Goal: Task Accomplishment & Management: Use online tool/utility

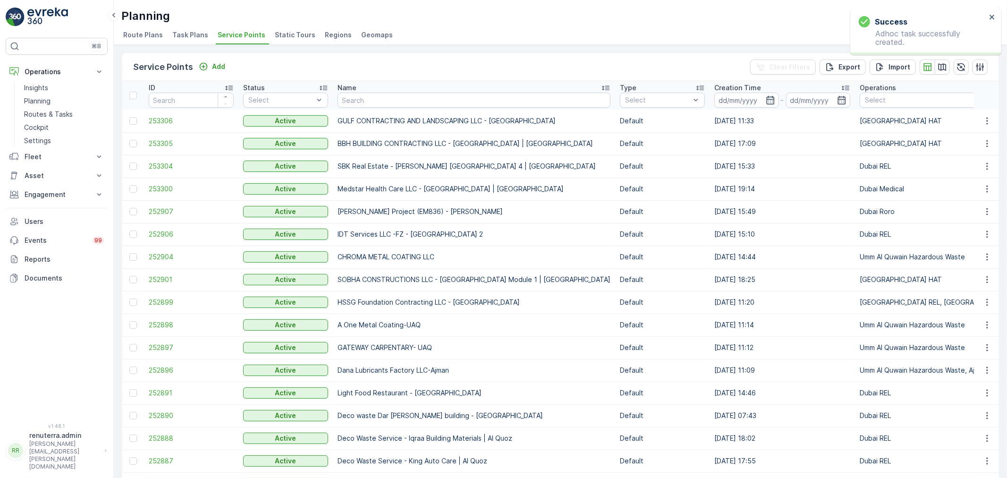
drag, startPoint x: 47, startPoint y: 114, endPoint x: 16, endPoint y: 106, distance: 32.6
click at [47, 114] on p "Routes & Tasks" at bounding box center [48, 114] width 49 height 9
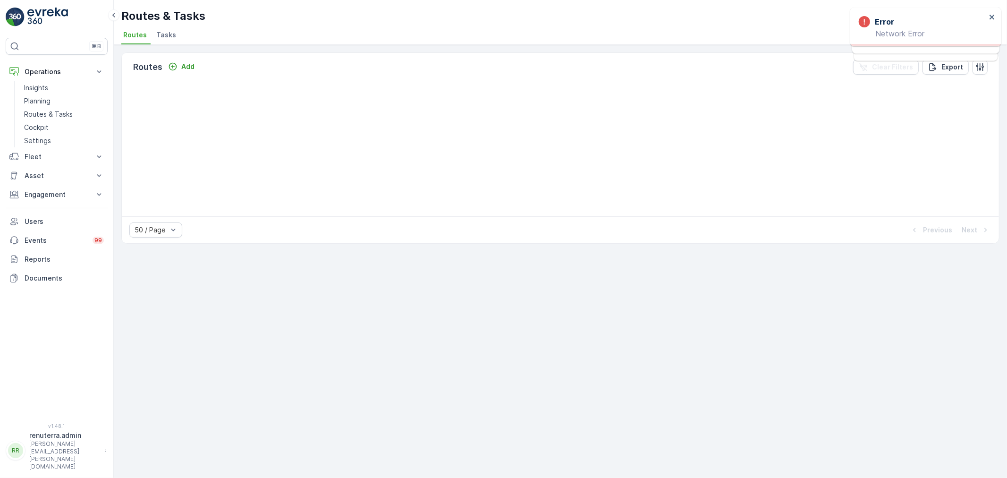
click at [751, 337] on div "Routes Add Clear Filters Export 50 / Page Previous Next" at bounding box center [560, 261] width 893 height 433
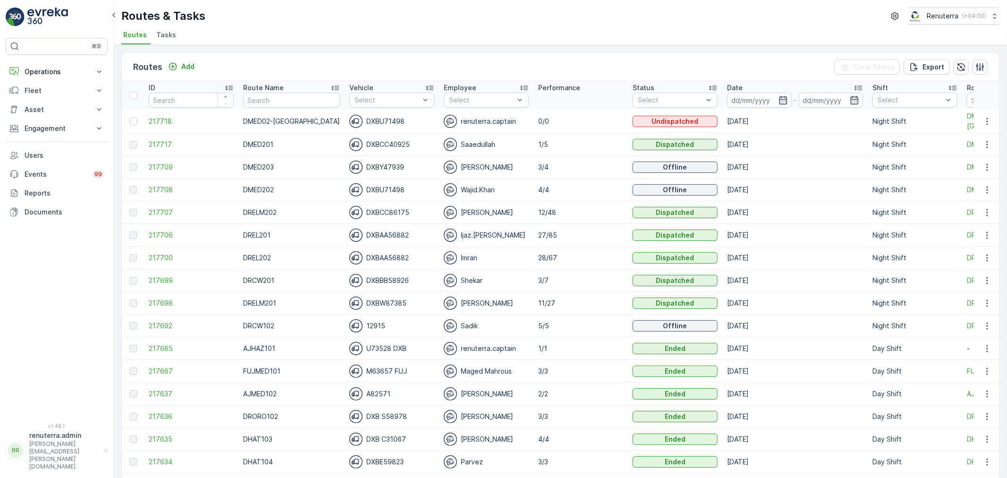
click at [148, 118] on td "217718" at bounding box center [191, 122] width 94 height 24
click at [150, 117] on span "217718" at bounding box center [191, 121] width 85 height 9
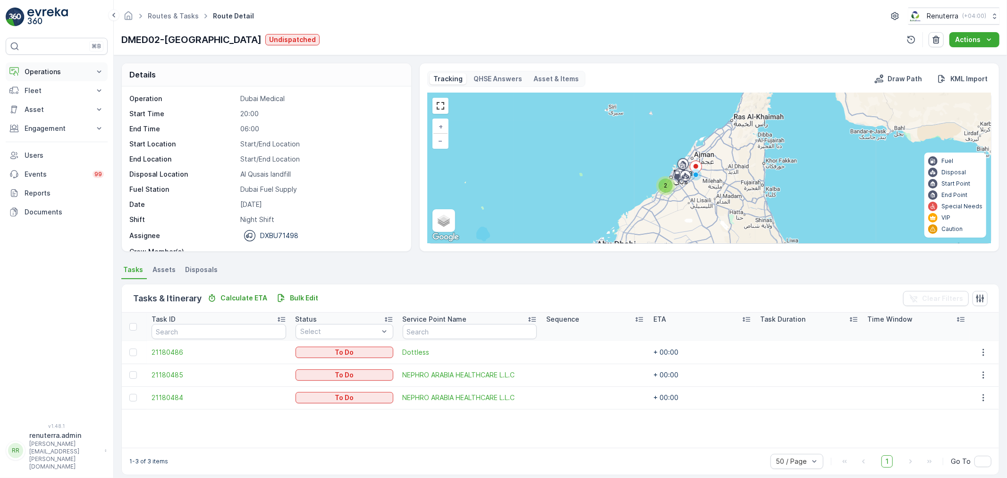
click at [65, 68] on p "Operations" at bounding box center [57, 71] width 64 height 9
drag, startPoint x: 57, startPoint y: 101, endPoint x: 82, endPoint y: 104, distance: 25.1
click at [57, 101] on link "Planning" at bounding box center [63, 100] width 87 height 13
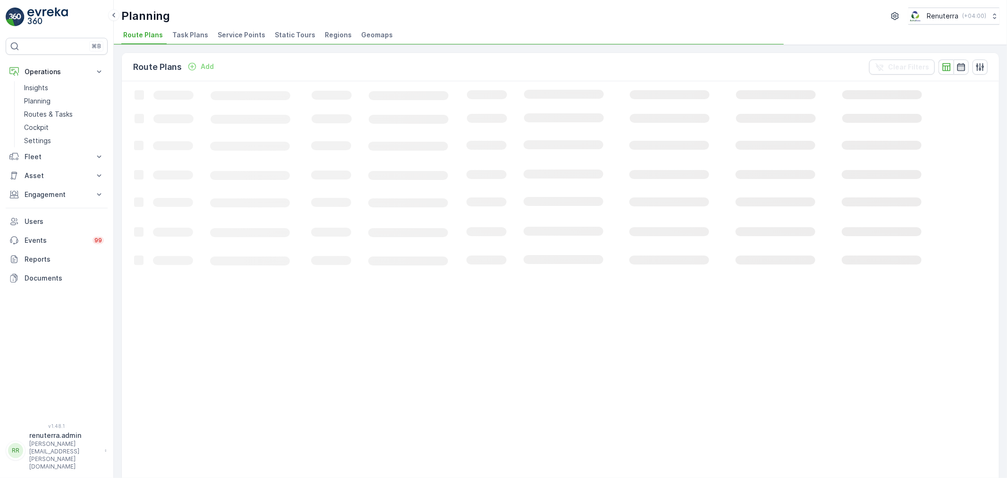
click at [253, 34] on span "Service Points" at bounding box center [242, 34] width 48 height 9
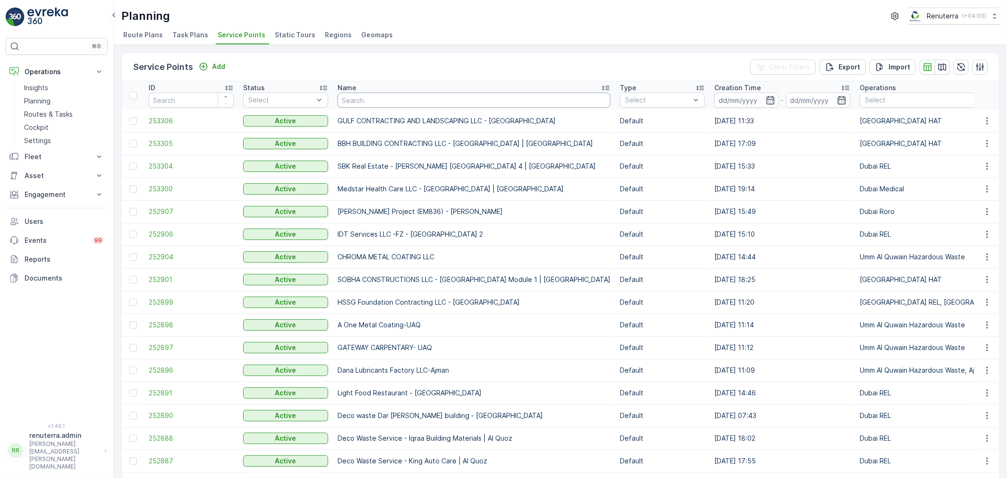
click at [378, 101] on input "text" at bounding box center [474, 100] width 273 height 15
type input "Al mam"
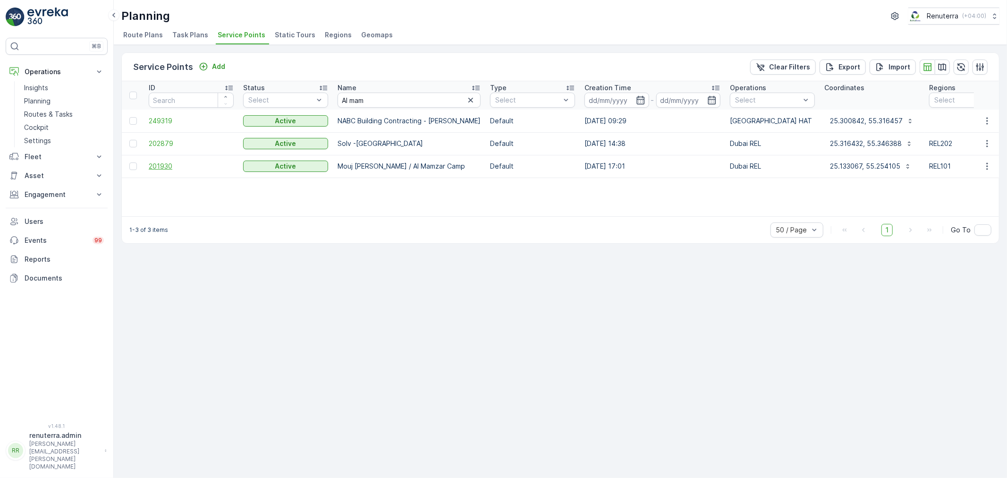
click at [152, 164] on span "201930" at bounding box center [191, 165] width 85 height 9
click at [156, 143] on span "202879" at bounding box center [191, 143] width 85 height 9
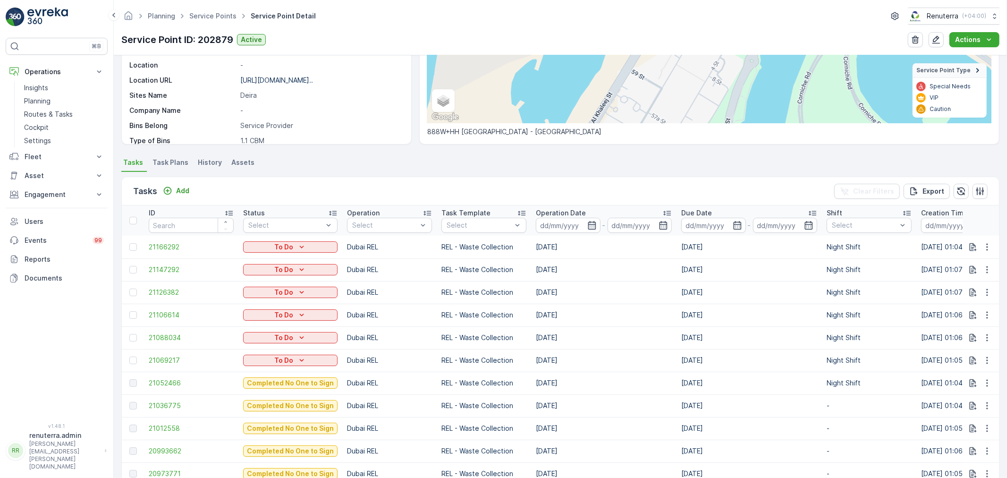
scroll to position [157, 0]
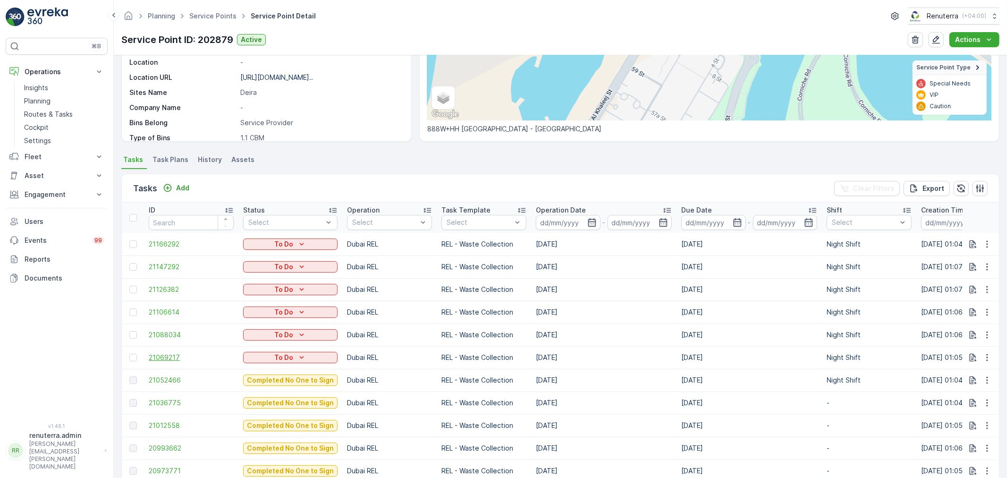
click at [173, 360] on span "21069217" at bounding box center [191, 357] width 85 height 9
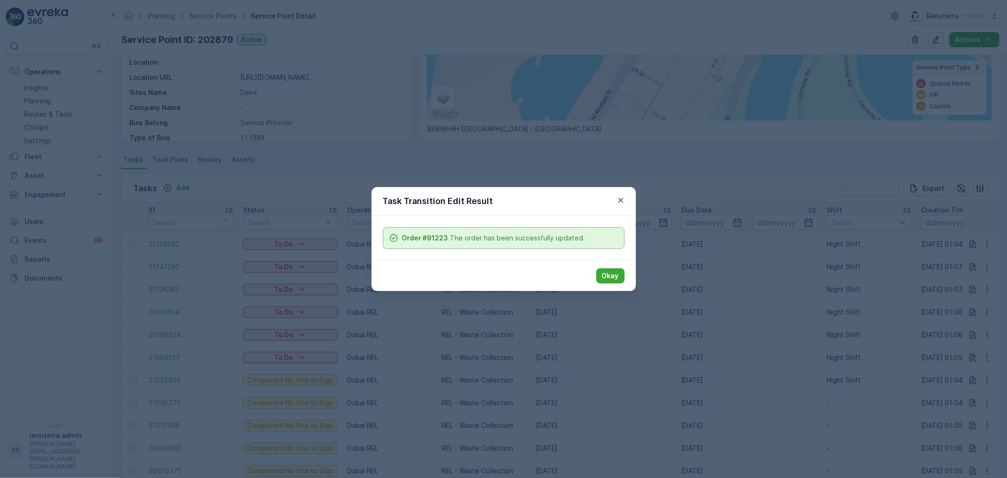
click at [619, 271] on button "Okay" at bounding box center [610, 275] width 28 height 15
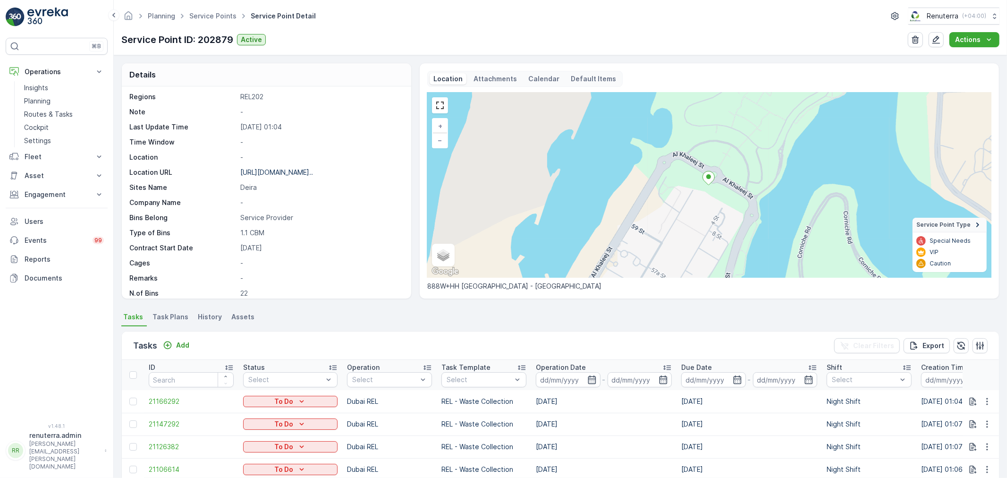
scroll to position [0, 0]
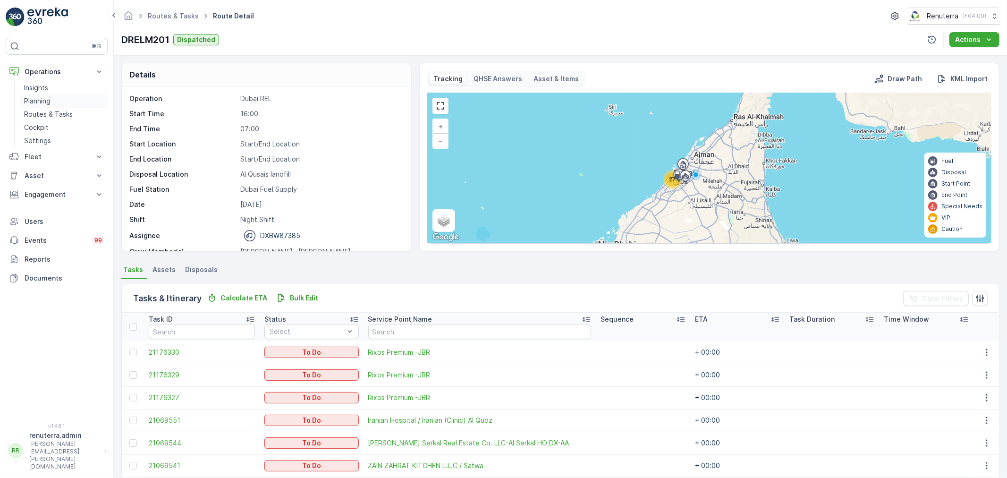
click at [65, 103] on link "Planning" at bounding box center [63, 100] width 87 height 13
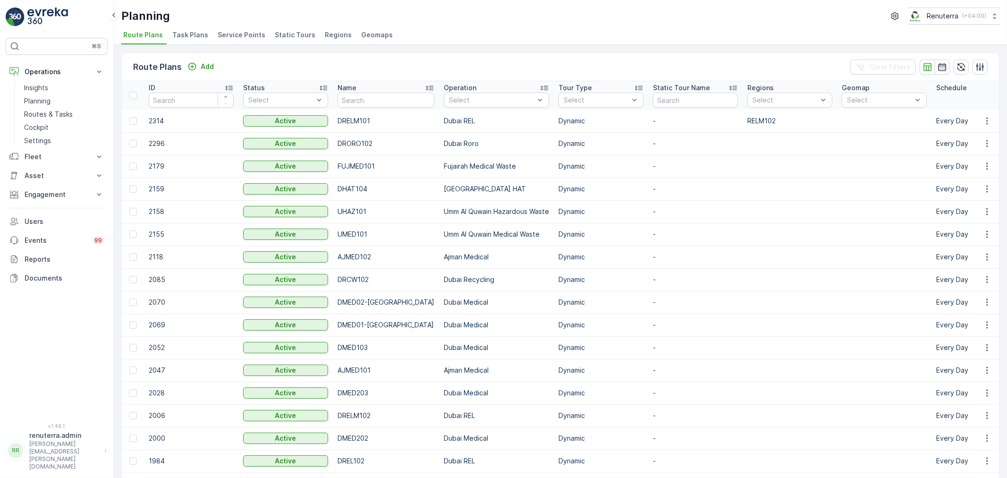
click at [239, 34] on span "Service Points" at bounding box center [242, 34] width 48 height 9
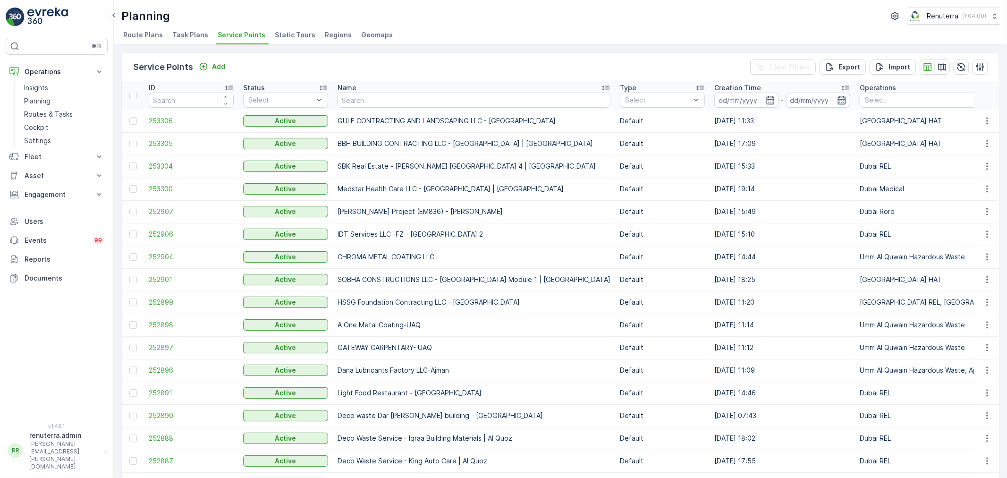
click at [379, 97] on input "text" at bounding box center [474, 100] width 273 height 15
type input "Salam"
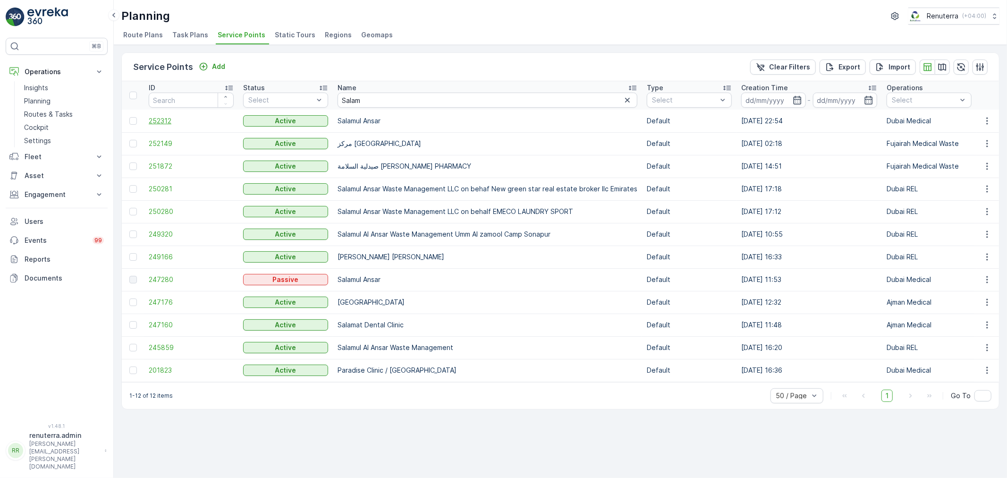
click at [168, 117] on span "252312" at bounding box center [191, 120] width 85 height 9
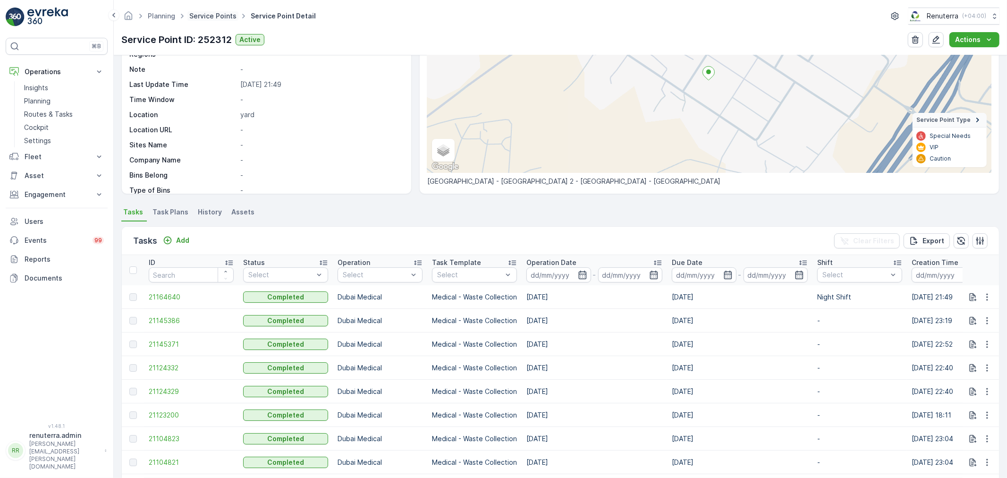
click at [230, 12] on link "Service Points" at bounding box center [212, 16] width 47 height 8
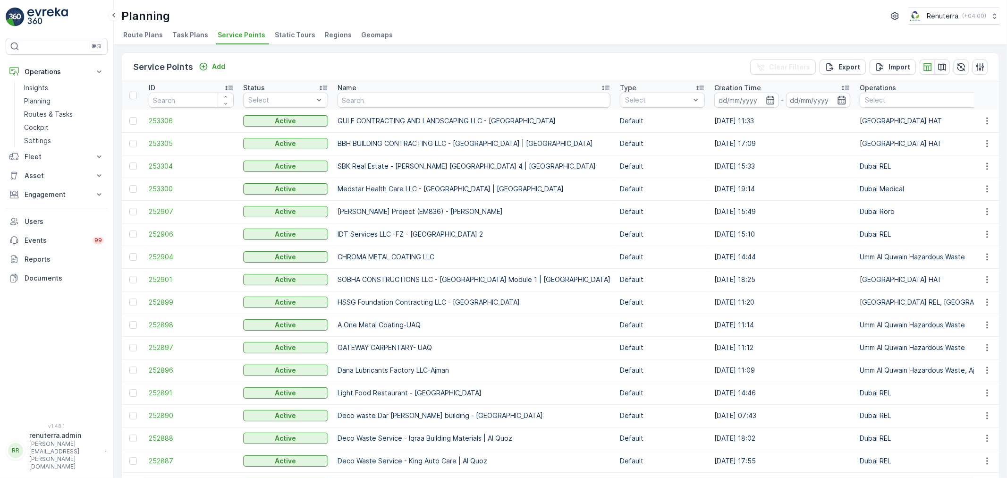
click at [413, 91] on div "Name" at bounding box center [474, 87] width 273 height 9
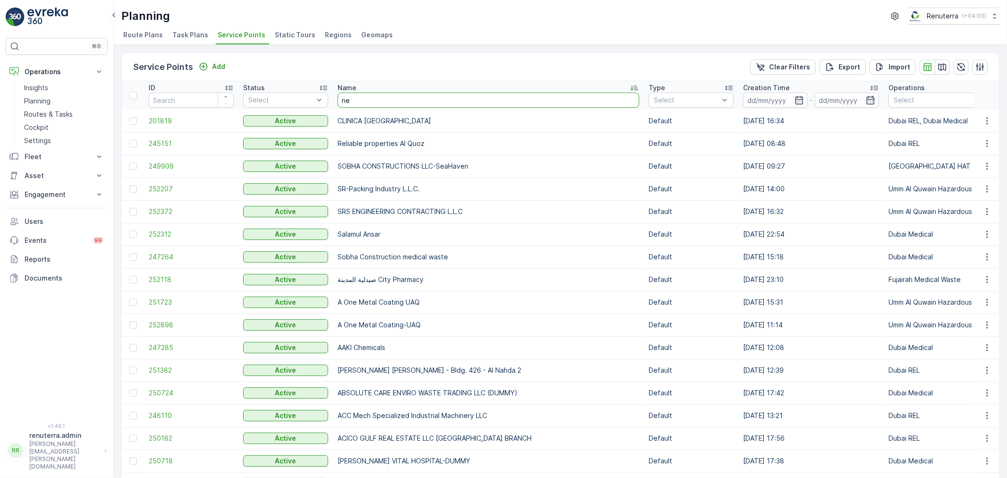
type input "nep"
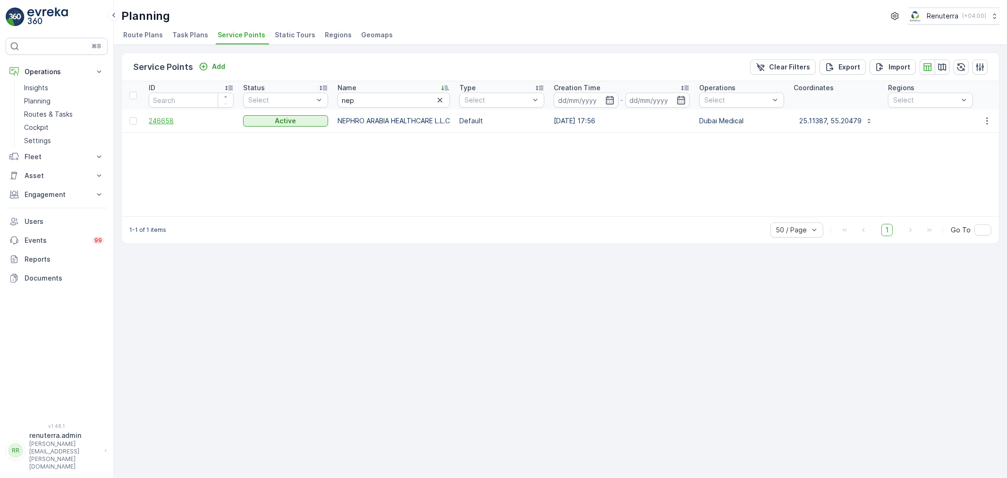
click at [166, 124] on span "246658" at bounding box center [191, 120] width 85 height 9
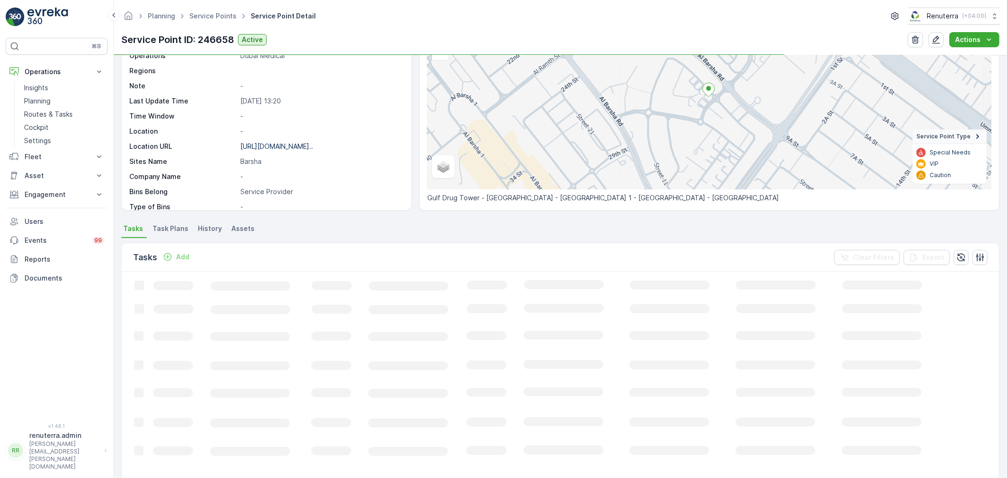
scroll to position [105, 0]
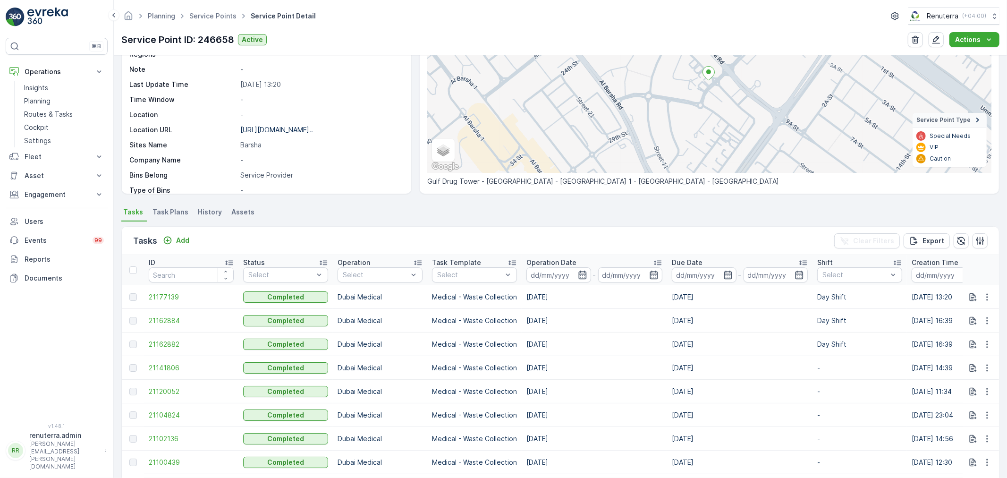
click at [194, 237] on div "Tasks Add Clear Filters Export" at bounding box center [560, 241] width 877 height 28
click at [190, 239] on button "Add" at bounding box center [176, 240] width 34 height 11
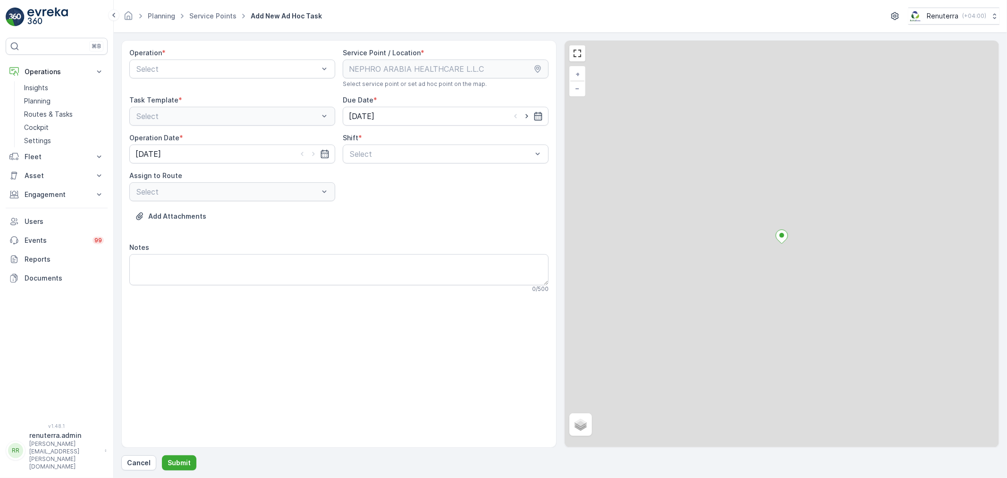
drag, startPoint x: 211, startPoint y: 71, endPoint x: 208, endPoint y: 78, distance: 8.1
click at [208, 78] on div "Operation * Select" at bounding box center [232, 68] width 206 height 40
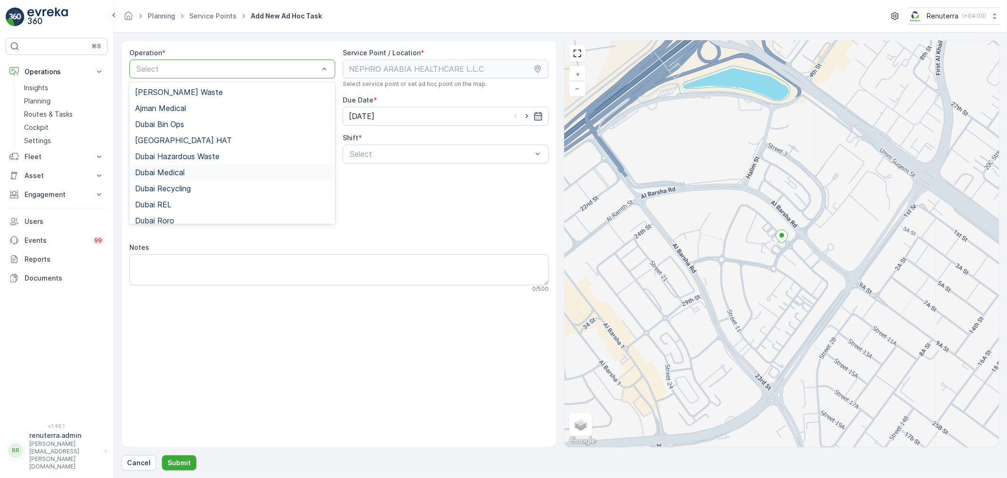
click at [205, 172] on div "Dubai Medical" at bounding box center [232, 172] width 194 height 8
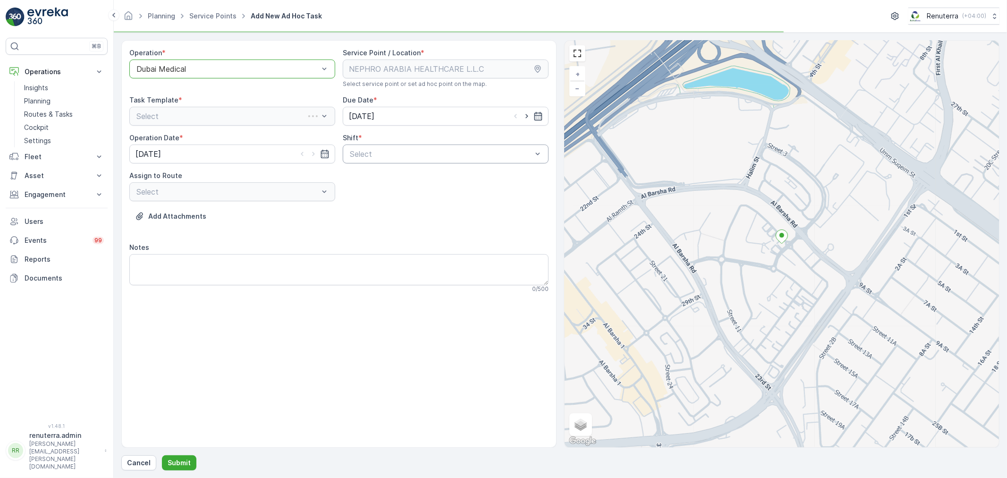
click at [359, 153] on div at bounding box center [441, 154] width 184 height 8
click at [358, 194] on span "Night Shift" at bounding box center [367, 193] width 38 height 8
click at [279, 192] on div at bounding box center [227, 191] width 184 height 8
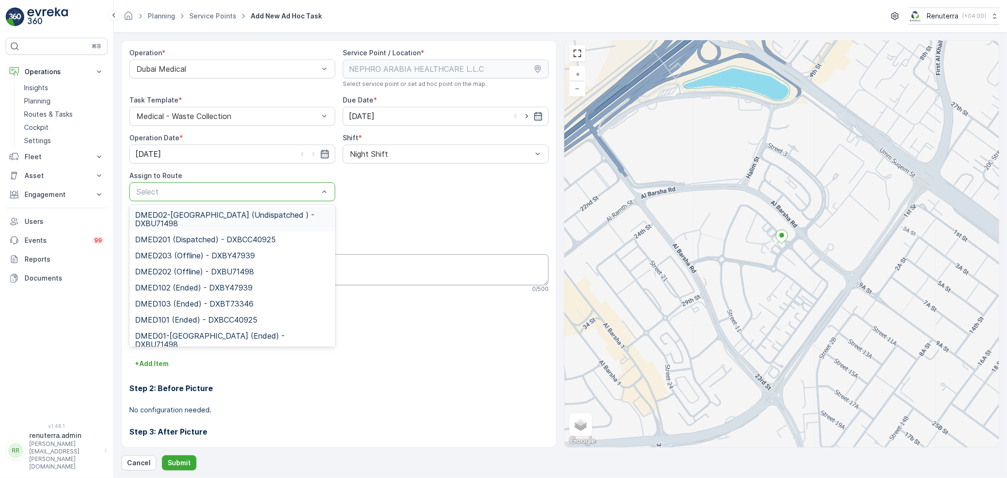
drag, startPoint x: 260, startPoint y: 215, endPoint x: 237, endPoint y: 262, distance: 52.4
click at [260, 216] on span "DMED02-Khawaneej Yard (Undispatched ) - DXBU71498" at bounding box center [232, 219] width 194 height 17
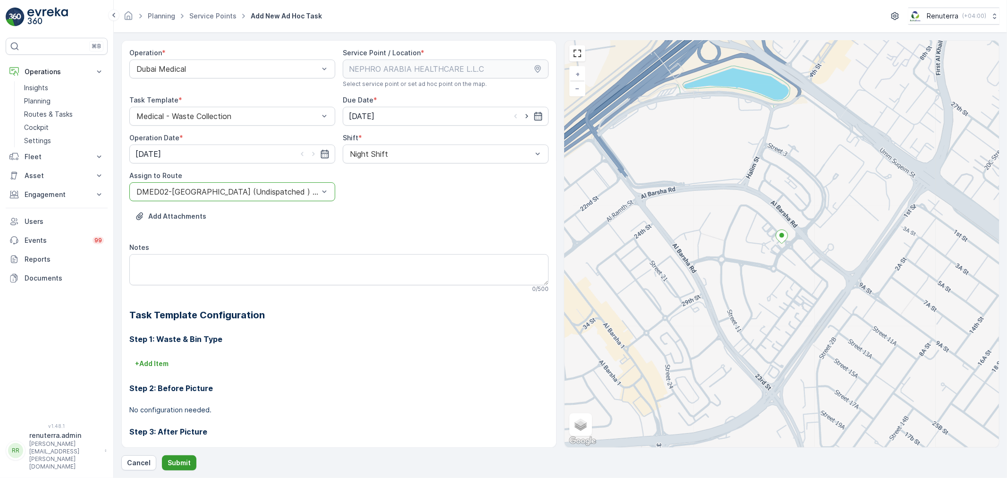
click at [185, 457] on button "Submit" at bounding box center [179, 462] width 34 height 15
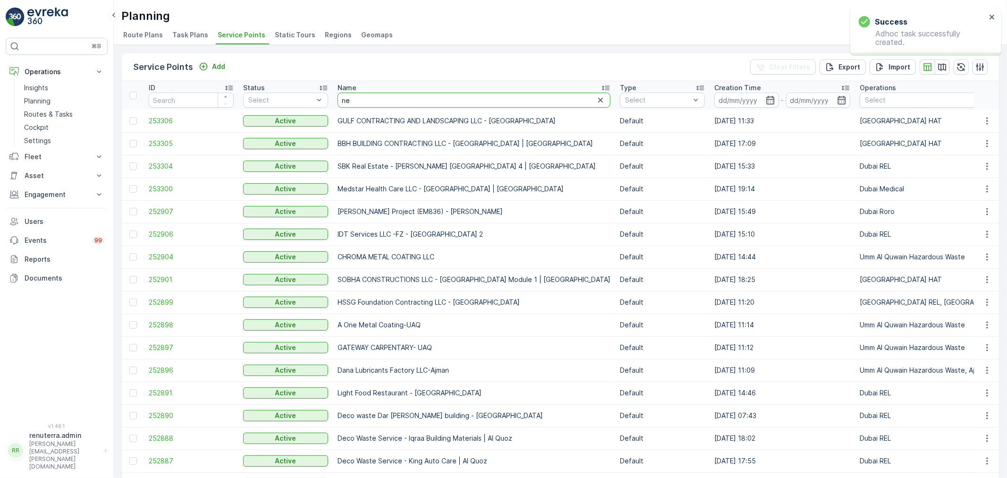
type input "nep"
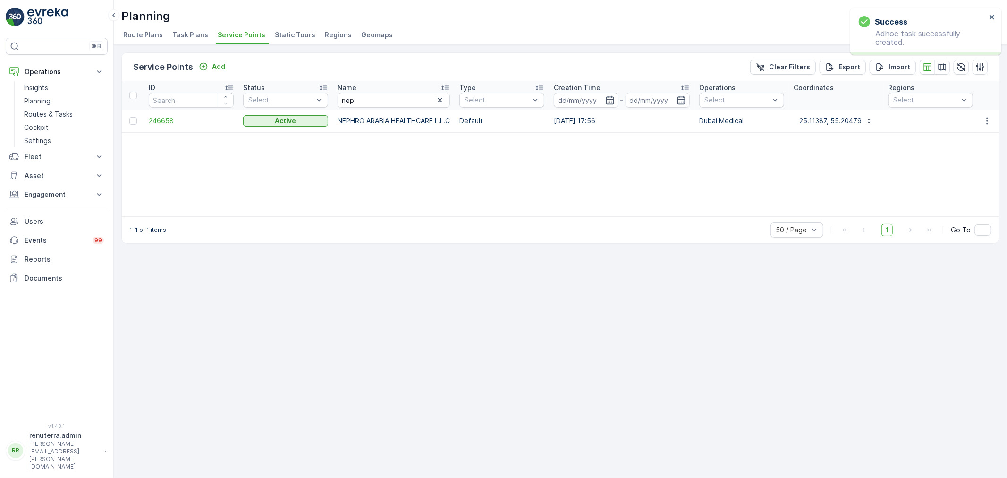
click at [170, 123] on span "246658" at bounding box center [191, 120] width 85 height 9
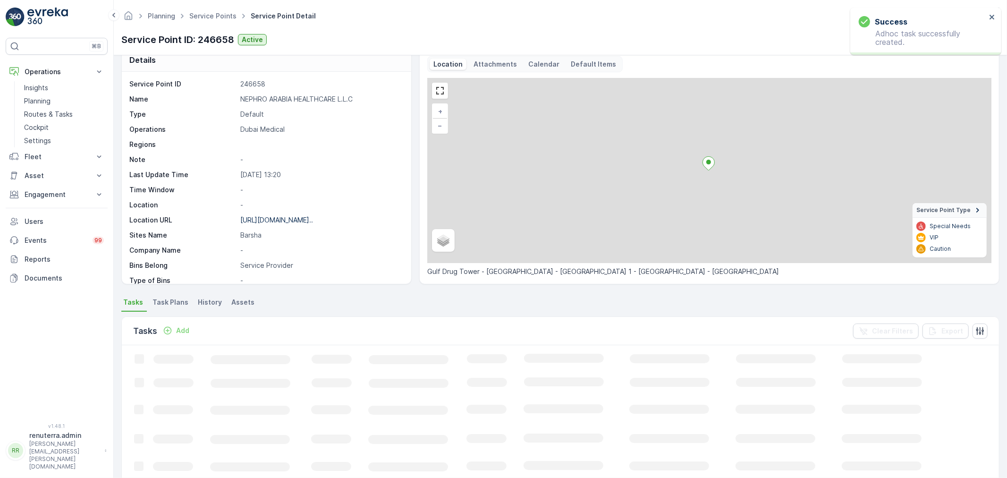
scroll to position [52, 0]
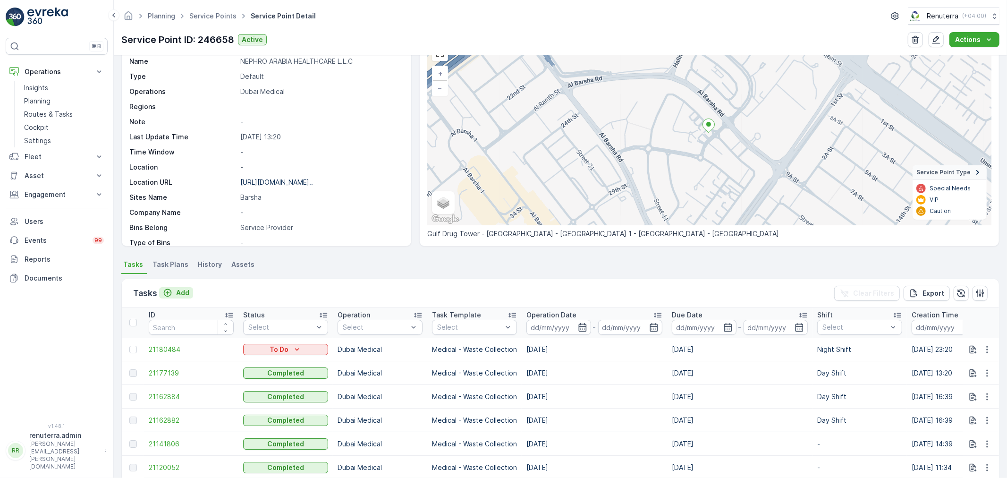
click at [178, 290] on p "Add" at bounding box center [182, 292] width 13 height 9
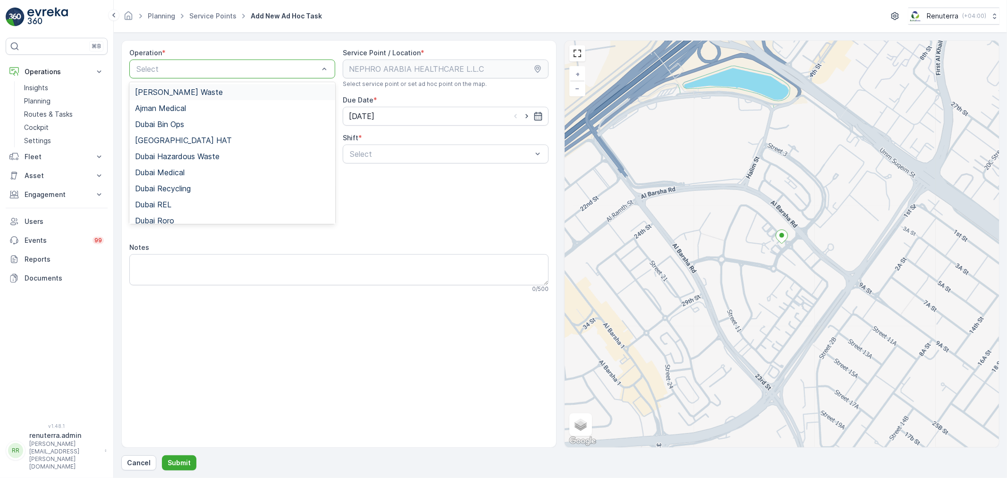
click at [217, 65] on div at bounding box center [227, 69] width 184 height 8
drag, startPoint x: 194, startPoint y: 171, endPoint x: 320, endPoint y: 145, distance: 128.1
click at [195, 170] on div "Dubai Medical" at bounding box center [232, 172] width 194 height 8
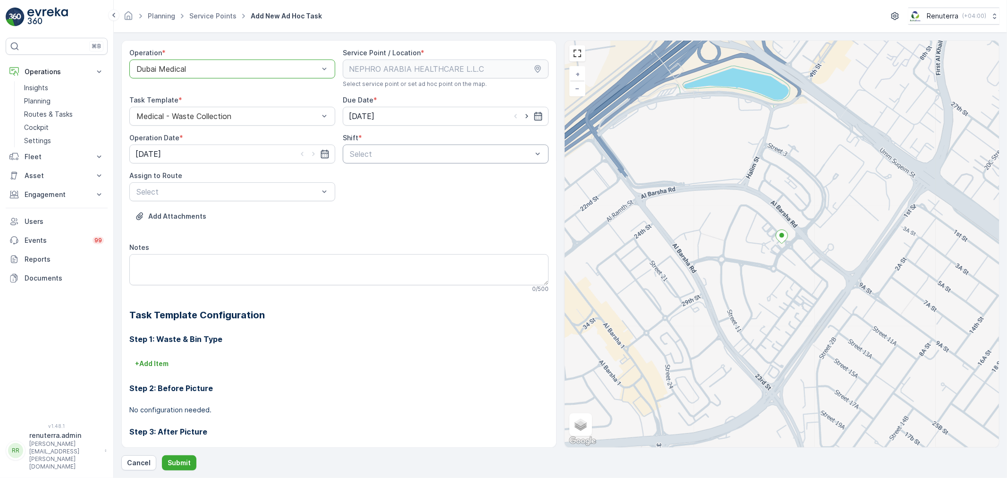
click at [374, 144] on div "Select" at bounding box center [446, 153] width 206 height 19
click at [370, 195] on span "Night Shift" at bounding box center [367, 193] width 38 height 8
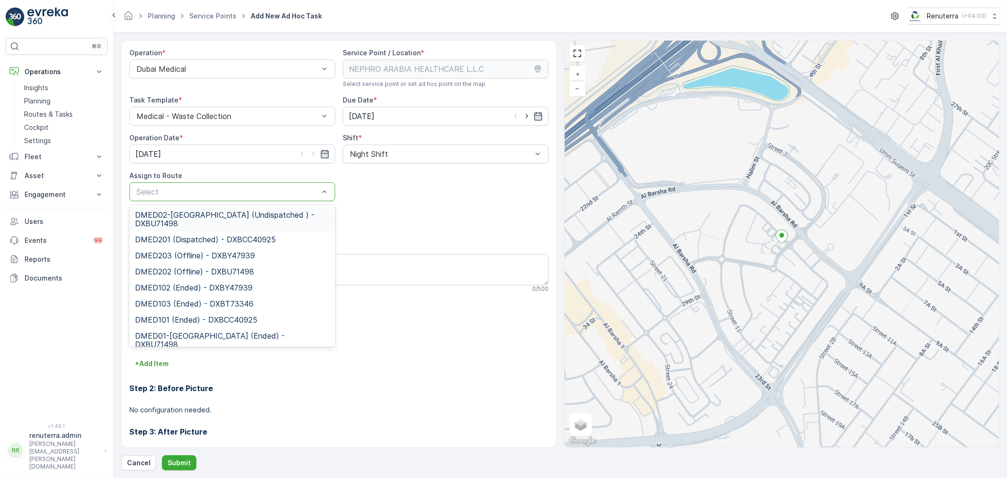
drag, startPoint x: 267, startPoint y: 192, endPoint x: 224, endPoint y: 211, distance: 46.7
click at [266, 192] on div at bounding box center [227, 191] width 184 height 8
click at [220, 215] on span "DMED02-Khawaneej Yard (Undispatched ) - DXBU71498" at bounding box center [232, 219] width 194 height 17
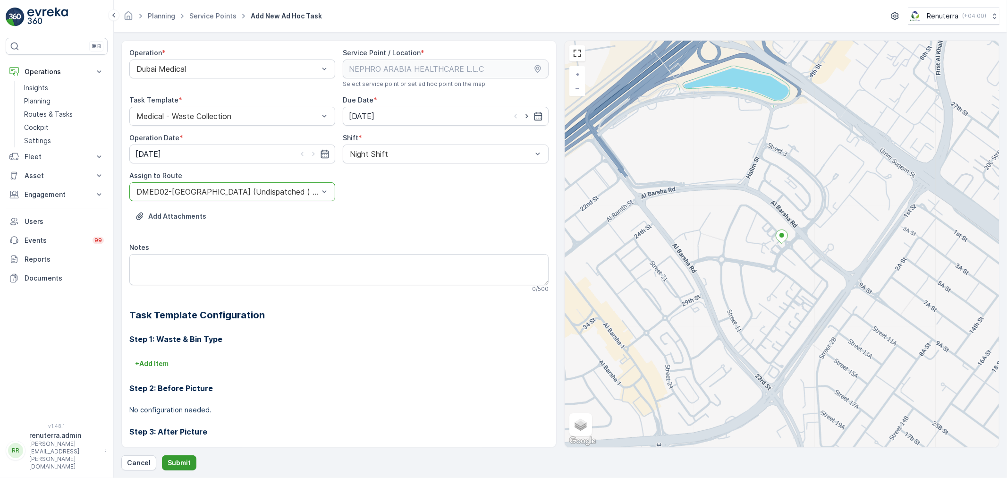
click at [176, 463] on p "Submit" at bounding box center [179, 462] width 23 height 9
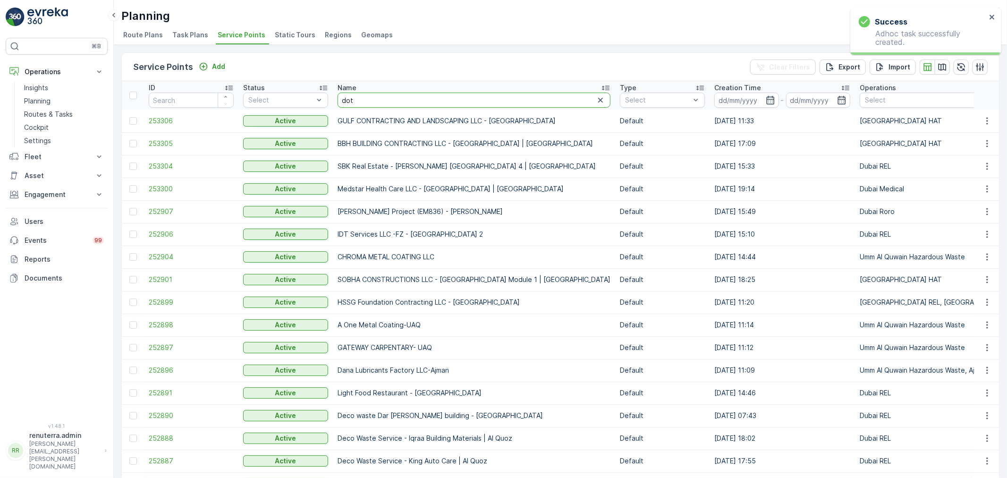
type input "dott"
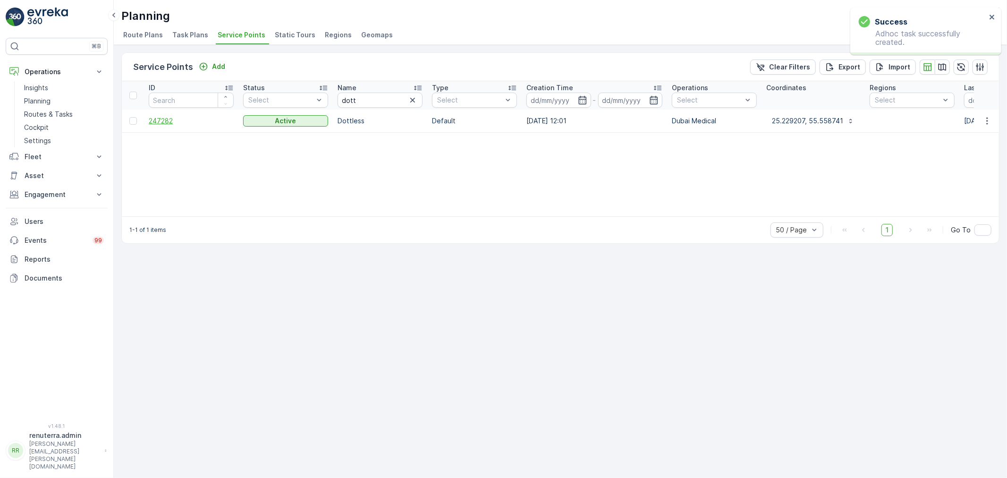
click at [161, 118] on span "247282" at bounding box center [191, 120] width 85 height 9
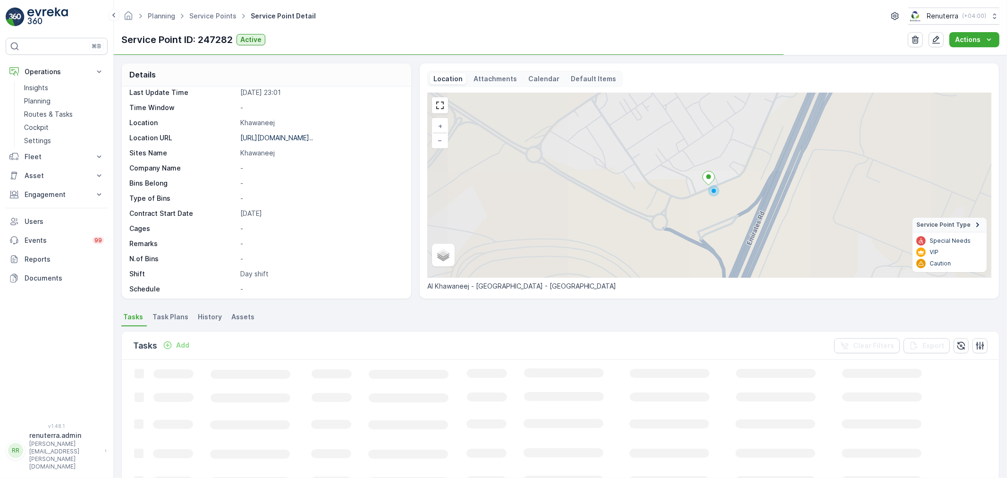
scroll to position [105, 0]
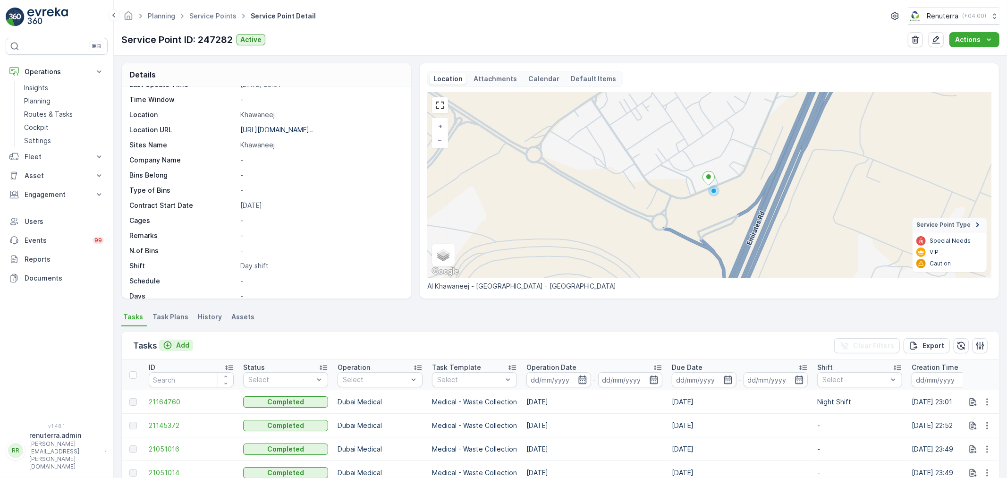
click at [183, 340] on p "Add" at bounding box center [182, 344] width 13 height 9
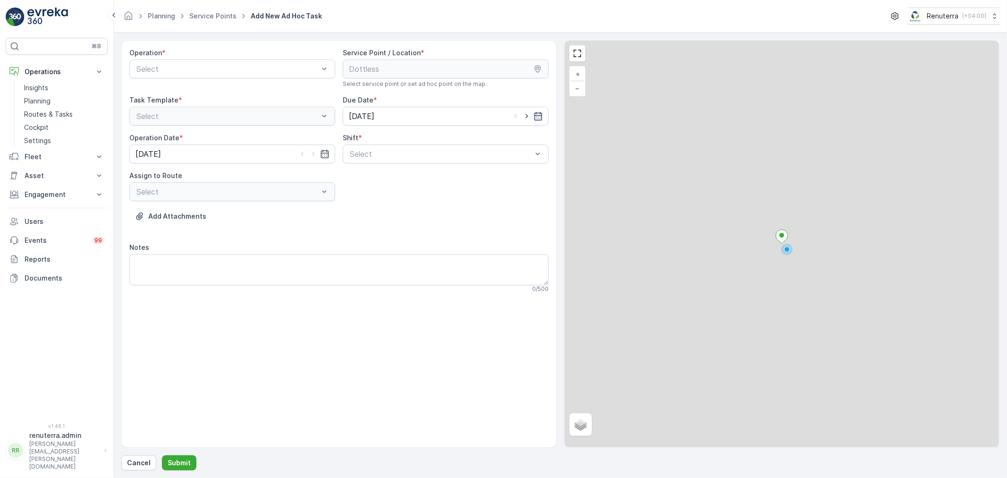
click at [239, 79] on div "Operation * Select" at bounding box center [232, 68] width 206 height 40
click at [245, 69] on div at bounding box center [227, 69] width 184 height 8
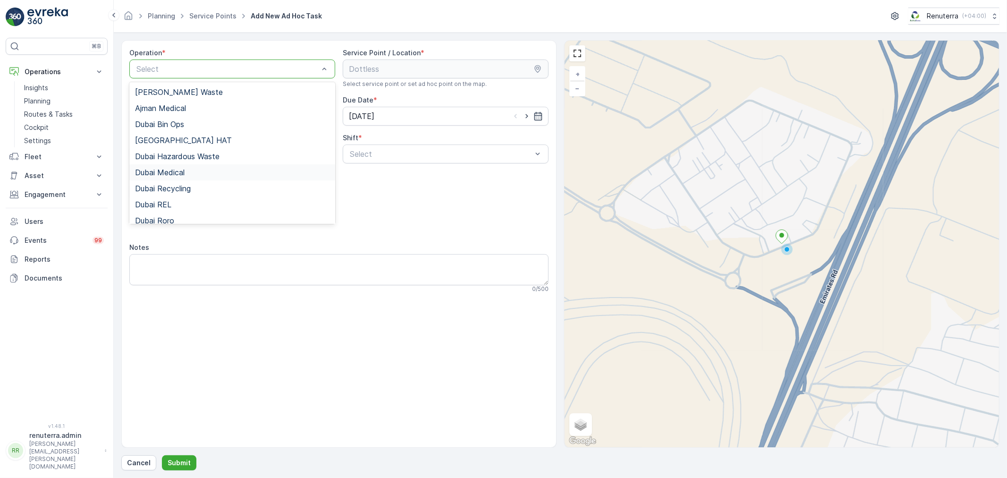
drag, startPoint x: 215, startPoint y: 174, endPoint x: 261, endPoint y: 173, distance: 46.3
click at [216, 173] on div "Dubai Medical" at bounding box center [232, 172] width 194 height 8
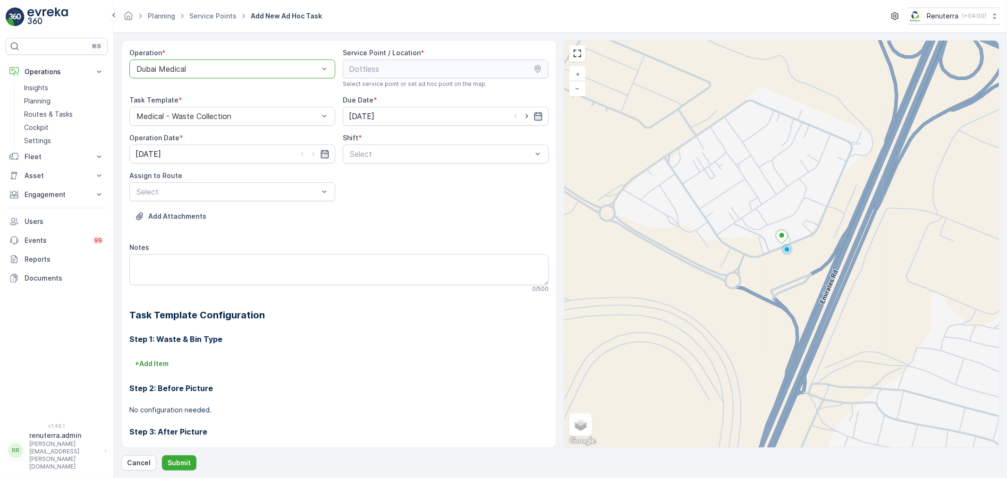
click at [360, 163] on div "Select" at bounding box center [446, 153] width 206 height 19
drag, startPoint x: 360, startPoint y: 161, endPoint x: 291, endPoint y: 196, distance: 76.8
drag, startPoint x: 274, startPoint y: 194, endPoint x: 247, endPoint y: 203, distance: 27.9
click at [271, 194] on div at bounding box center [227, 191] width 184 height 8
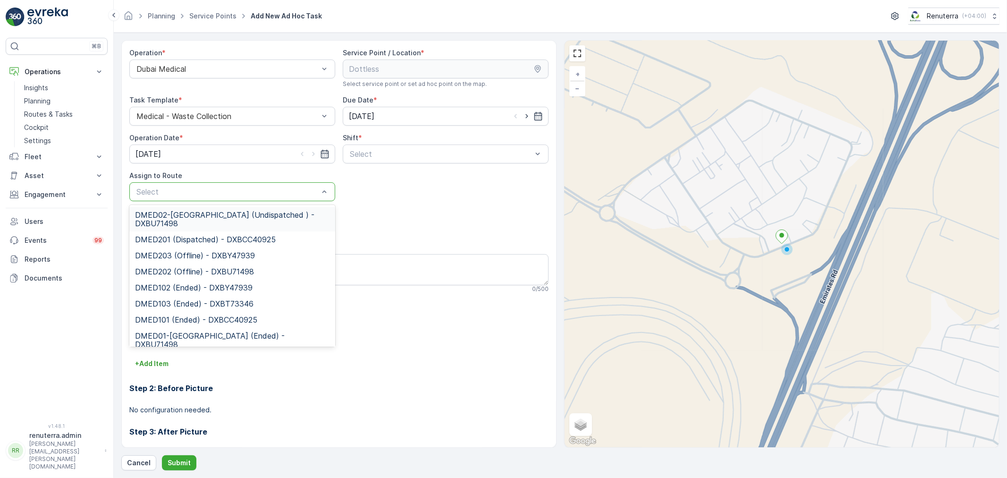
drag, startPoint x: 206, startPoint y: 218, endPoint x: 205, endPoint y: 228, distance: 10.9
click at [205, 218] on span "DMED02-Khawaneej Yard (Undispatched ) - DXBU71498" at bounding box center [232, 219] width 194 height 17
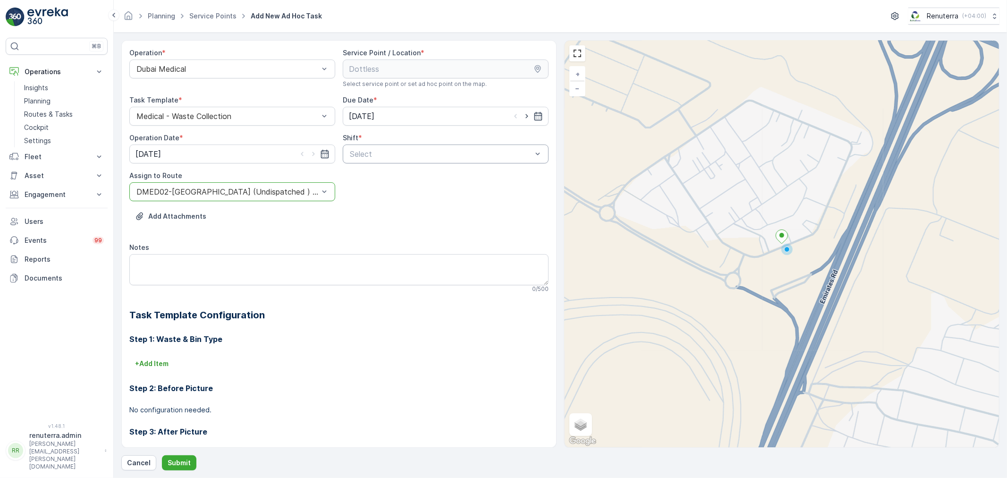
click at [386, 148] on div "Select" at bounding box center [446, 153] width 206 height 19
drag, startPoint x: 362, startPoint y: 195, endPoint x: 328, endPoint y: 237, distance: 54.4
click at [359, 196] on span "Night Shift" at bounding box center [367, 193] width 38 height 8
click at [183, 462] on p "Submit" at bounding box center [179, 462] width 23 height 9
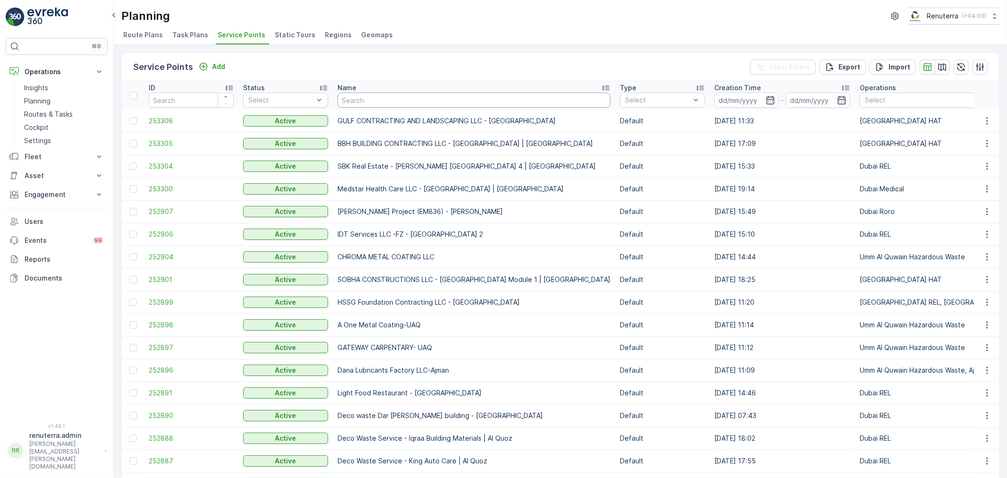
click at [366, 101] on input "text" at bounding box center [474, 100] width 273 height 15
type input "Salam"
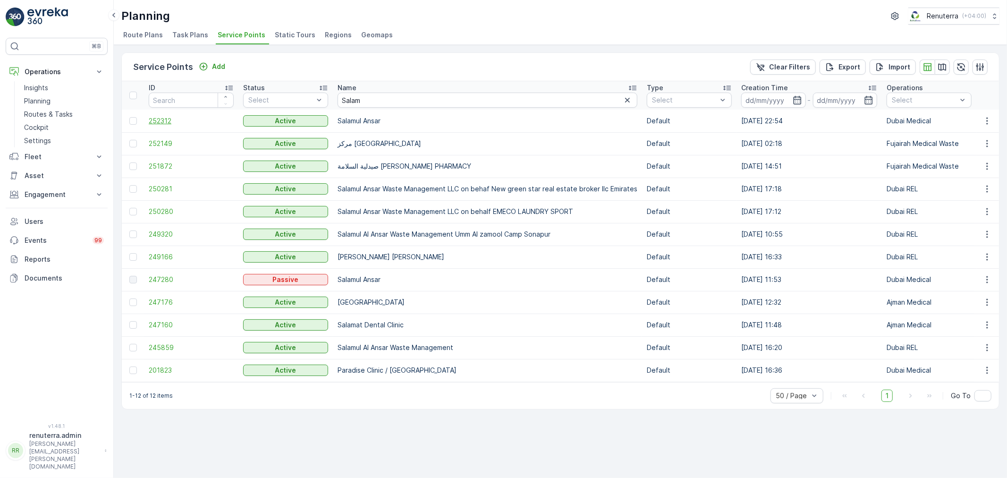
click at [174, 118] on span "252312" at bounding box center [191, 120] width 85 height 9
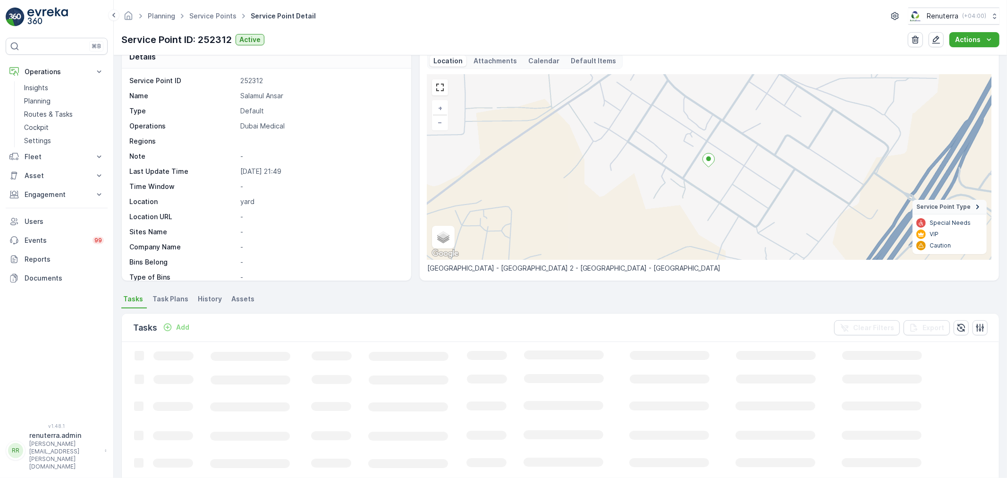
scroll to position [52, 0]
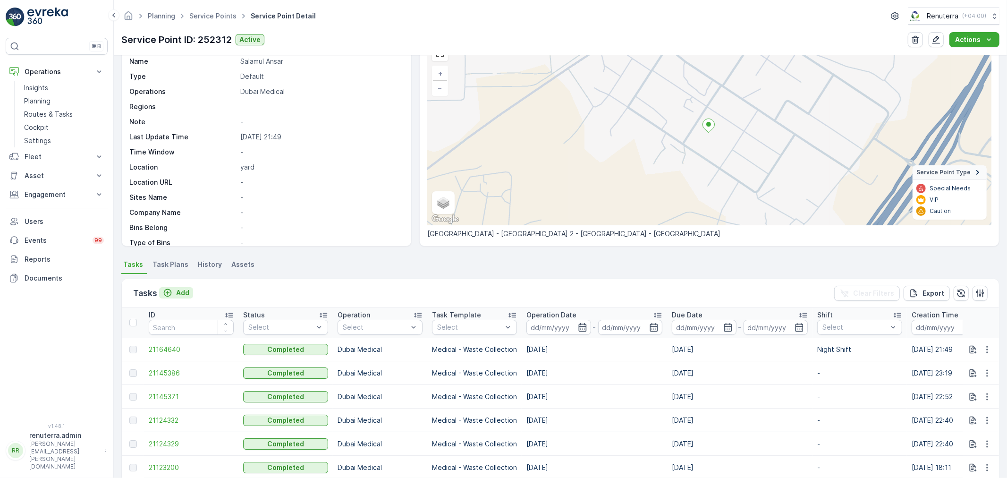
click at [175, 287] on button "Add" at bounding box center [176, 292] width 34 height 11
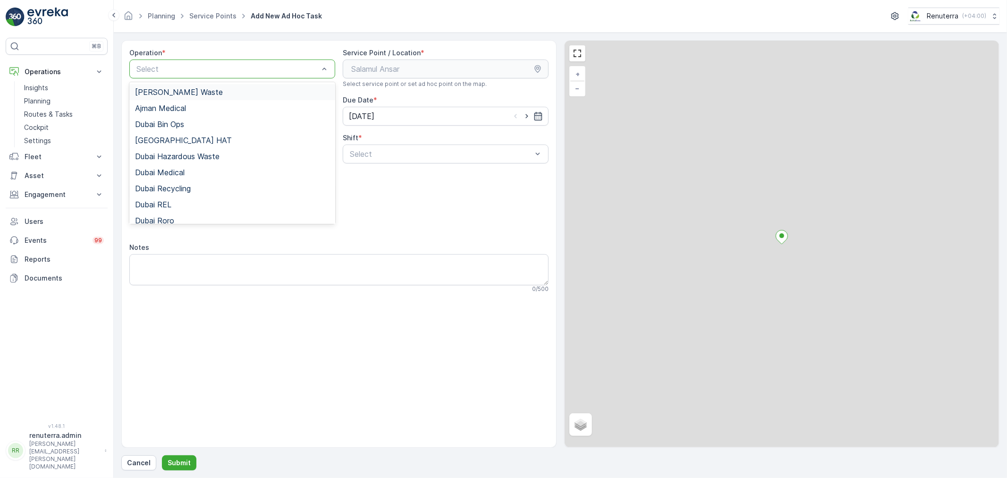
click at [189, 59] on div "Select" at bounding box center [232, 68] width 206 height 19
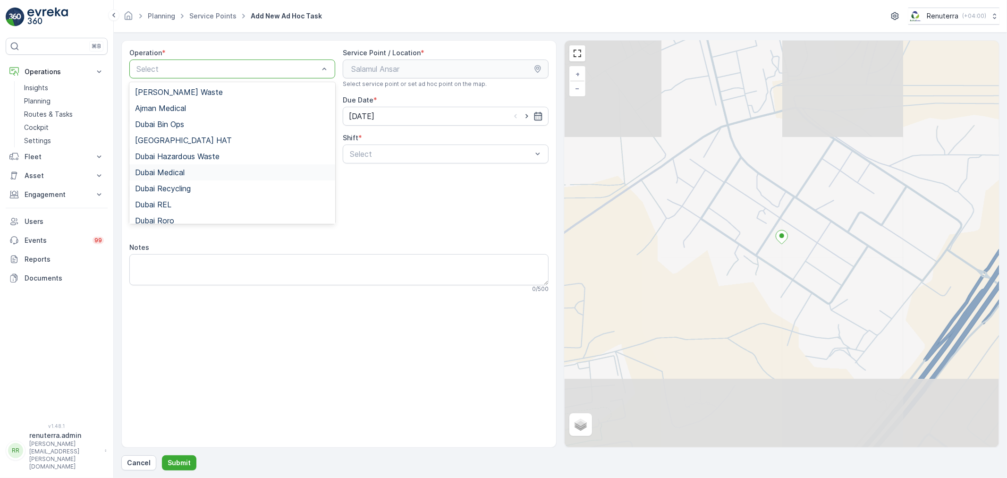
drag, startPoint x: 171, startPoint y: 168, endPoint x: 267, endPoint y: 167, distance: 96.3
click at [174, 168] on span "Dubai Medical" at bounding box center [160, 172] width 50 height 8
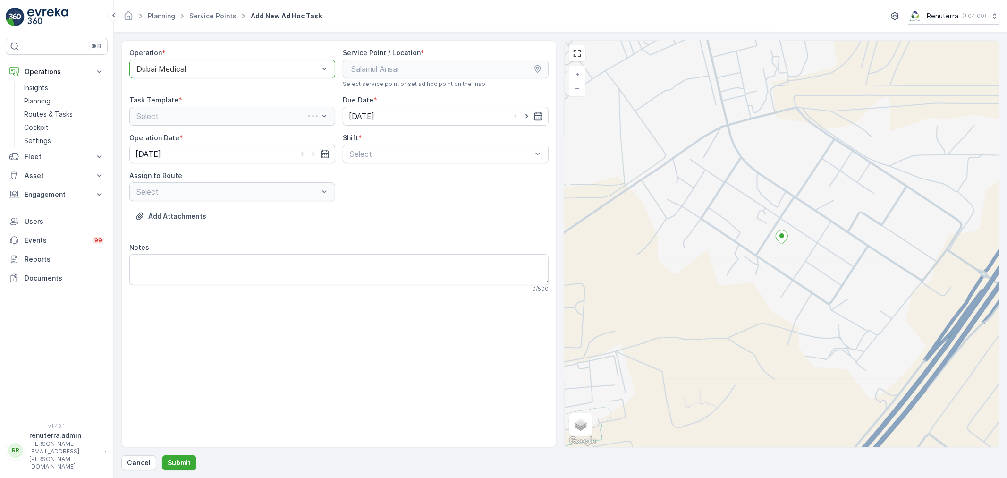
drag, startPoint x: 445, startPoint y: 154, endPoint x: 432, endPoint y: 163, distance: 15.9
click at [442, 156] on div at bounding box center [441, 154] width 184 height 8
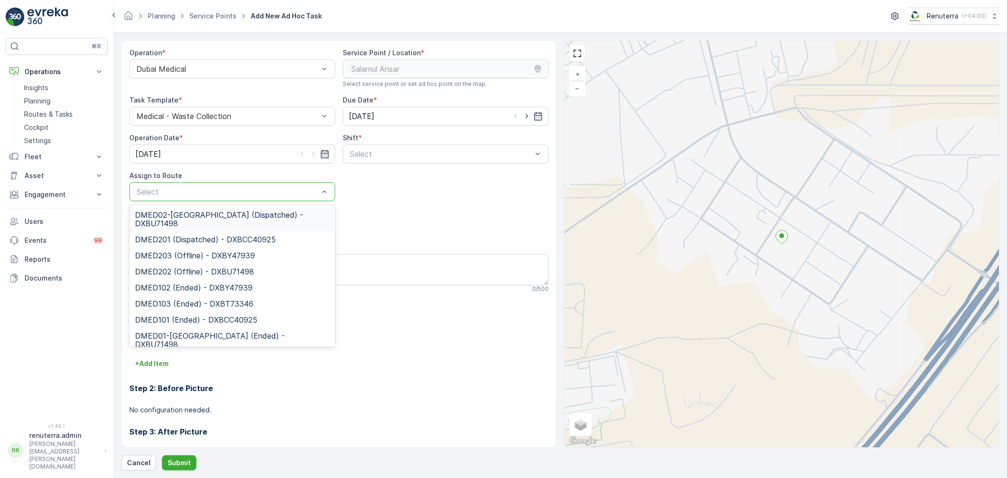
drag, startPoint x: 269, startPoint y: 215, endPoint x: 276, endPoint y: 213, distance: 6.9
click at [268, 215] on span "DMED02-Khawaneej Yard (Dispatched) - DXBU71498" at bounding box center [232, 219] width 194 height 17
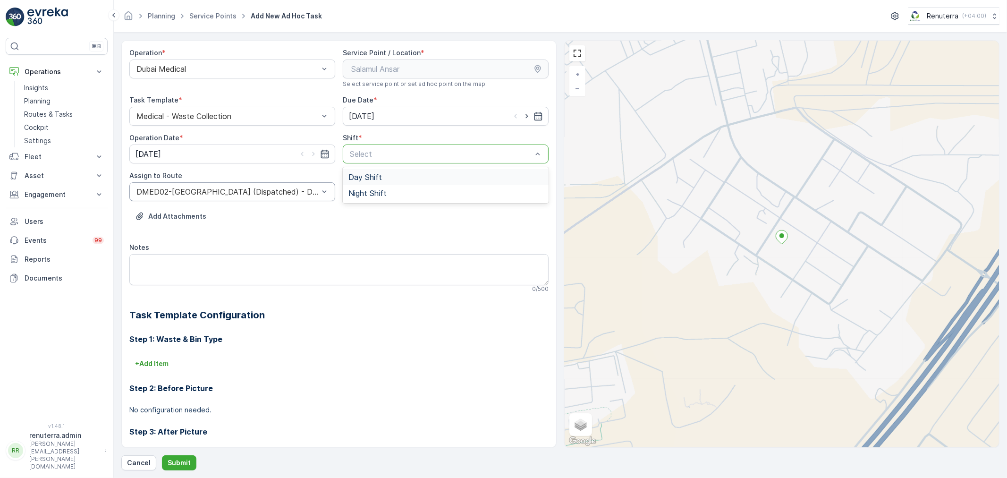
drag, startPoint x: 385, startPoint y: 156, endPoint x: 368, endPoint y: 183, distance: 31.6
click at [384, 159] on div "Select" at bounding box center [441, 153] width 184 height 11
click at [368, 183] on div "Day Shift" at bounding box center [446, 177] width 206 height 16
drag, startPoint x: 384, startPoint y: 138, endPoint x: 376, endPoint y: 172, distance: 34.5
click at [382, 144] on div "Shift * option Day Shift, selected. Day Shift" at bounding box center [446, 148] width 206 height 30
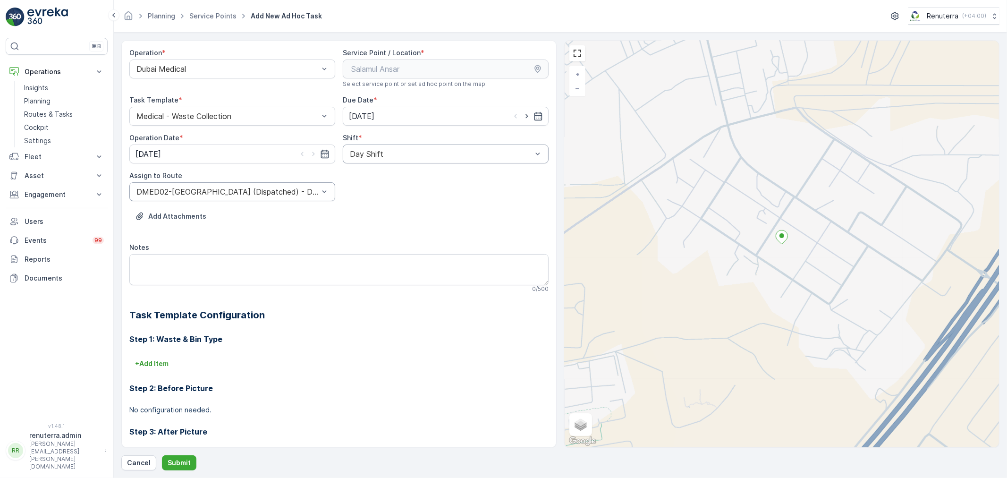
click at [383, 162] on div "Day Shift" at bounding box center [446, 153] width 206 height 19
click at [373, 197] on div "Night Shift" at bounding box center [446, 193] width 206 height 16
click at [187, 460] on p "Submit" at bounding box center [179, 462] width 23 height 9
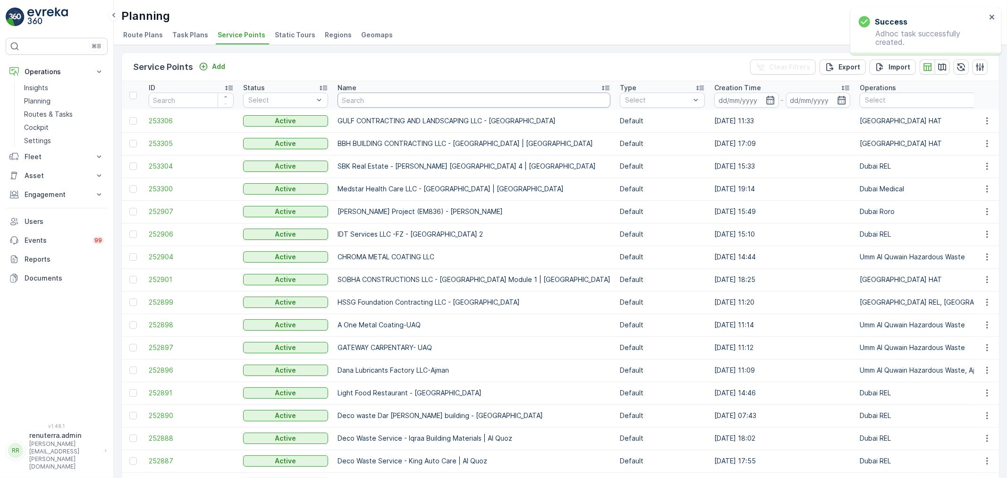
click at [379, 101] on input "text" at bounding box center [474, 100] width 273 height 15
type input "dott"
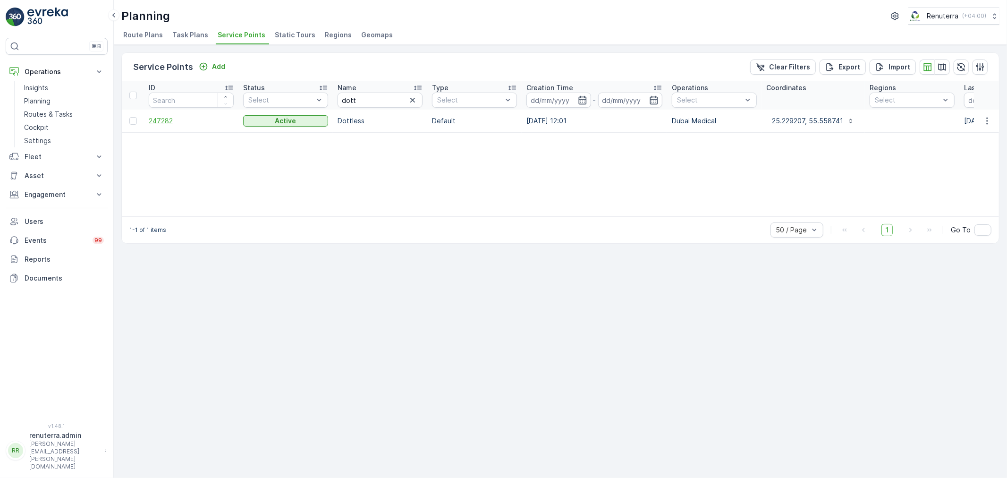
click at [163, 117] on span "247282" at bounding box center [191, 120] width 85 height 9
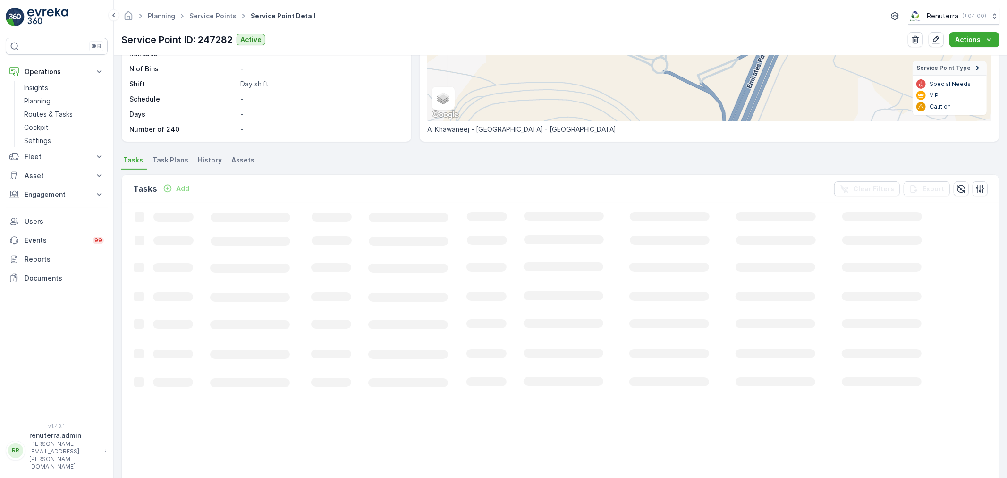
scroll to position [157, 0]
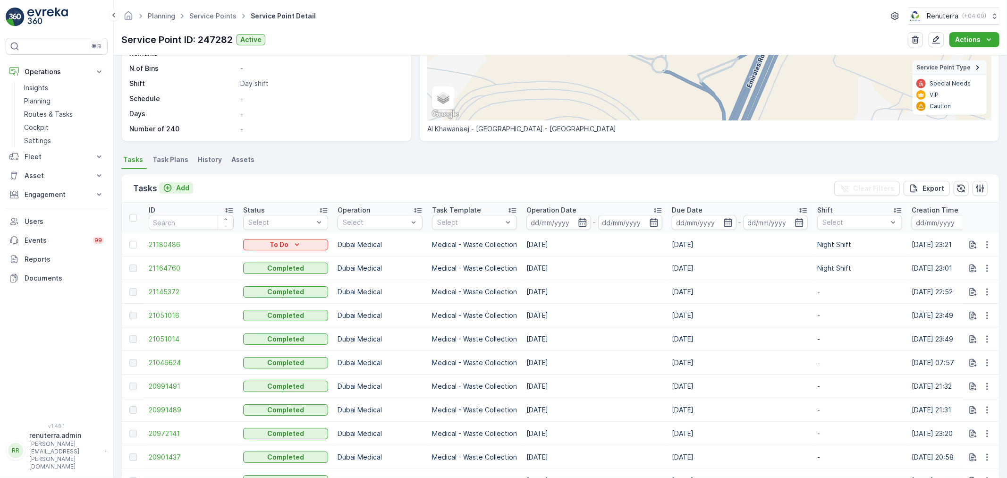
click at [183, 184] on p "Add" at bounding box center [182, 187] width 13 height 9
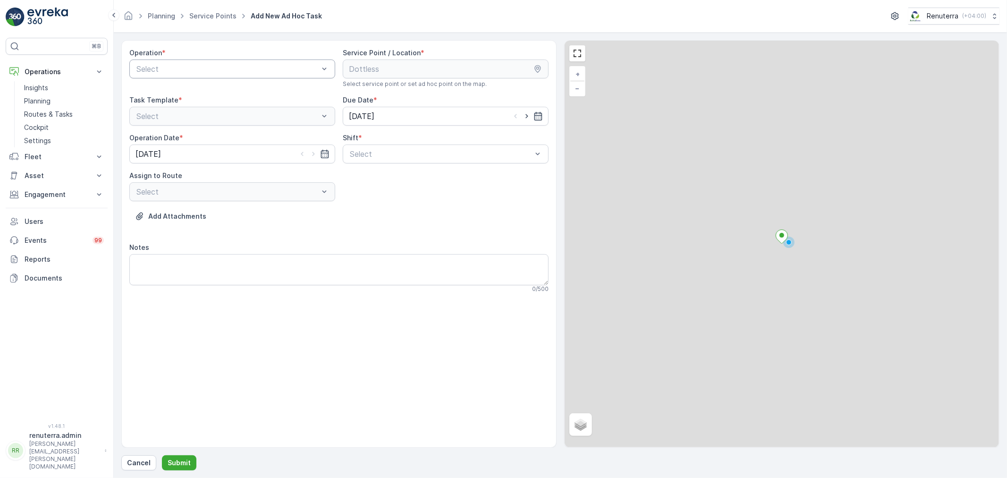
click at [243, 72] on div at bounding box center [227, 69] width 184 height 8
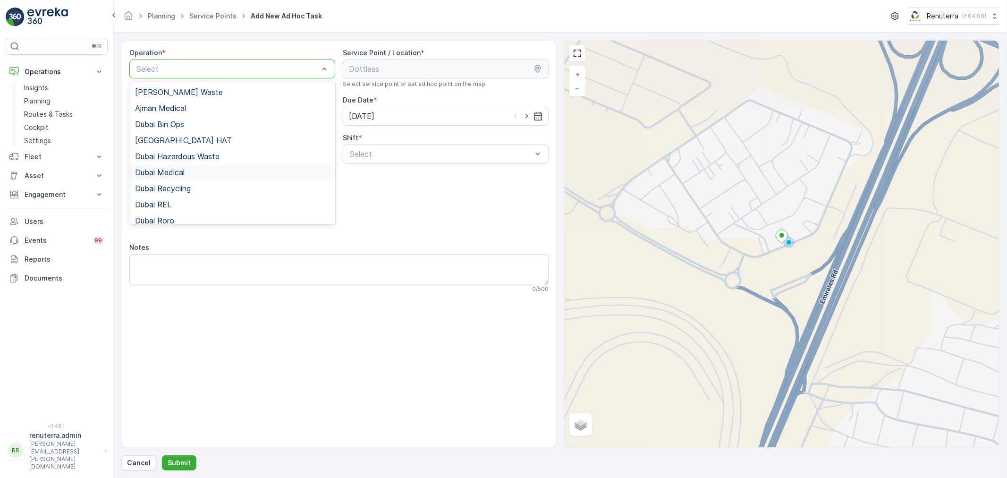
click at [223, 172] on div "Dubai Medical" at bounding box center [232, 172] width 194 height 8
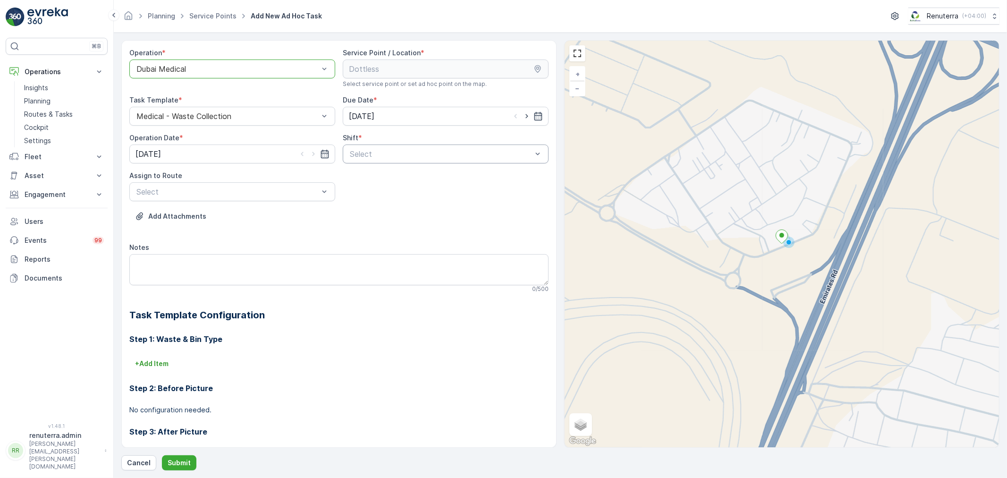
click at [357, 159] on div "Select" at bounding box center [446, 153] width 206 height 19
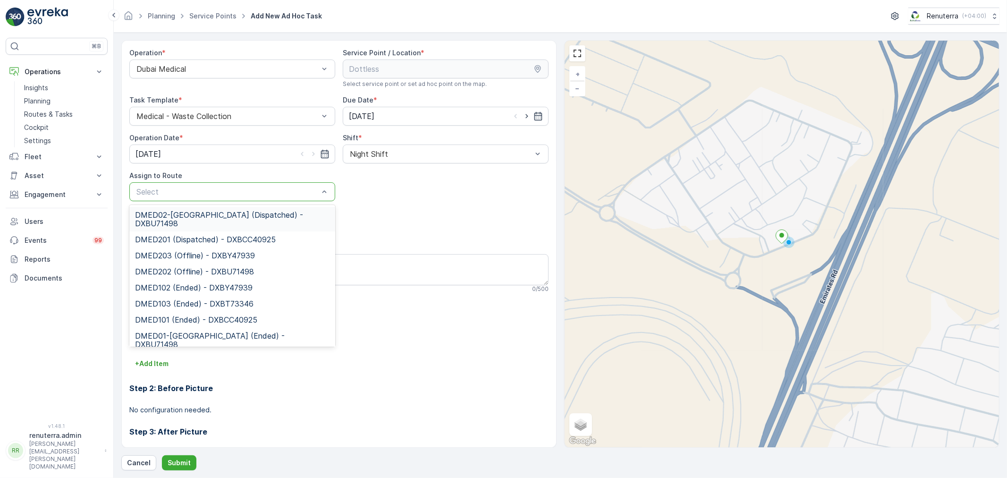
click at [248, 192] on div at bounding box center [227, 191] width 184 height 8
click at [228, 218] on span "DMED02-Khawaneej Yard (Dispatched) - DXBU71498" at bounding box center [232, 219] width 194 height 17
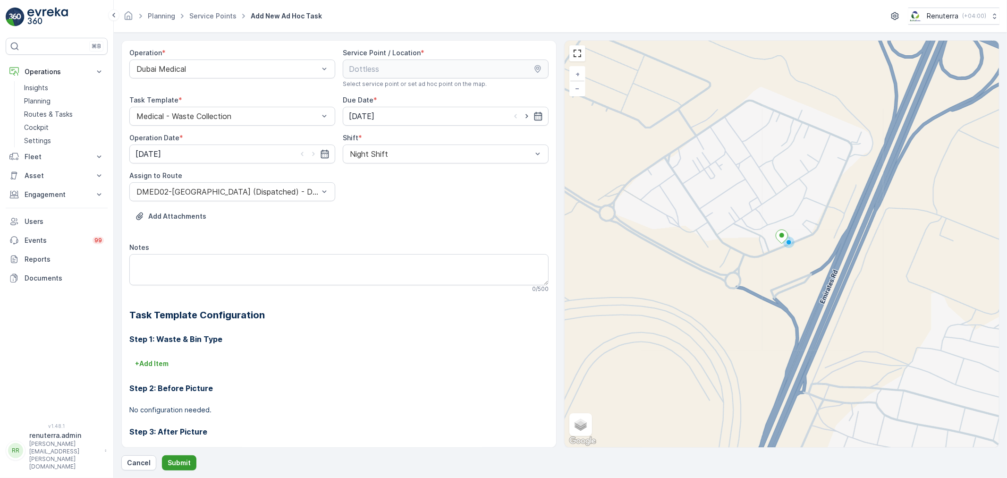
click at [190, 464] on button "Submit" at bounding box center [179, 462] width 34 height 15
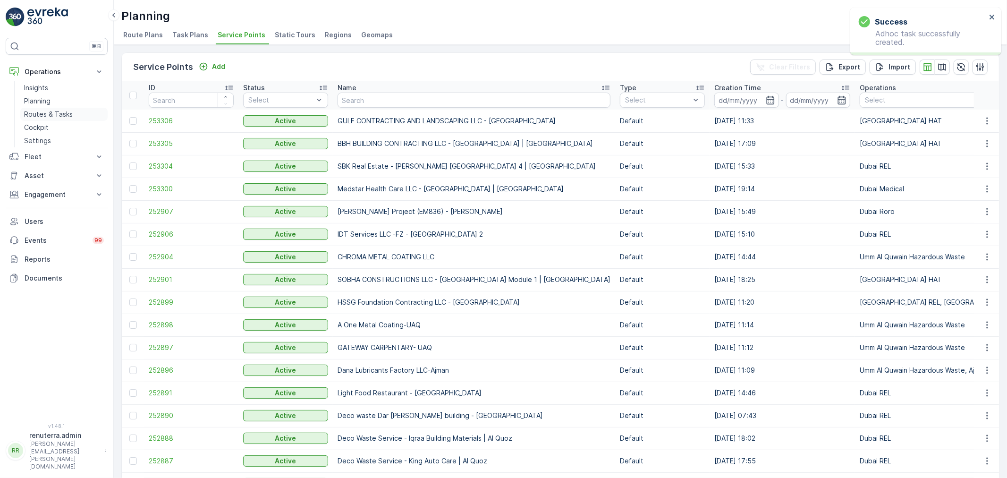
click at [51, 110] on p "Routes & Tasks" at bounding box center [48, 114] width 49 height 9
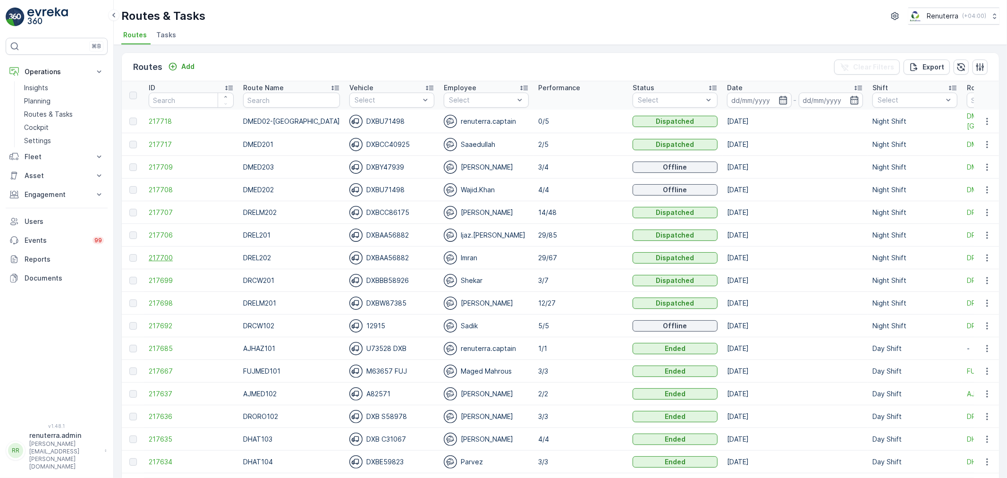
click at [154, 253] on span "217700" at bounding box center [191, 257] width 85 height 9
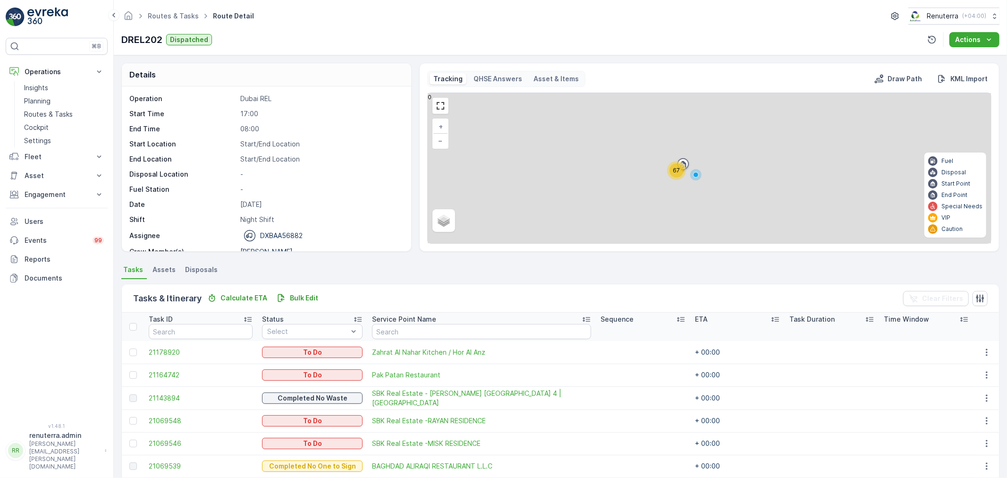
scroll to position [30, 0]
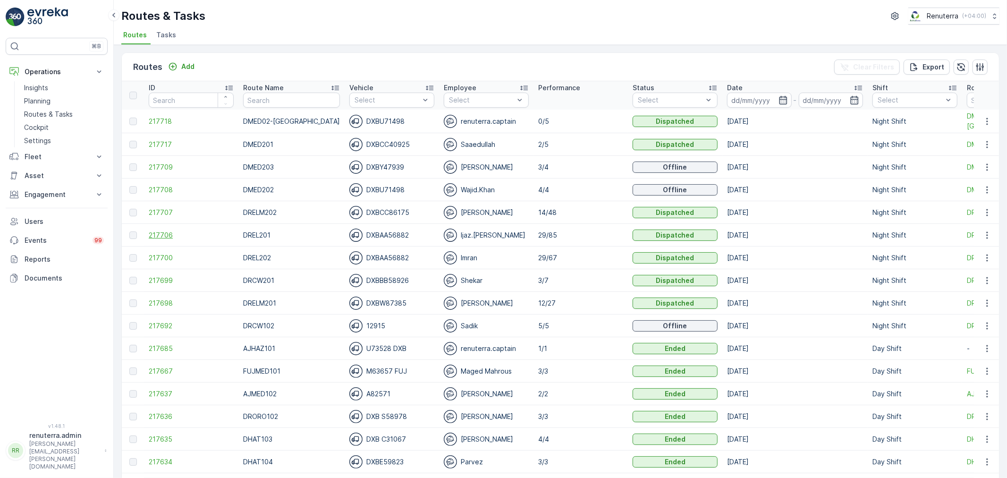
click at [160, 234] on span "217706" at bounding box center [191, 234] width 85 height 9
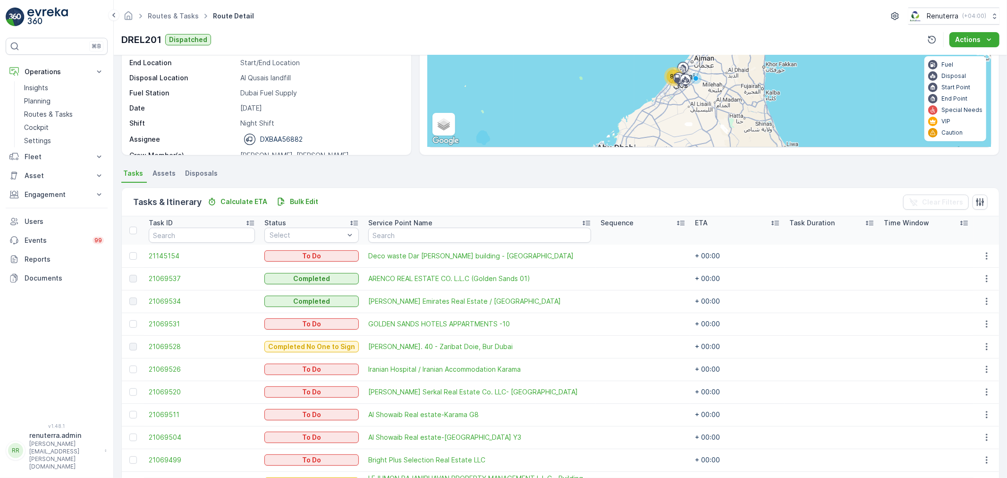
scroll to position [105, 0]
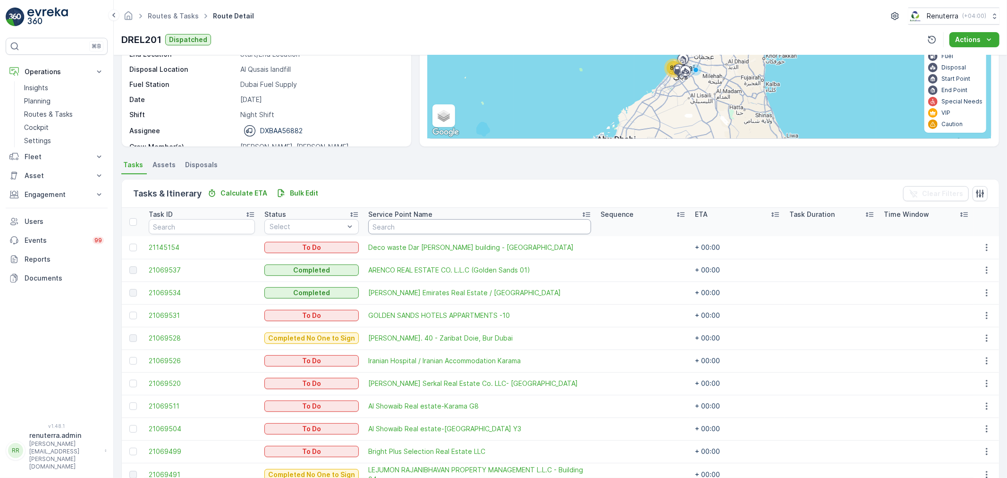
click at [421, 230] on input "text" at bounding box center [479, 226] width 223 height 15
type input "g"
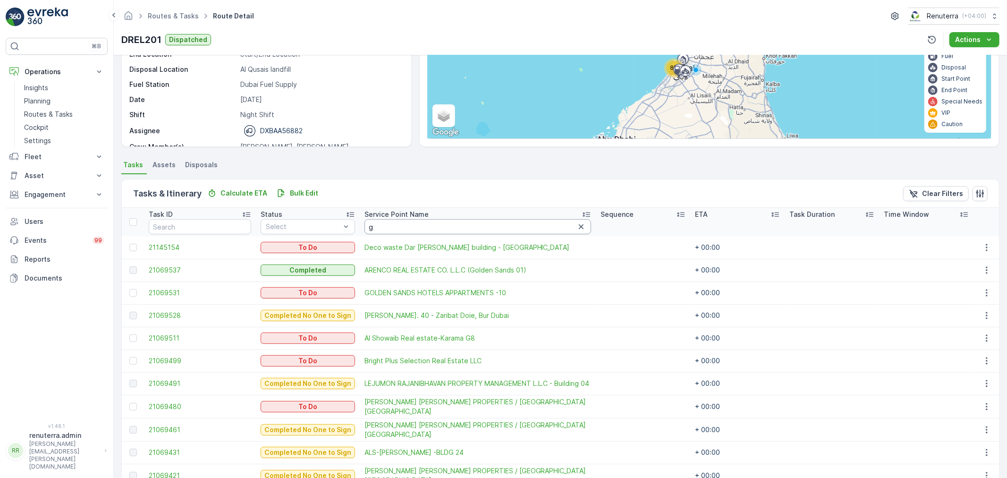
click at [415, 230] on input "g" at bounding box center [477, 226] width 227 height 15
type input "gold"
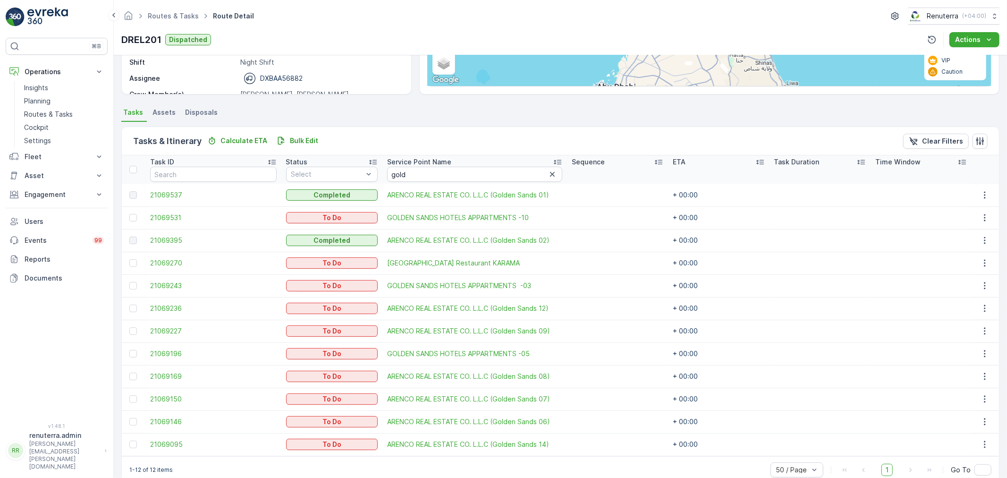
scroll to position [175, 0]
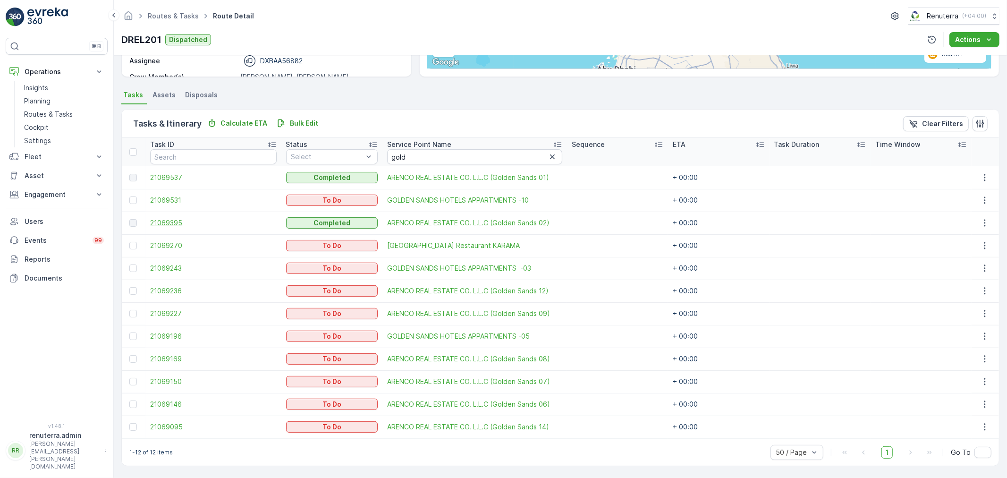
click at [173, 223] on span "21069395" at bounding box center [213, 222] width 126 height 9
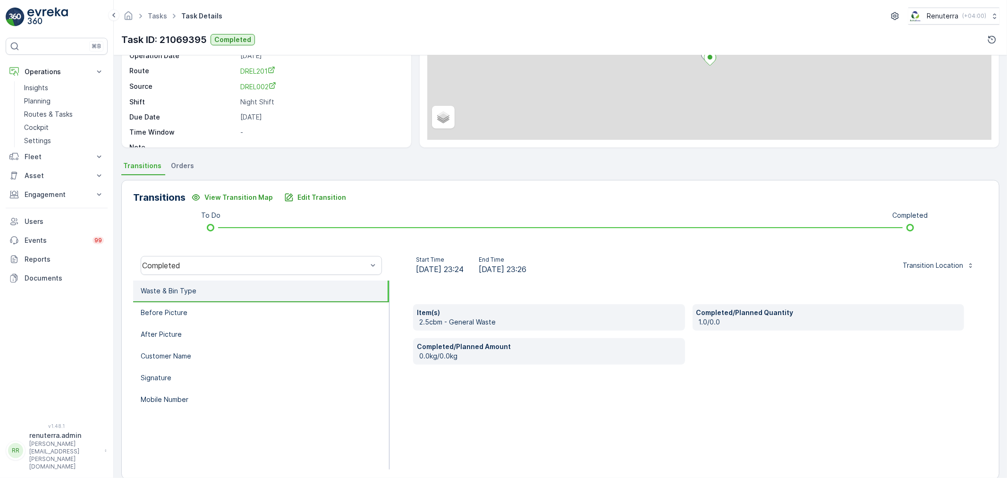
scroll to position [105, 0]
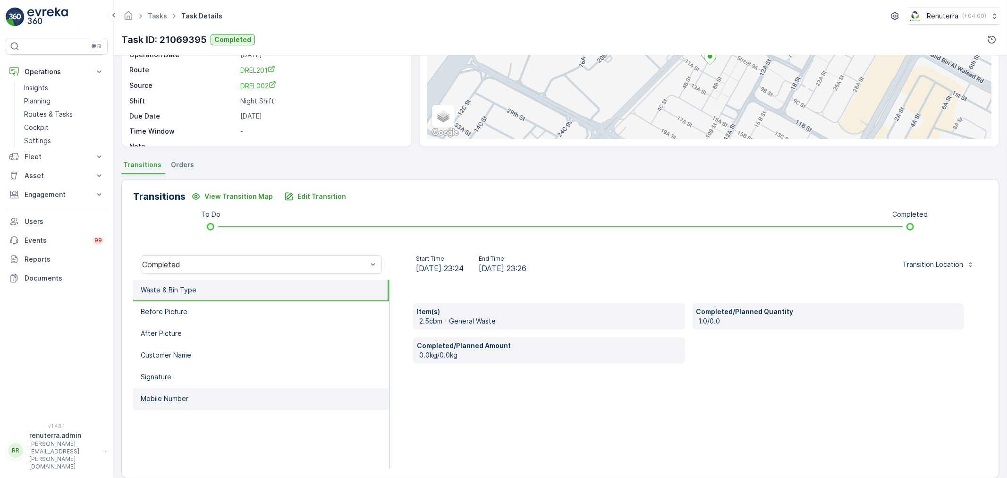
click at [209, 388] on li "Mobile Number" at bounding box center [261, 399] width 256 height 22
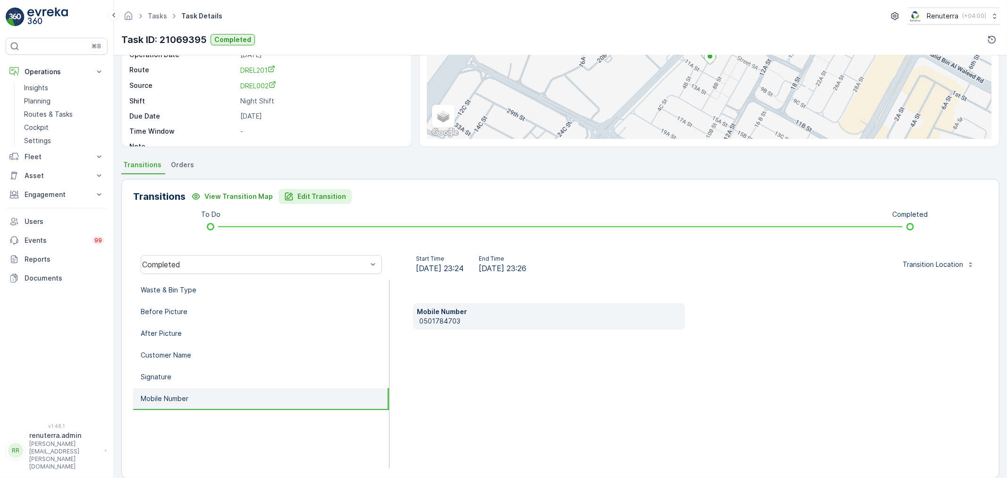
click at [313, 196] on p "Edit Transition" at bounding box center [321, 196] width 49 height 9
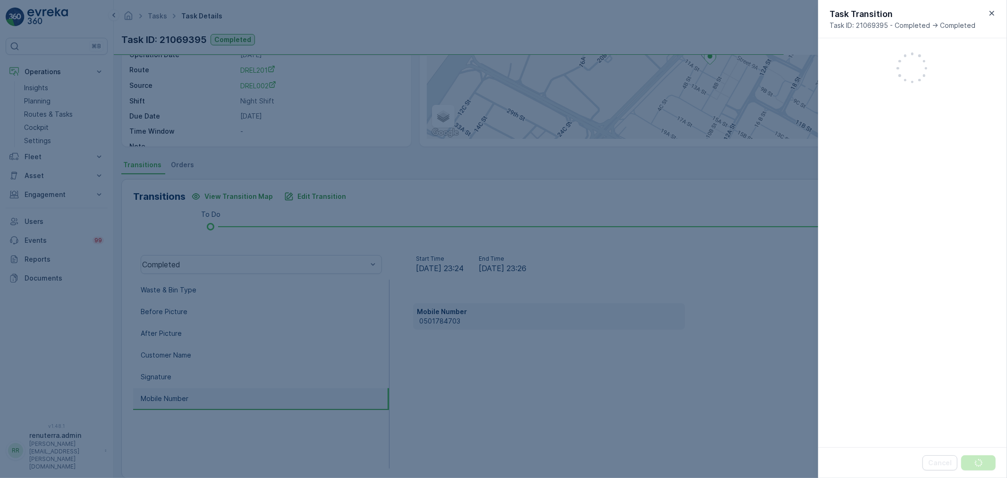
scroll to position [16, 0]
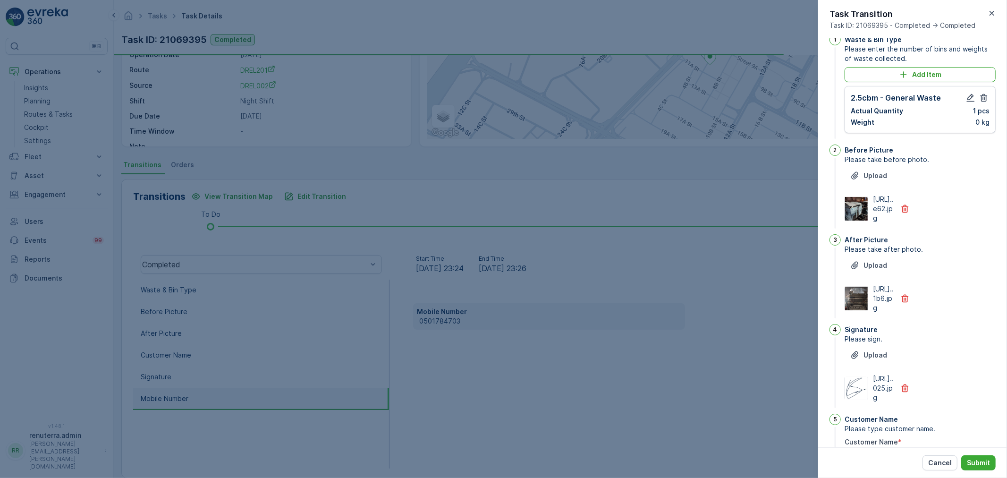
type Name "Edward"
click at [994, 18] on div "Task Transition Task ID: 21069395 - Completed -> Completed" at bounding box center [912, 19] width 189 height 38
click at [993, 16] on icon "button" at bounding box center [991, 12] width 9 height 9
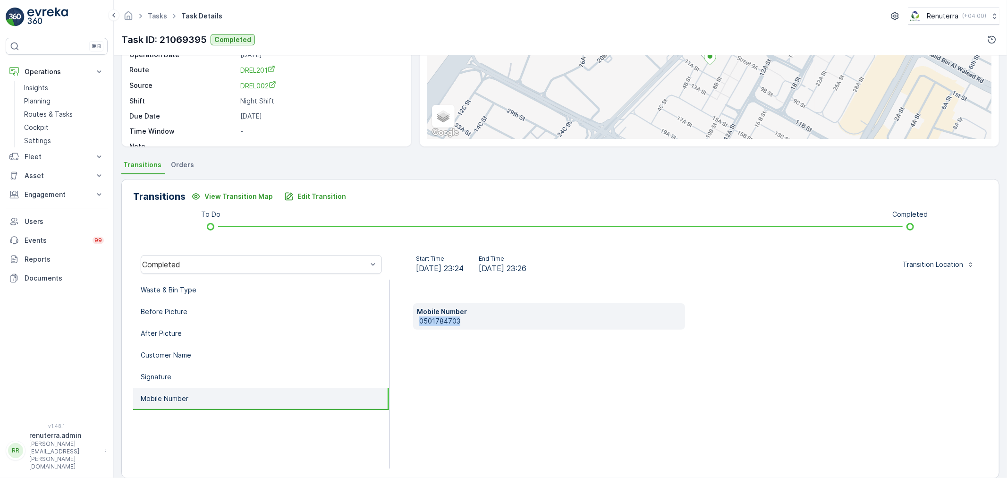
drag, startPoint x: 417, startPoint y: 321, endPoint x: 474, endPoint y: 322, distance: 57.1
click at [474, 322] on div "Mobile Number 0501784703" at bounding box center [549, 316] width 272 height 26
copy p "0501784703"
click at [321, 196] on p "Edit Transition" at bounding box center [321, 196] width 49 height 9
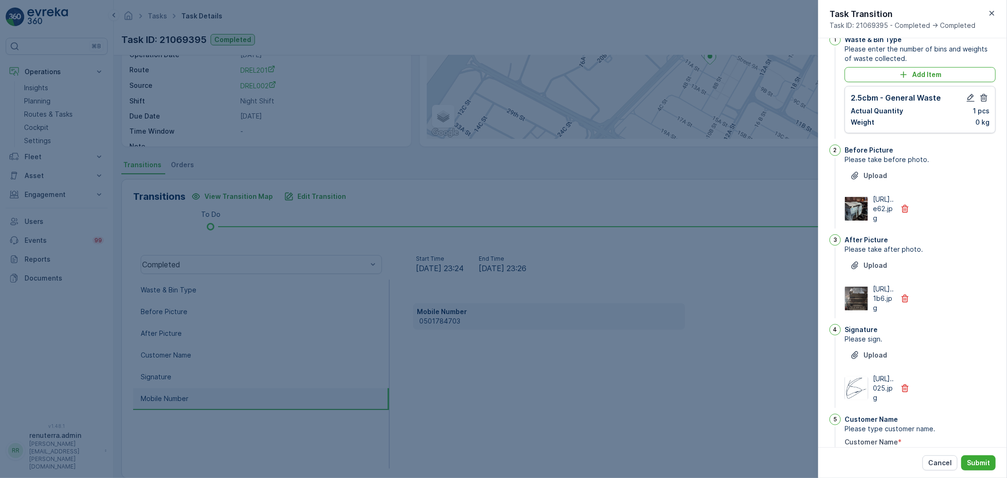
scroll to position [0, 0]
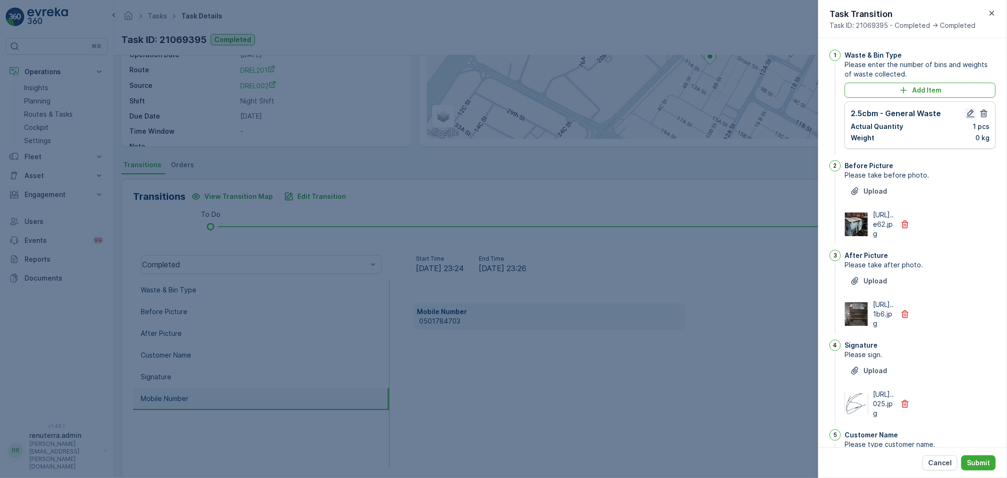
click at [966, 111] on icon "button" at bounding box center [970, 113] width 9 height 9
type Name "Edward"
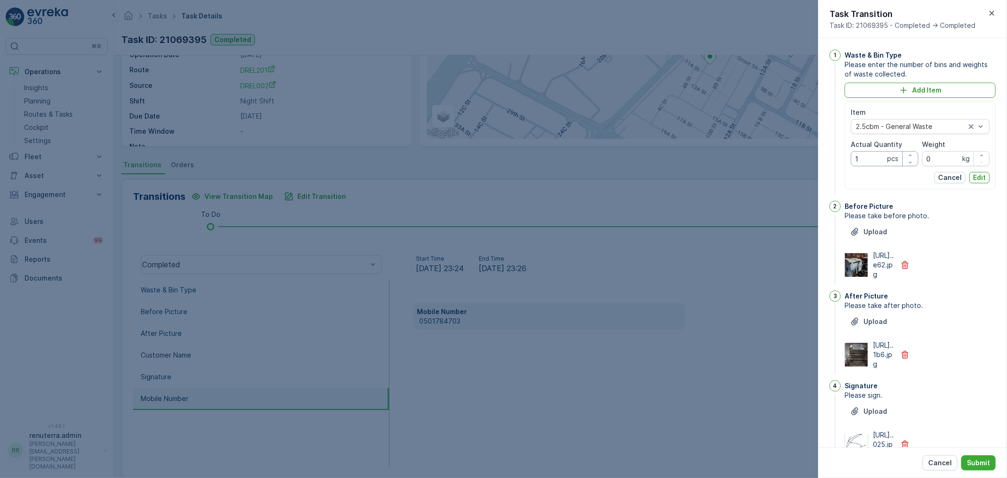
click at [871, 163] on Quantity "1" at bounding box center [885, 158] width 68 height 15
type Quantity "2"
click at [979, 174] on p "Edit" at bounding box center [979, 177] width 13 height 9
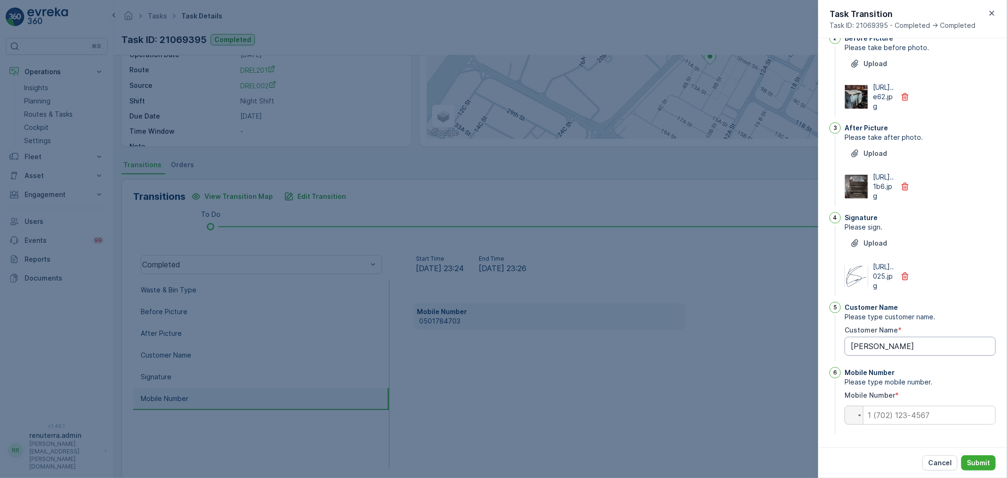
scroll to position [184, 0]
click at [922, 414] on input "tel" at bounding box center [920, 415] width 151 height 19
paste input "0501784703"
type Name "Edward"
type input "0501784703"
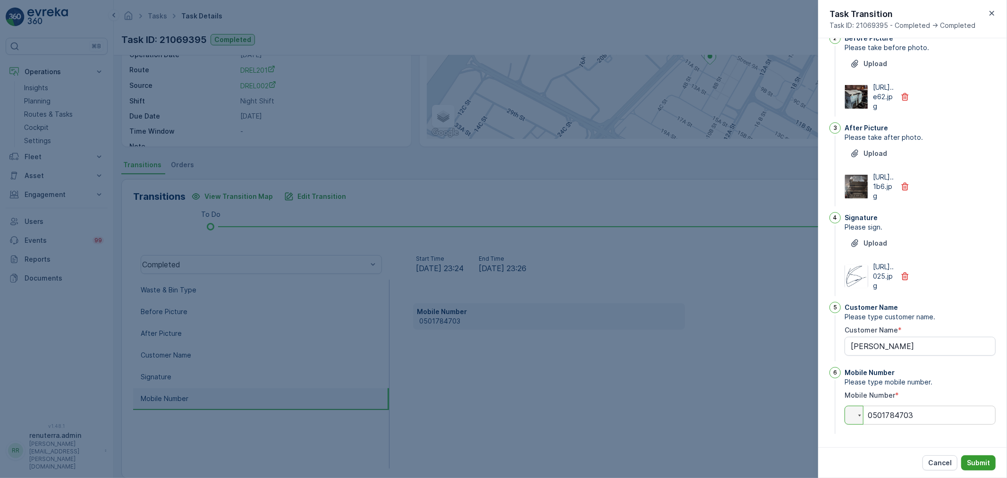
click at [982, 463] on p "Submit" at bounding box center [978, 462] width 23 height 9
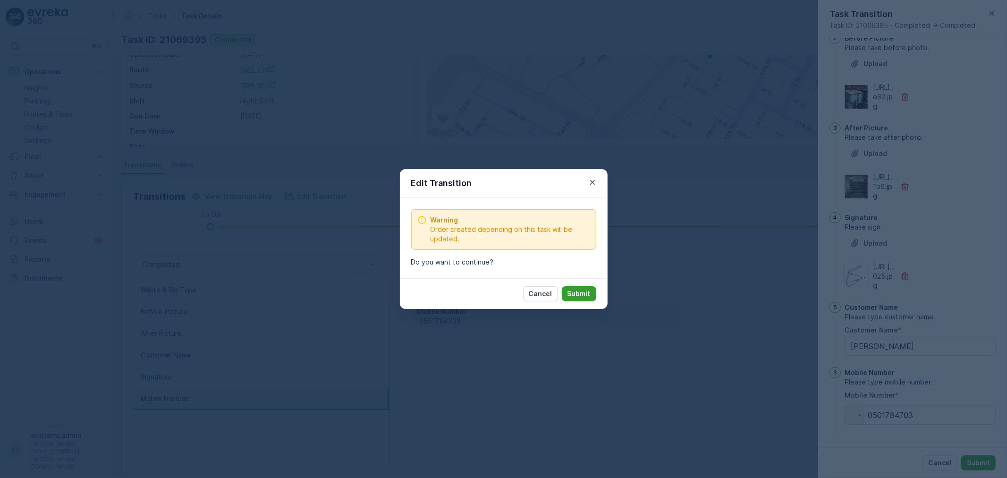
click at [589, 290] on p "Submit" at bounding box center [578, 293] width 23 height 9
type Name "Edward"
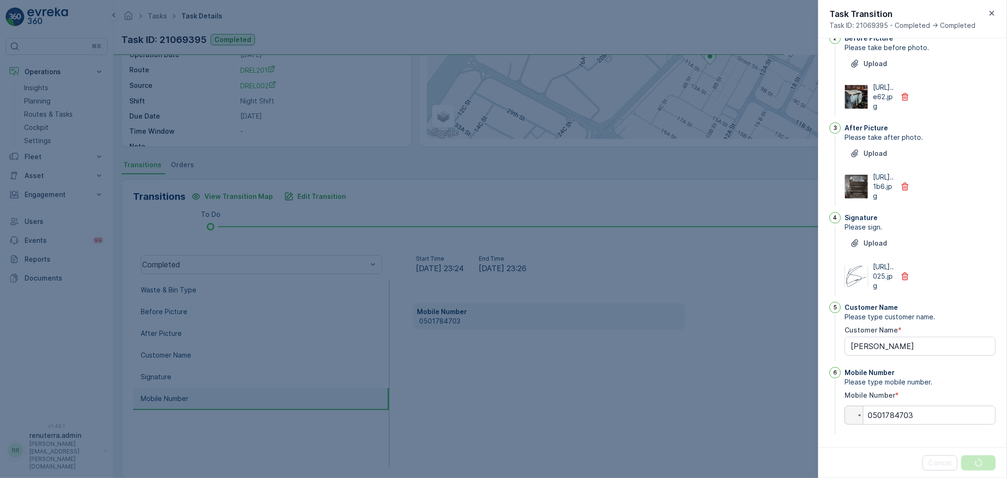
scroll to position [0, 0]
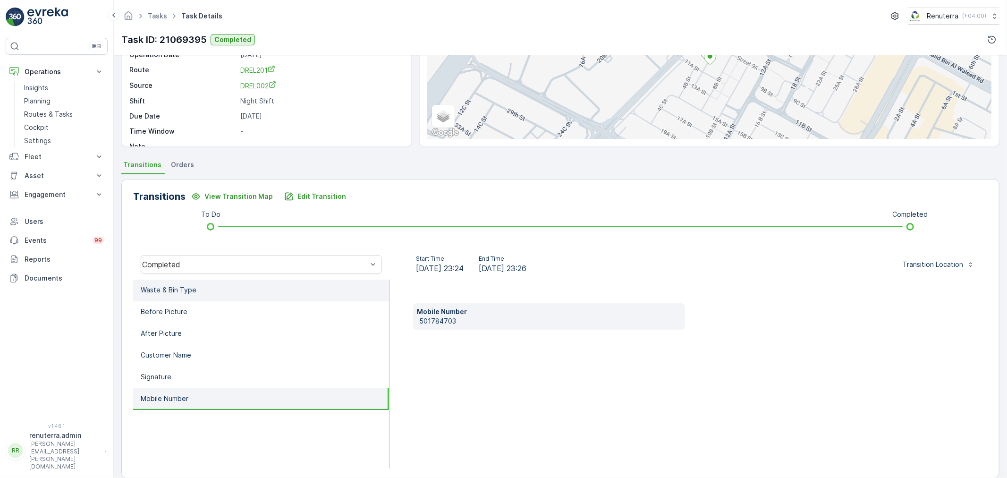
click at [248, 289] on li "Waste & Bin Type" at bounding box center [261, 290] width 256 height 22
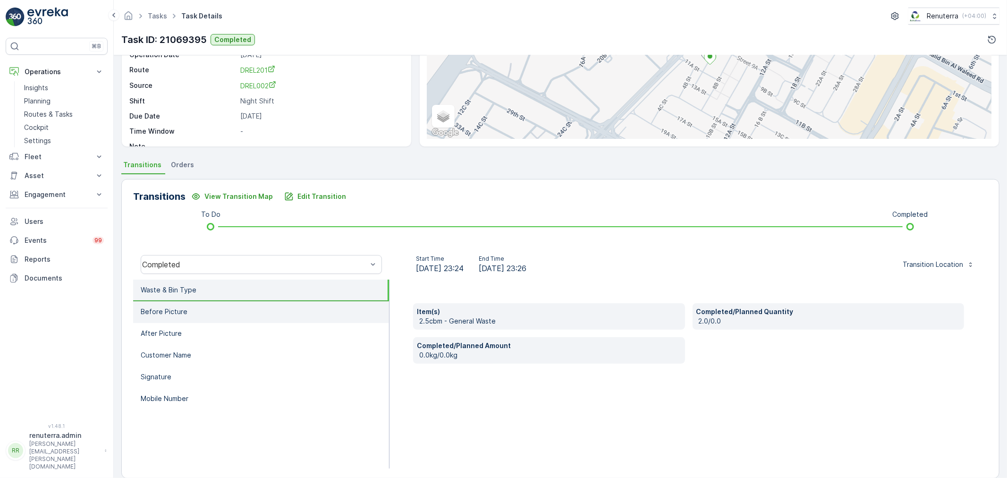
click at [214, 318] on li "Before Picture" at bounding box center [261, 312] width 256 height 22
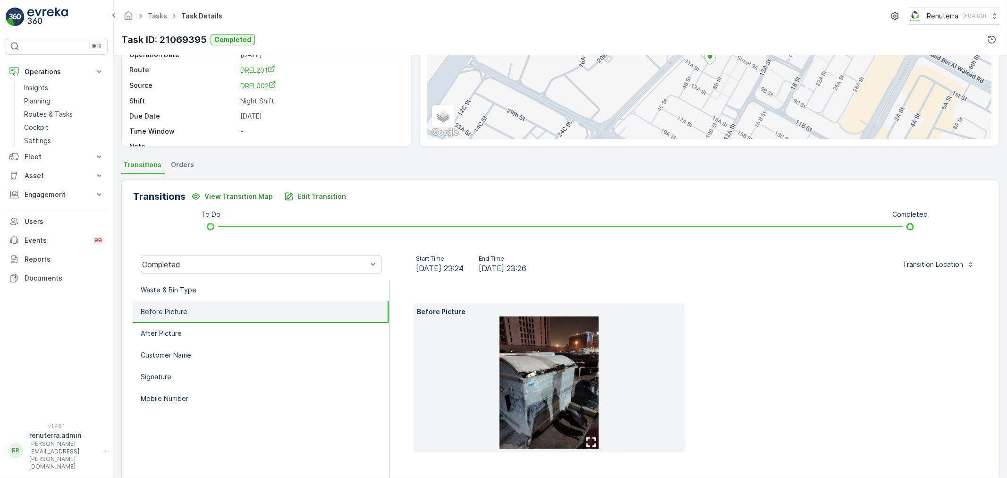
click at [569, 372] on img at bounding box center [548, 382] width 99 height 132
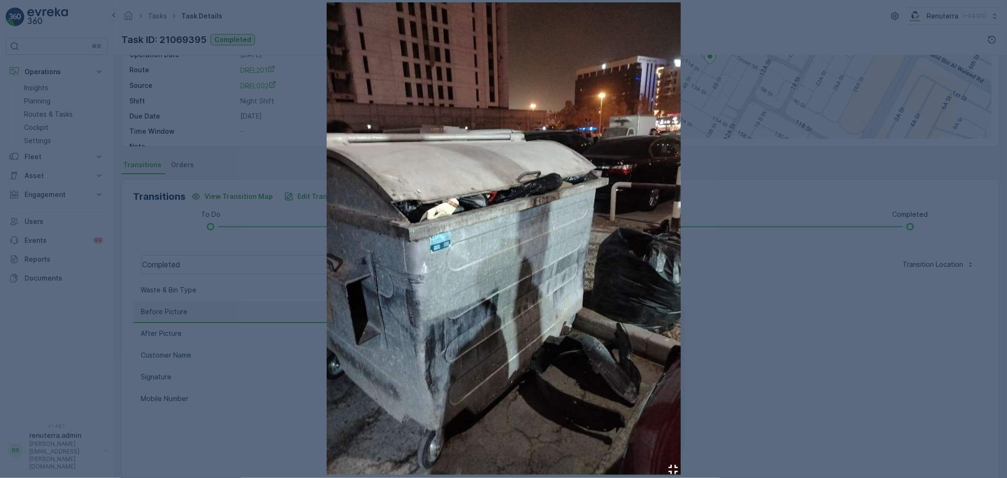
click at [827, 250] on div at bounding box center [503, 239] width 1007 height 478
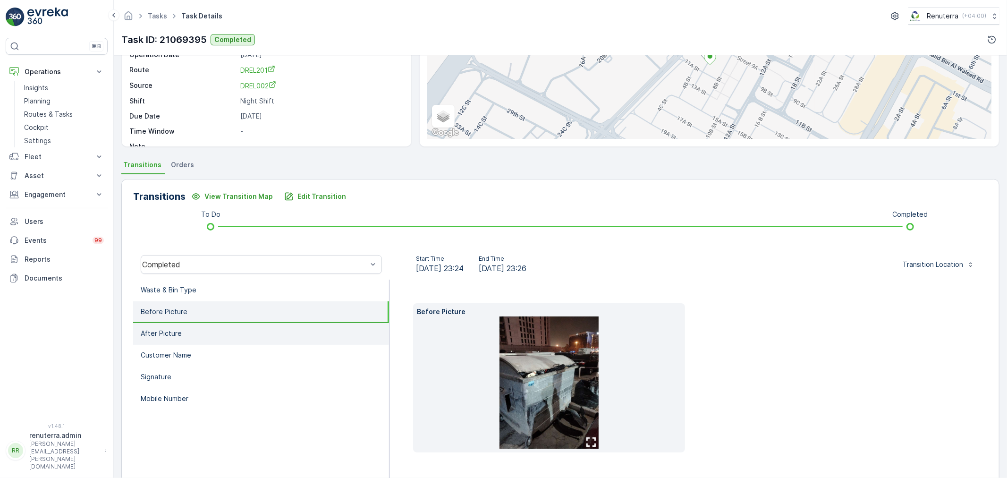
click at [162, 330] on p "After Picture" at bounding box center [161, 333] width 41 height 9
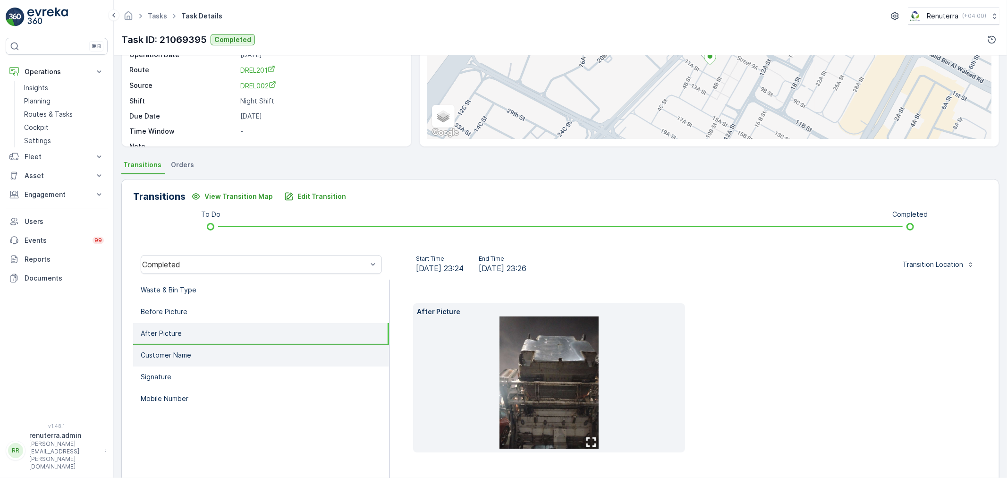
click at [168, 352] on p "Customer Name" at bounding box center [166, 354] width 51 height 9
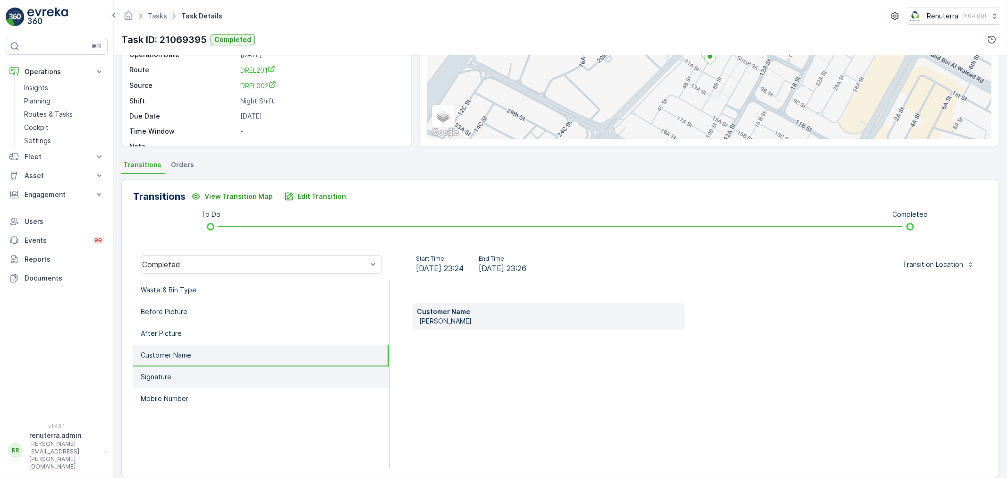
click at [168, 373] on p "Signature" at bounding box center [156, 376] width 31 height 9
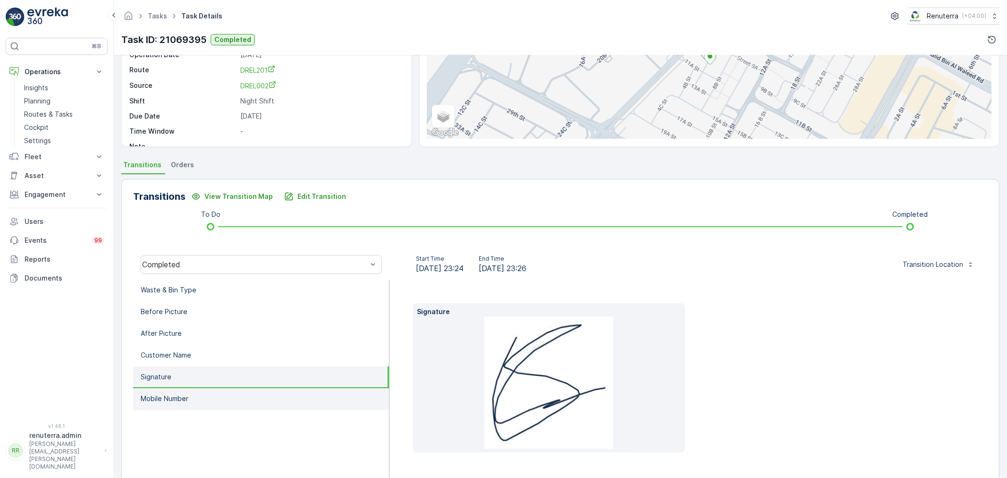
click at [169, 388] on li "Mobile Number" at bounding box center [261, 399] width 256 height 22
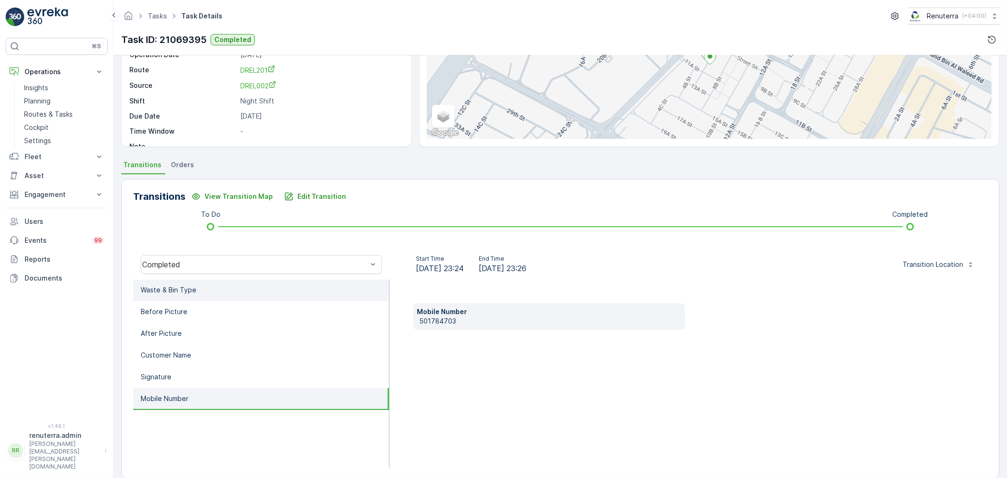
click at [187, 283] on li "Waste & Bin Type" at bounding box center [261, 290] width 256 height 22
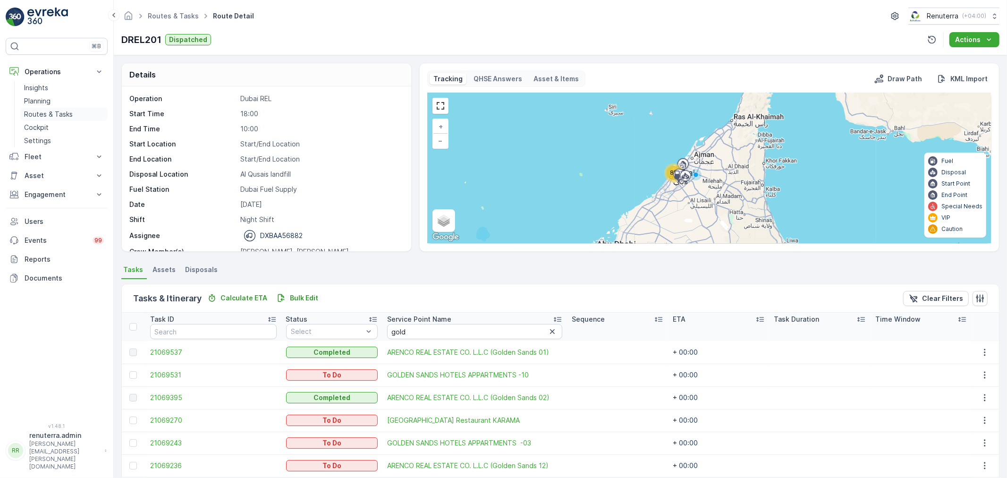
click at [45, 116] on p "Routes & Tasks" at bounding box center [48, 114] width 49 height 9
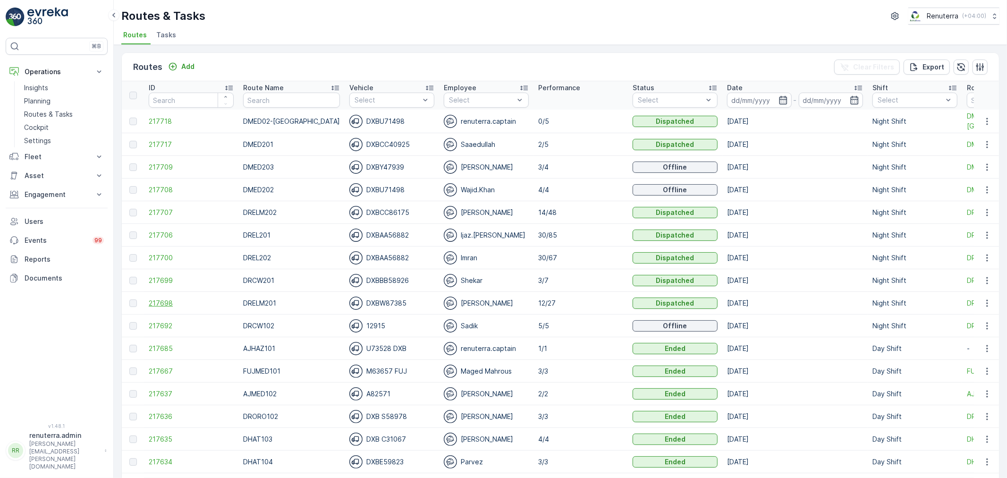
click at [156, 300] on span "217698" at bounding box center [191, 302] width 85 height 9
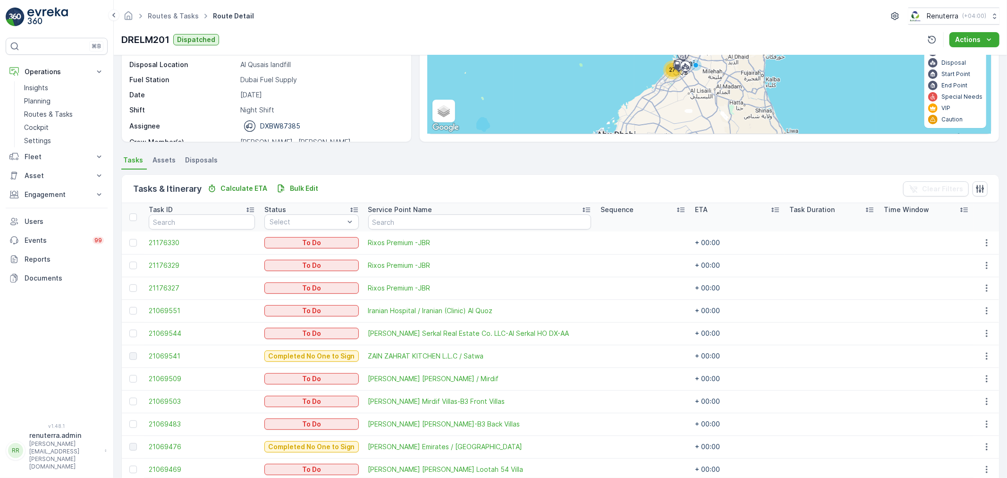
scroll to position [95, 0]
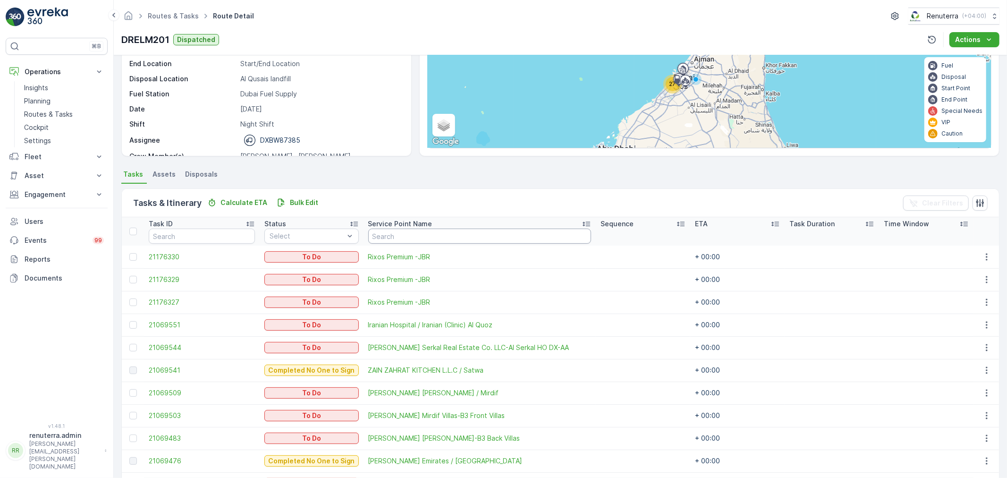
click at [406, 238] on input "text" at bounding box center [479, 235] width 223 height 15
type input "nmc"
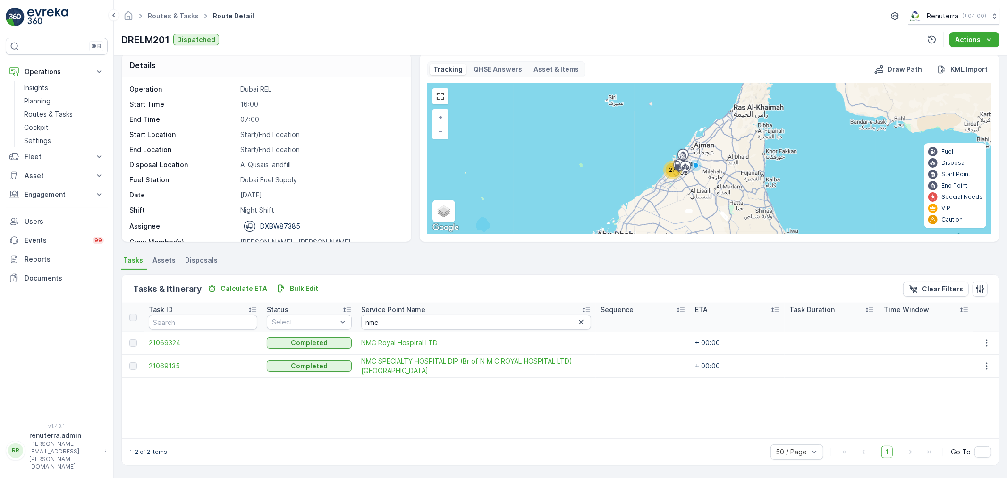
scroll to position [9, 0]
click at [178, 336] on td "21069324" at bounding box center [203, 342] width 118 height 23
click at [183, 339] on span "21069324" at bounding box center [203, 342] width 109 height 9
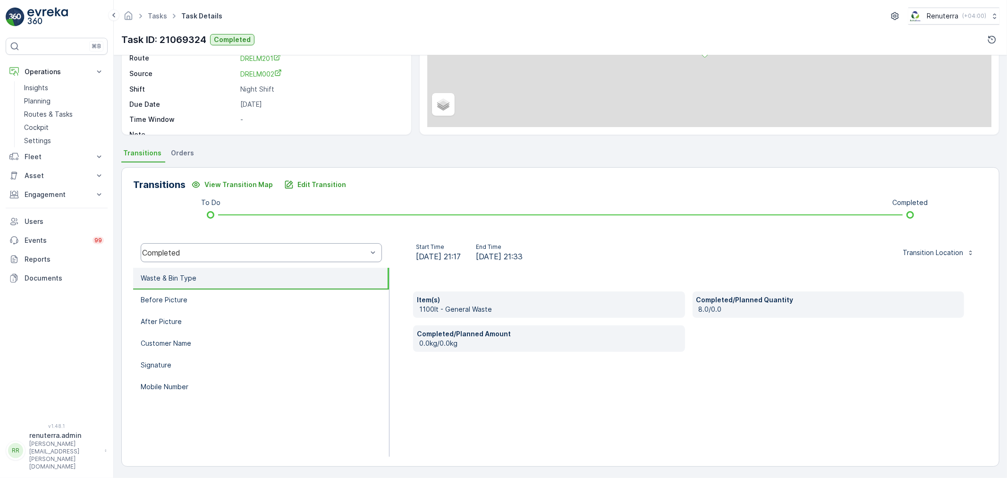
scroll to position [64, 0]
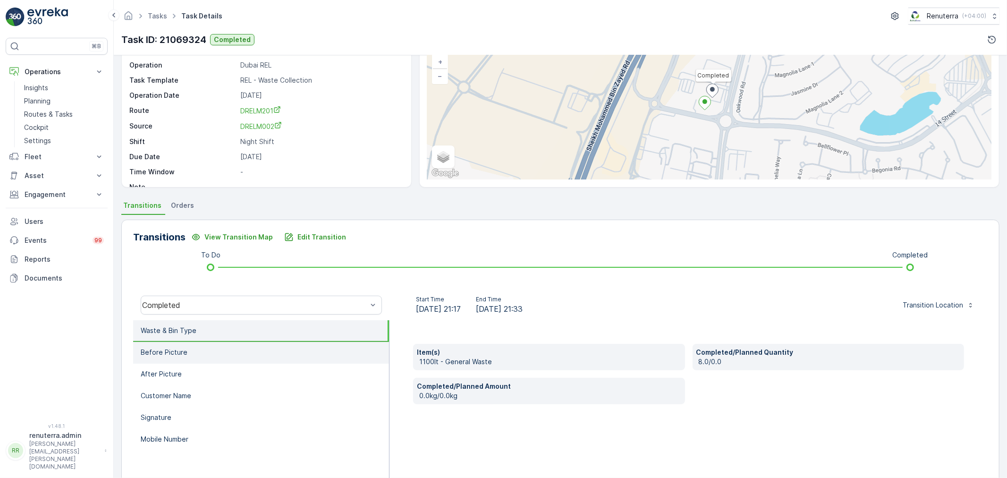
click at [190, 357] on li "Before Picture" at bounding box center [261, 353] width 256 height 22
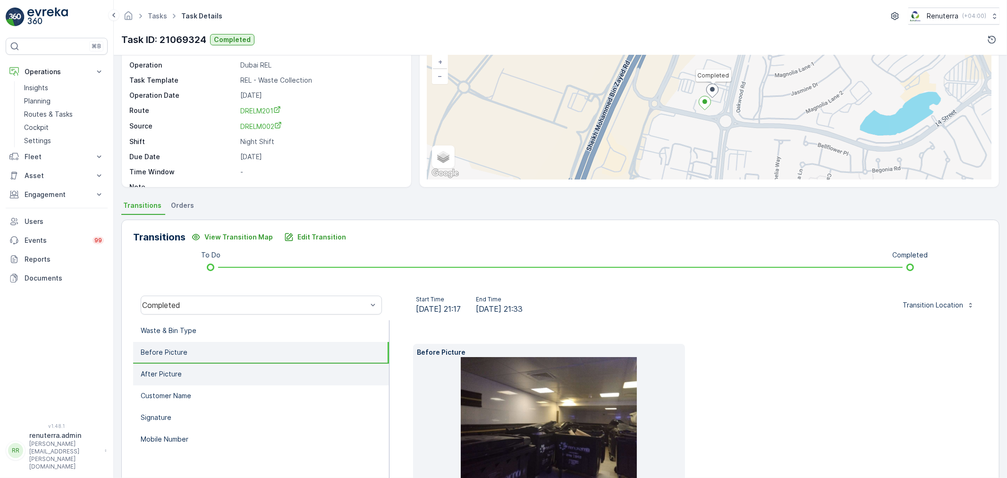
click at [186, 376] on li "After Picture" at bounding box center [261, 374] width 256 height 22
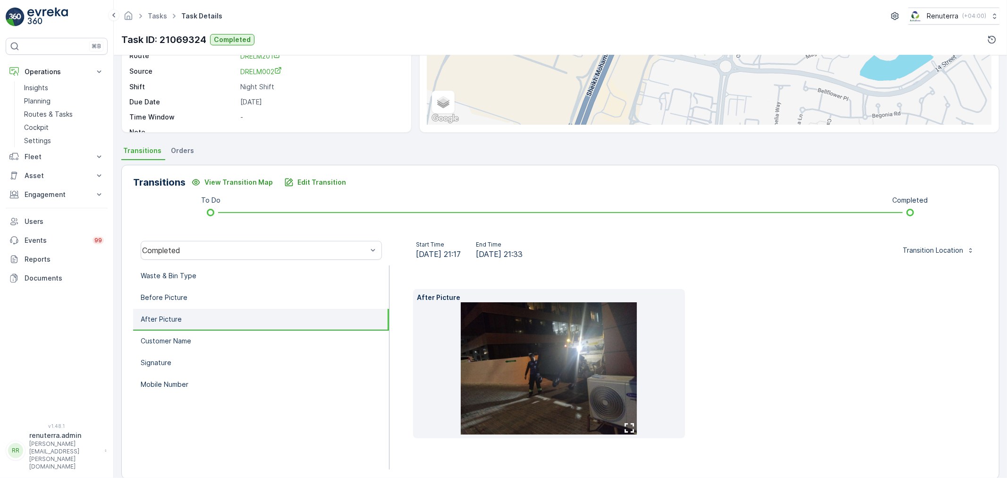
scroll to position [132, 0]
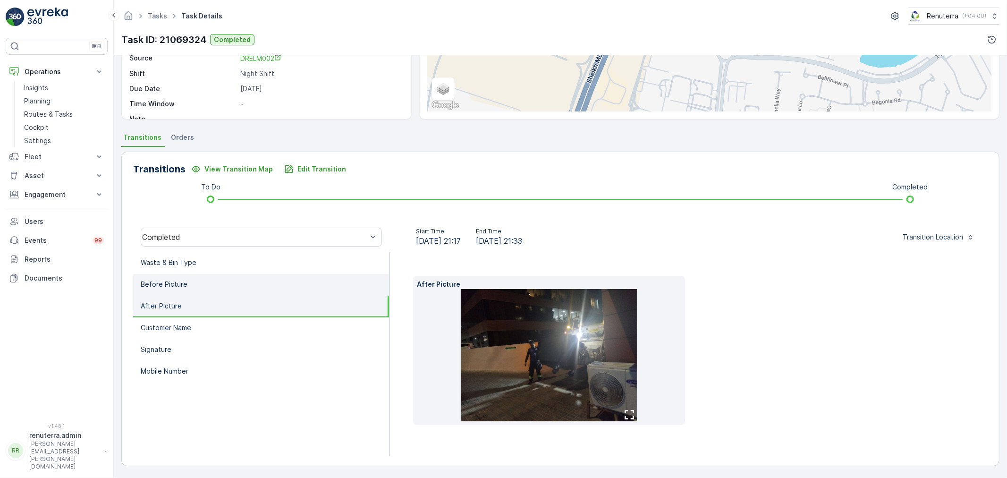
click at [208, 277] on li "Before Picture" at bounding box center [261, 285] width 256 height 22
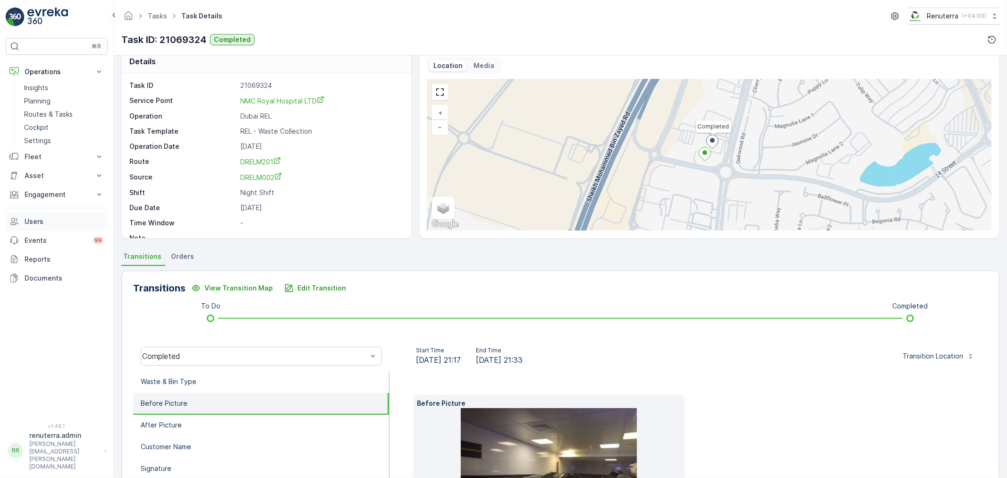
scroll to position [0, 0]
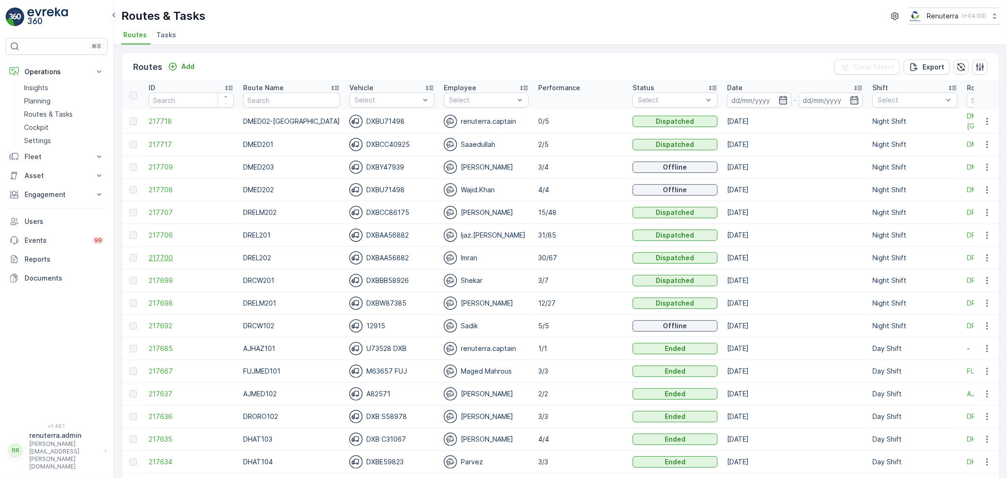
click at [158, 257] on span "217700" at bounding box center [191, 257] width 85 height 9
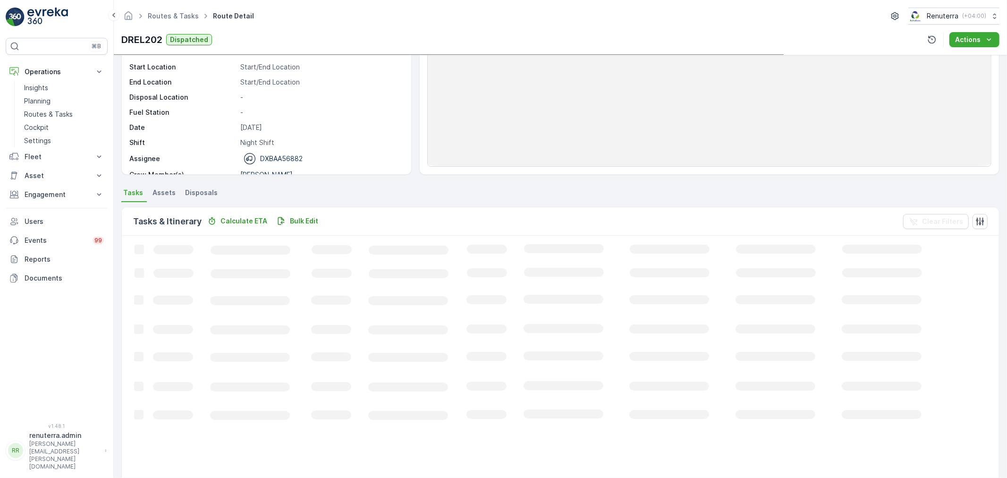
scroll to position [105, 0]
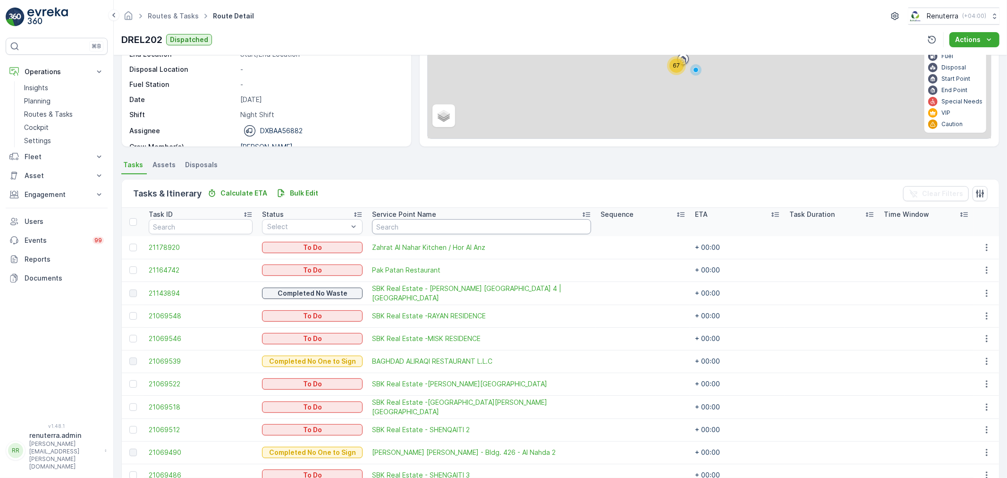
click at [380, 229] on input "text" at bounding box center [481, 226] width 219 height 15
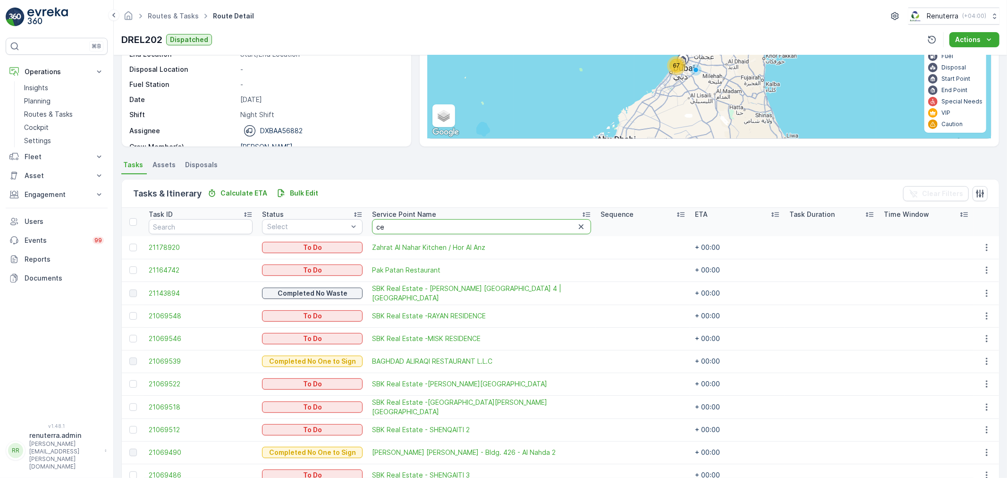
type input "cen"
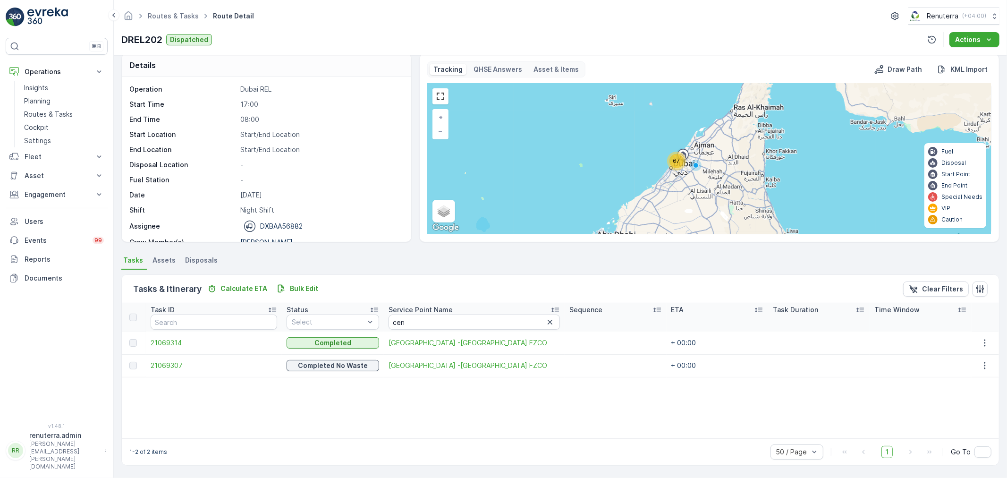
scroll to position [9, 0]
click at [173, 342] on span "21069314" at bounding box center [214, 342] width 127 height 9
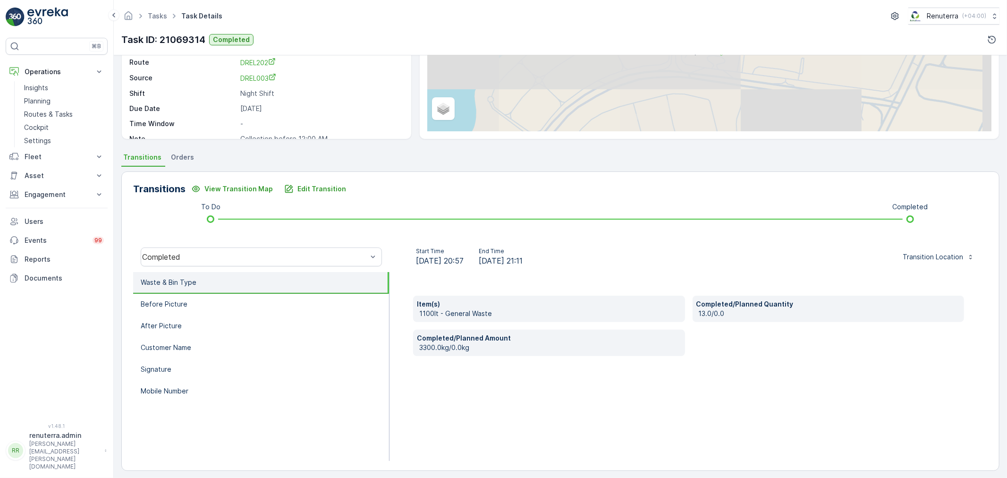
scroll to position [117, 0]
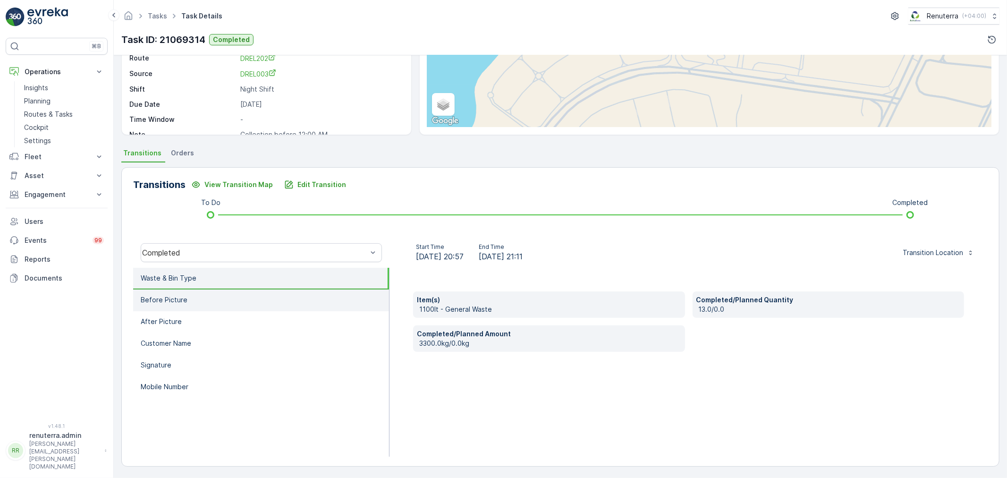
click at [176, 298] on p "Before Picture" at bounding box center [164, 299] width 47 height 9
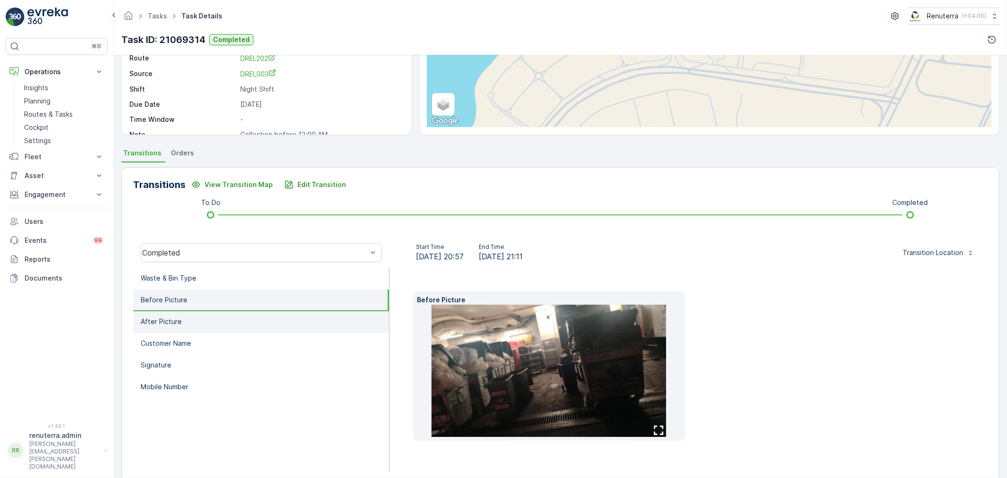
click at [177, 317] on p "After Picture" at bounding box center [161, 321] width 41 height 9
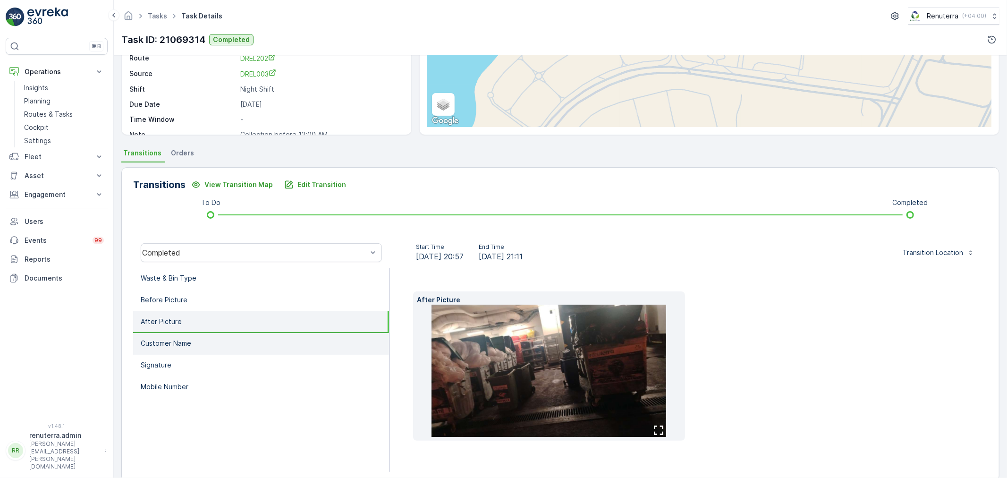
click at [181, 340] on p "Customer Name" at bounding box center [166, 342] width 51 height 9
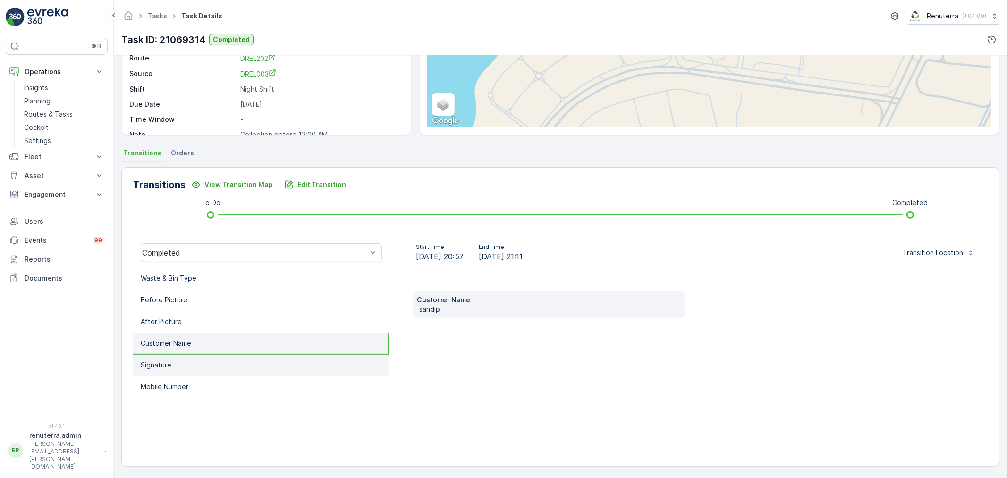
click at [181, 356] on li "Signature" at bounding box center [261, 366] width 256 height 22
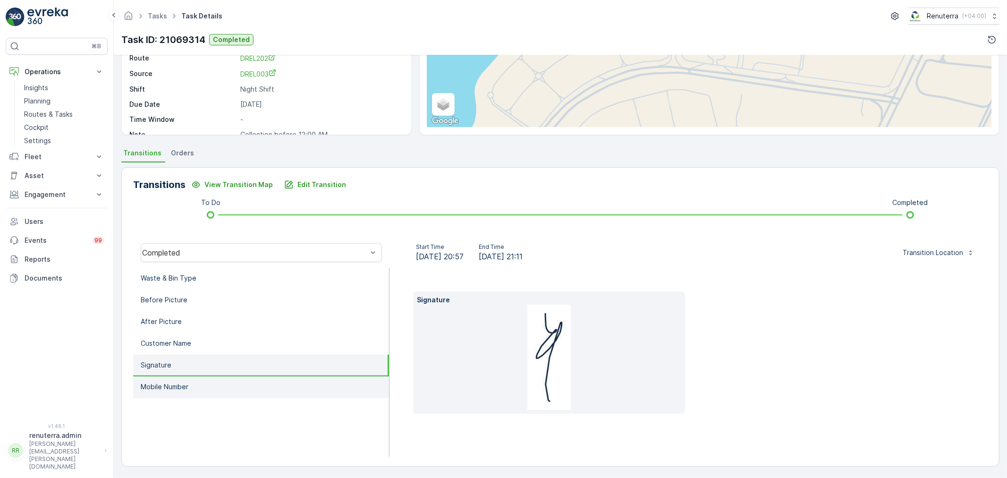
click at [181, 376] on li "Mobile Number" at bounding box center [261, 387] width 256 height 22
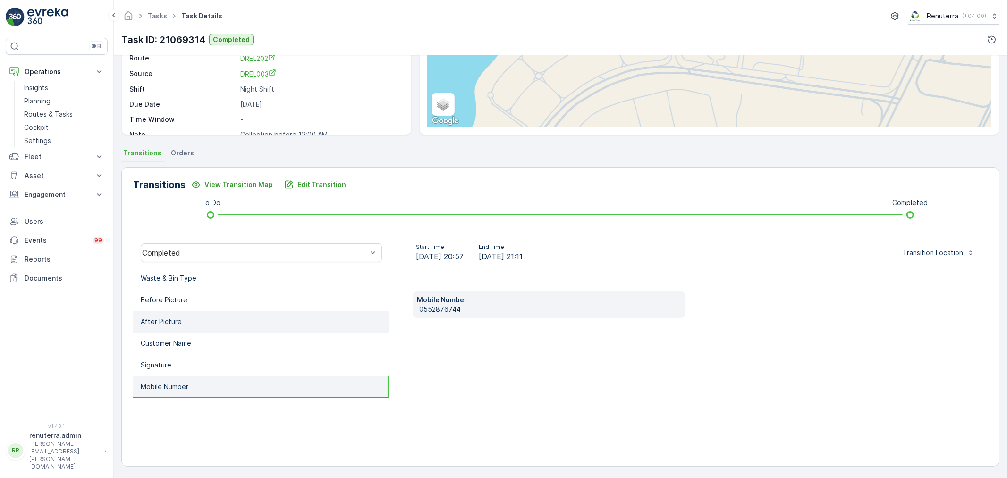
click at [197, 318] on li "After Picture" at bounding box center [261, 322] width 256 height 22
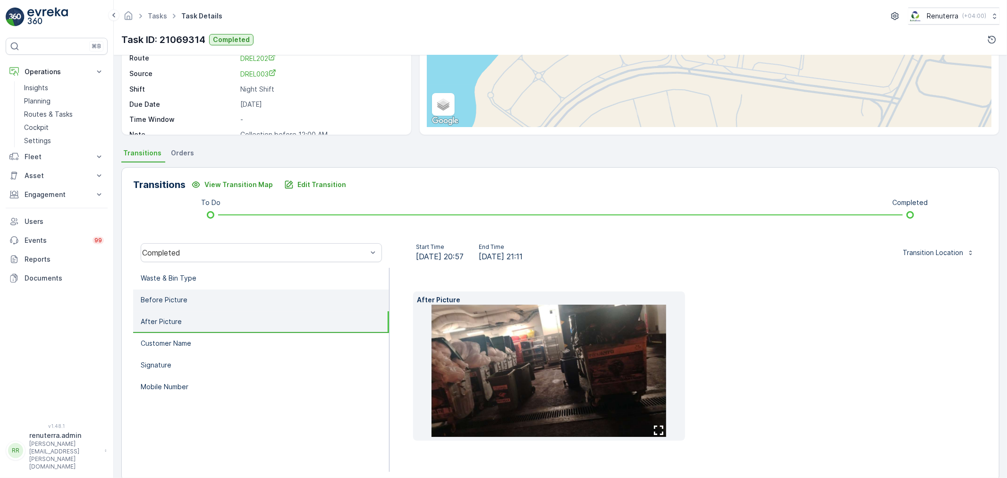
click at [211, 301] on li "Before Picture" at bounding box center [261, 300] width 256 height 22
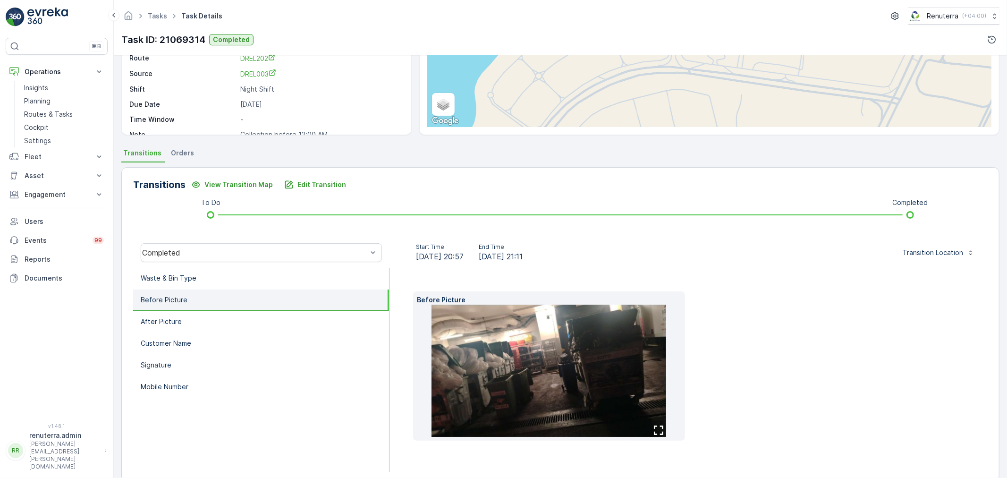
click at [586, 374] on img at bounding box center [548, 370] width 235 height 132
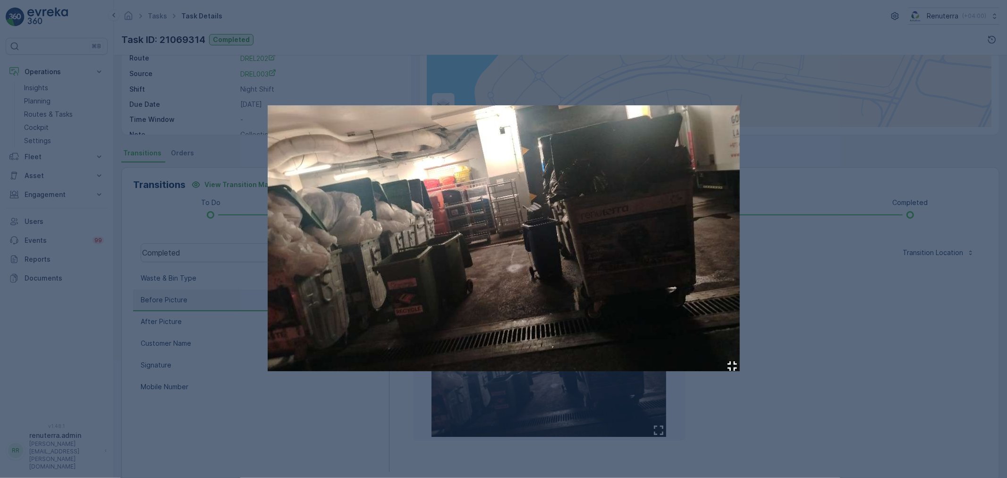
click at [895, 133] on div at bounding box center [503, 239] width 1007 height 478
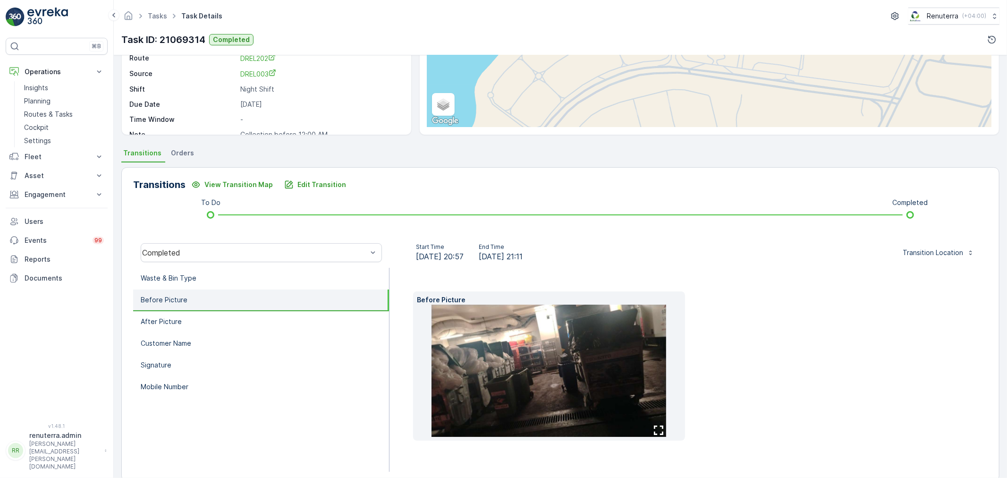
click at [501, 337] on img at bounding box center [548, 370] width 235 height 132
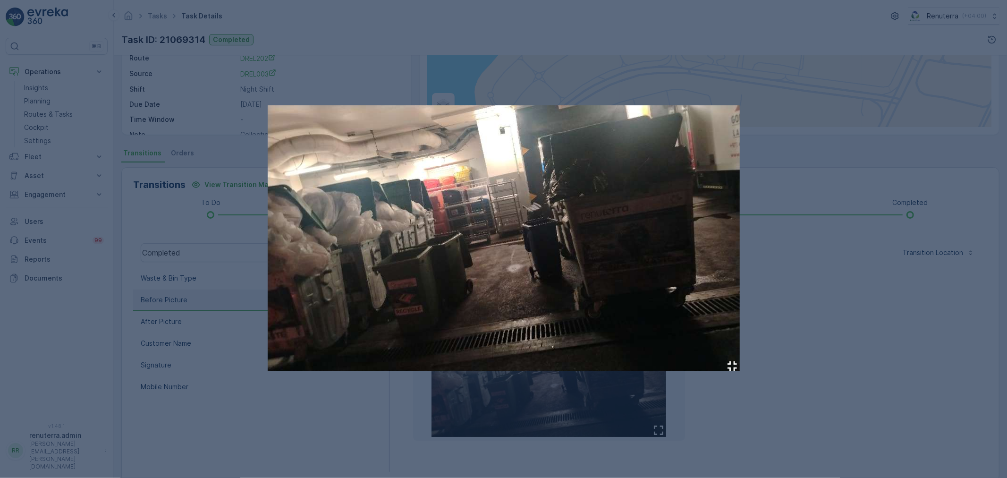
click at [774, 301] on div at bounding box center [503, 239] width 1007 height 478
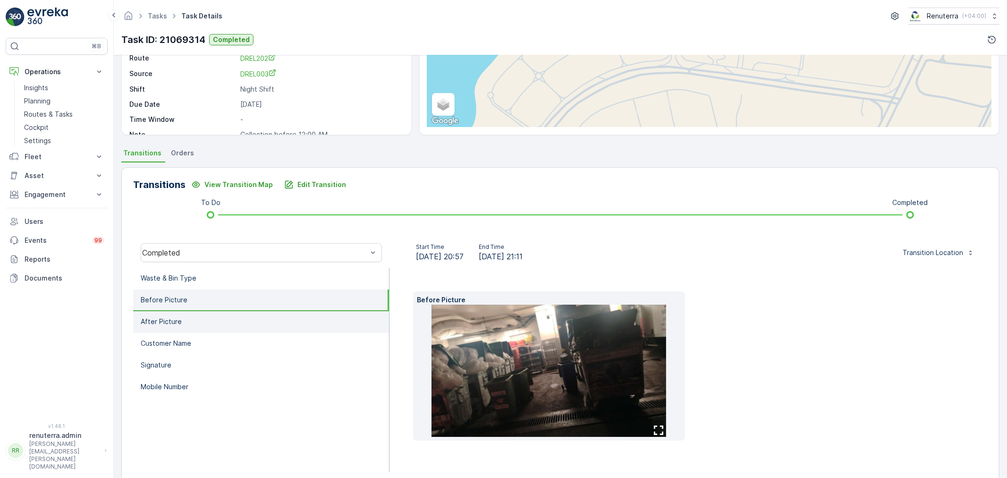
click at [170, 318] on p "After Picture" at bounding box center [161, 321] width 41 height 9
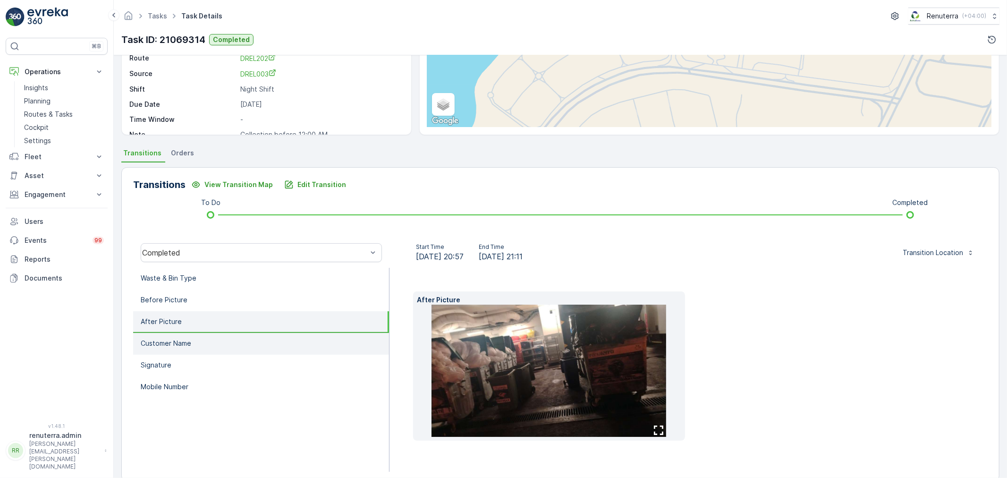
click at [195, 342] on li "Customer Name" at bounding box center [261, 344] width 256 height 22
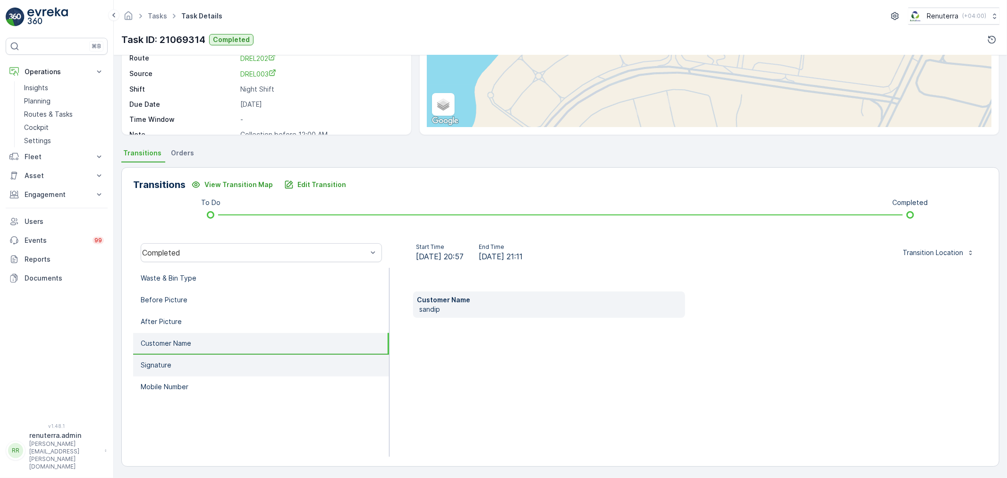
click at [182, 361] on li "Signature" at bounding box center [261, 366] width 256 height 22
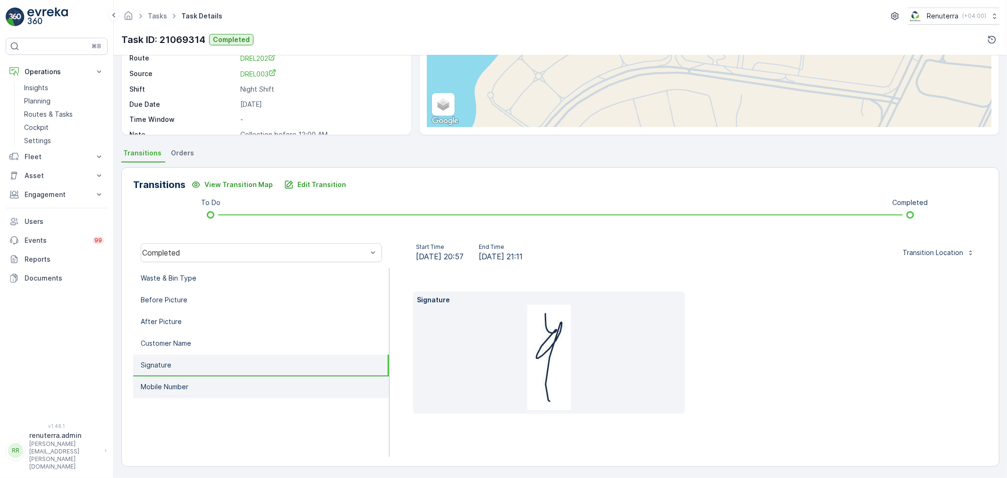
click at [182, 382] on p "Mobile Number" at bounding box center [165, 386] width 48 height 9
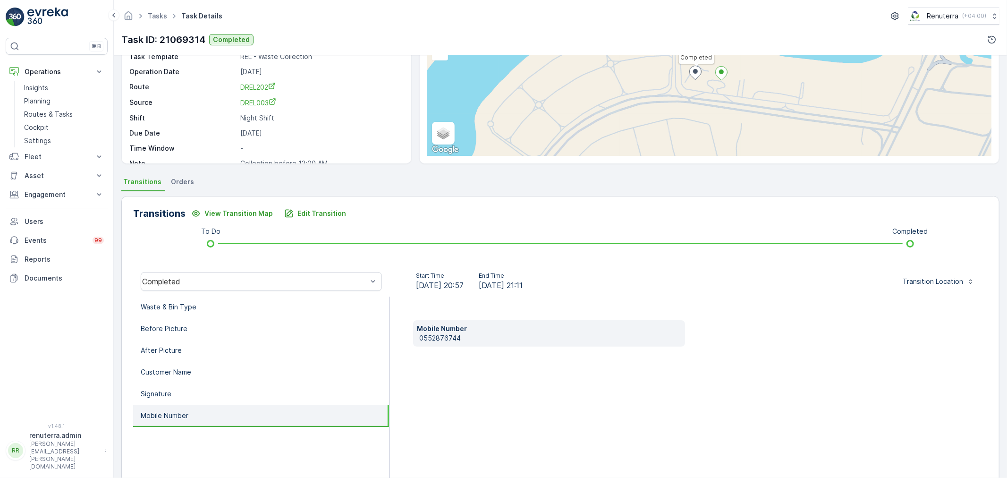
scroll to position [0, 0]
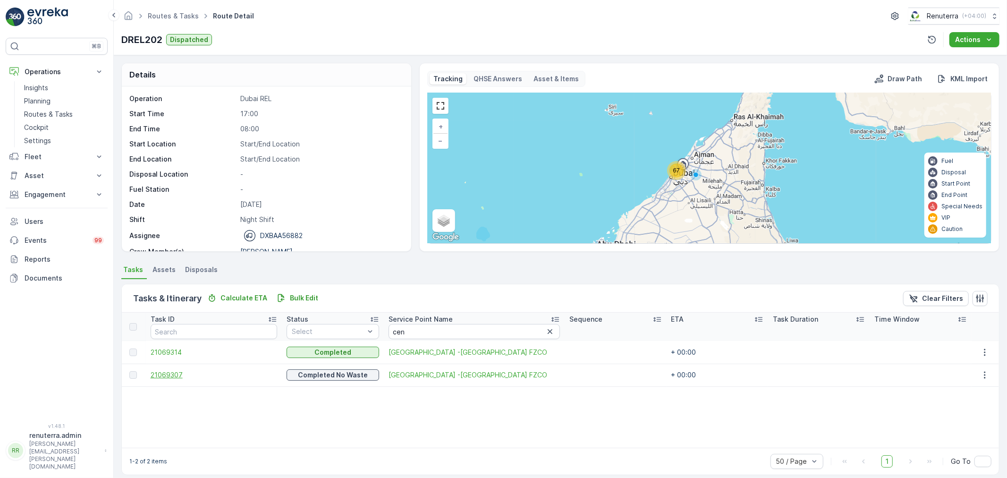
click at [176, 372] on span "21069307" at bounding box center [214, 374] width 127 height 9
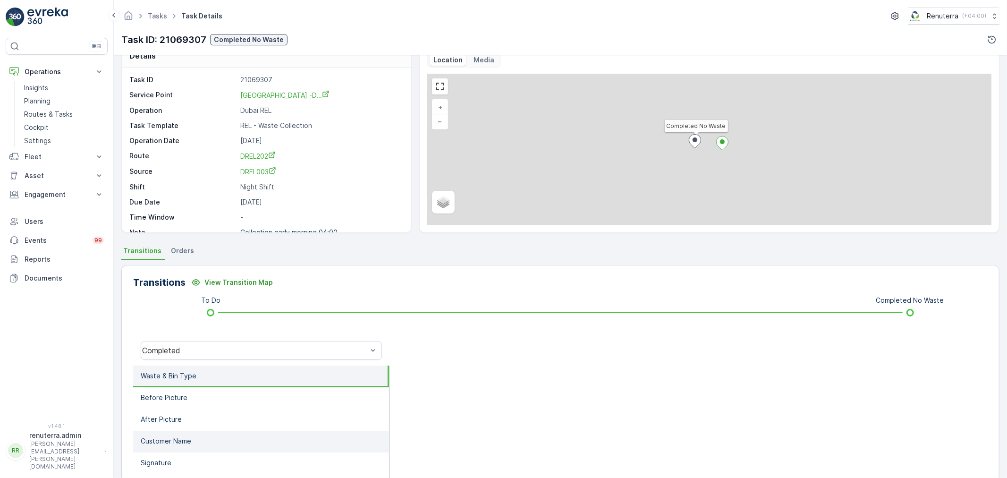
scroll to position [105, 0]
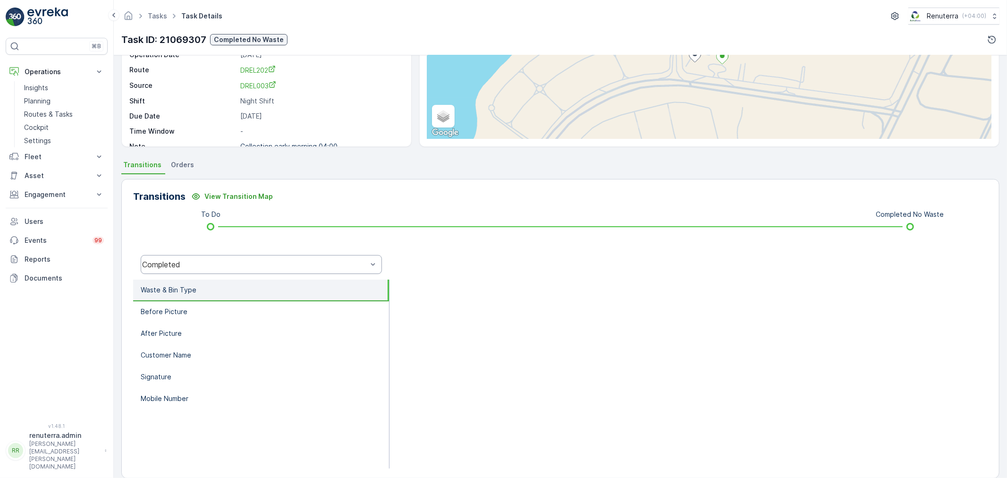
click at [211, 262] on div "Completed" at bounding box center [254, 264] width 225 height 8
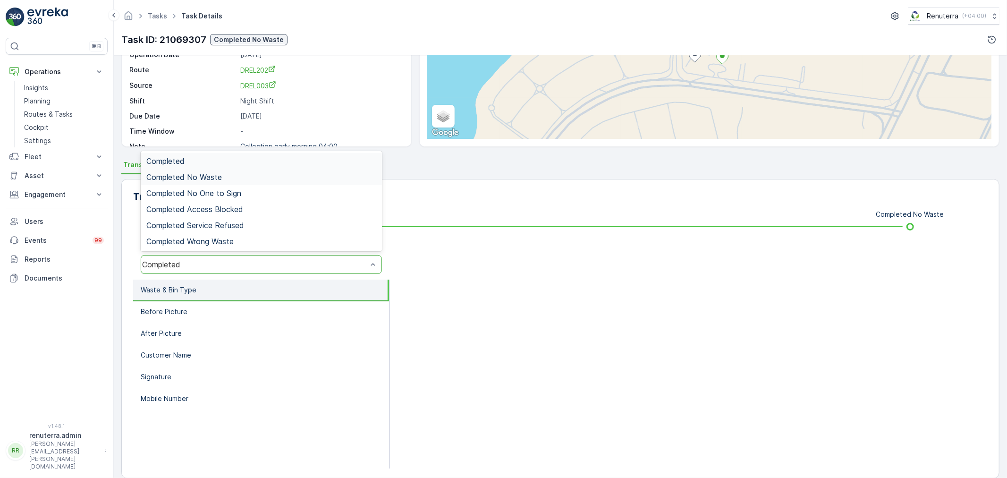
click at [203, 171] on div "Completed No Waste" at bounding box center [261, 177] width 241 height 16
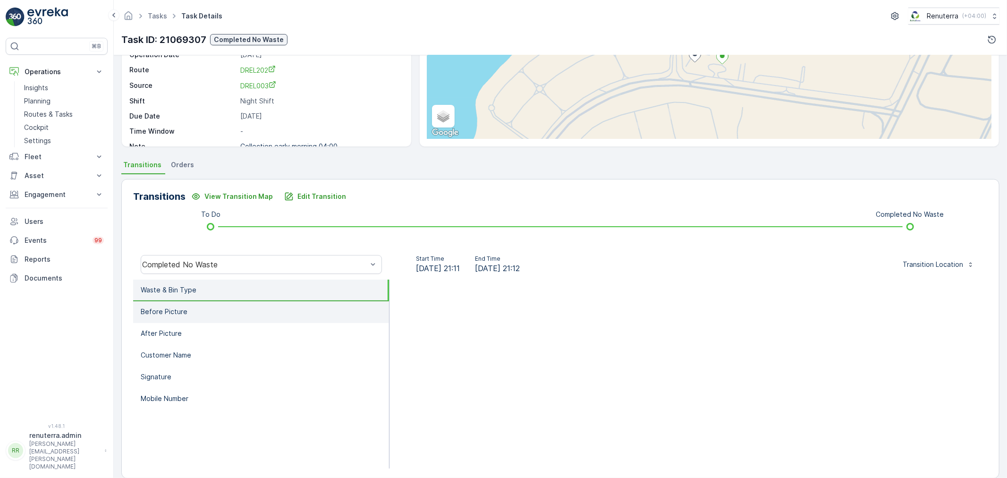
click at [243, 305] on li "Before Picture" at bounding box center [261, 312] width 256 height 22
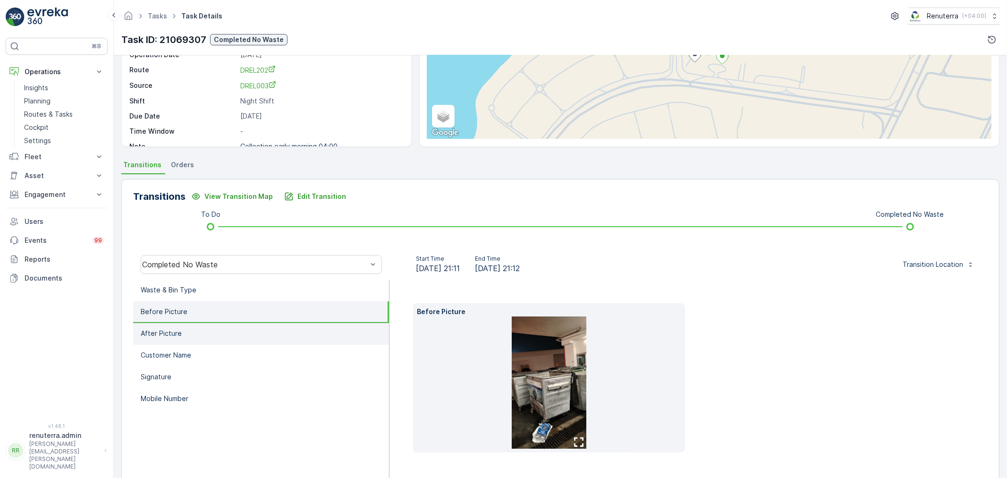
click at [229, 335] on li "After Picture" at bounding box center [261, 334] width 256 height 22
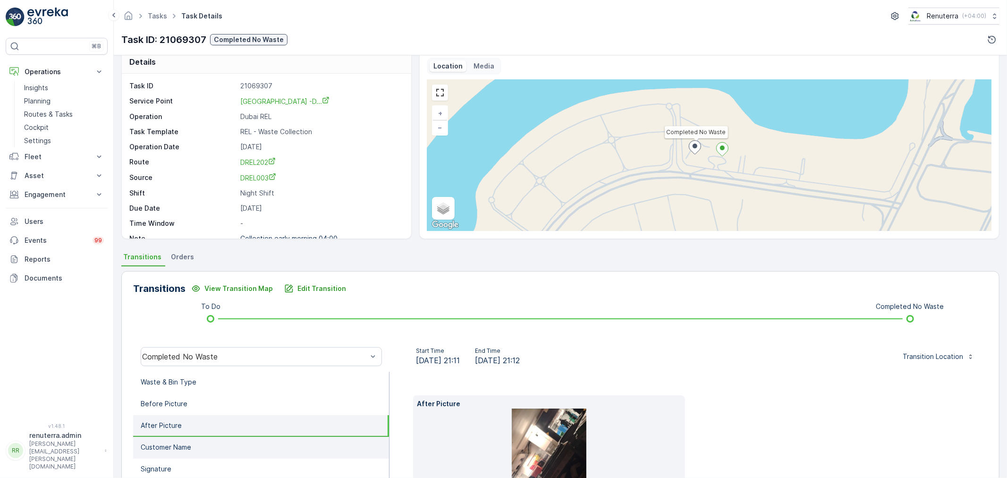
scroll to position [0, 0]
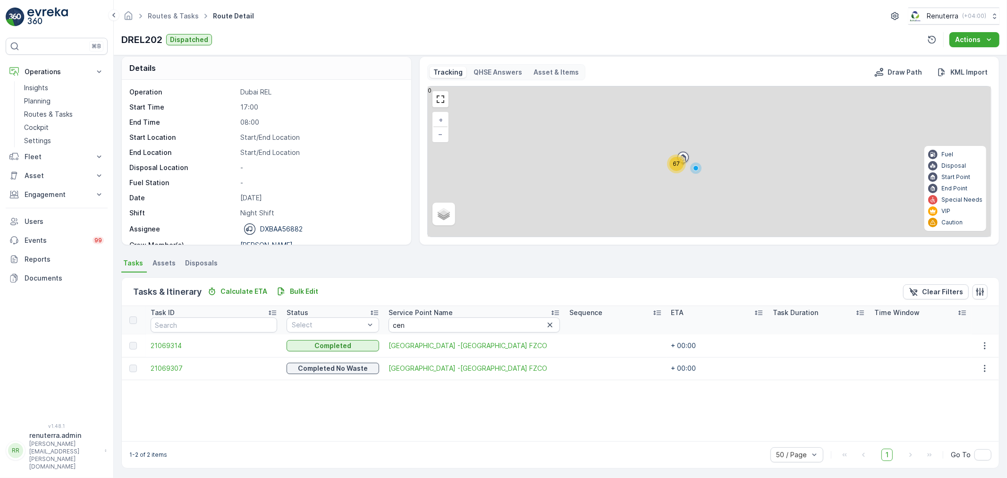
scroll to position [8, 0]
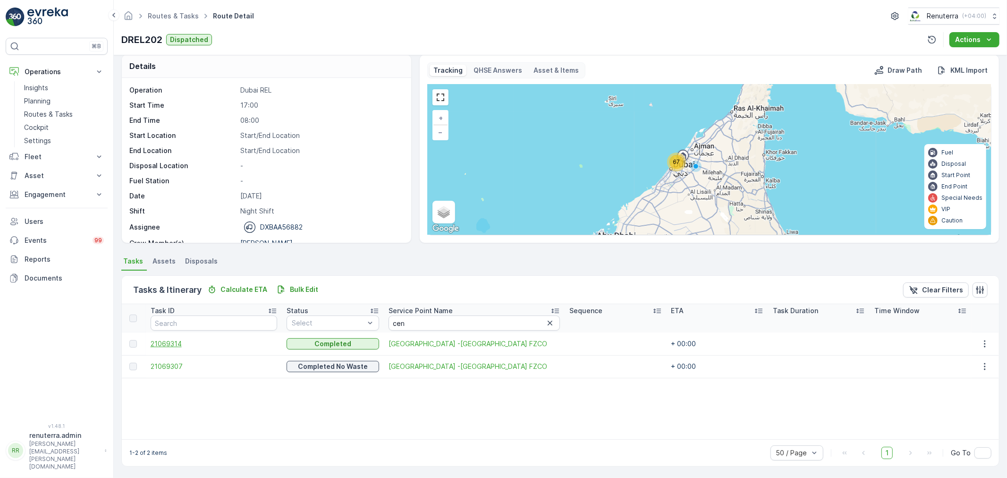
click at [161, 340] on span "21069314" at bounding box center [214, 343] width 127 height 9
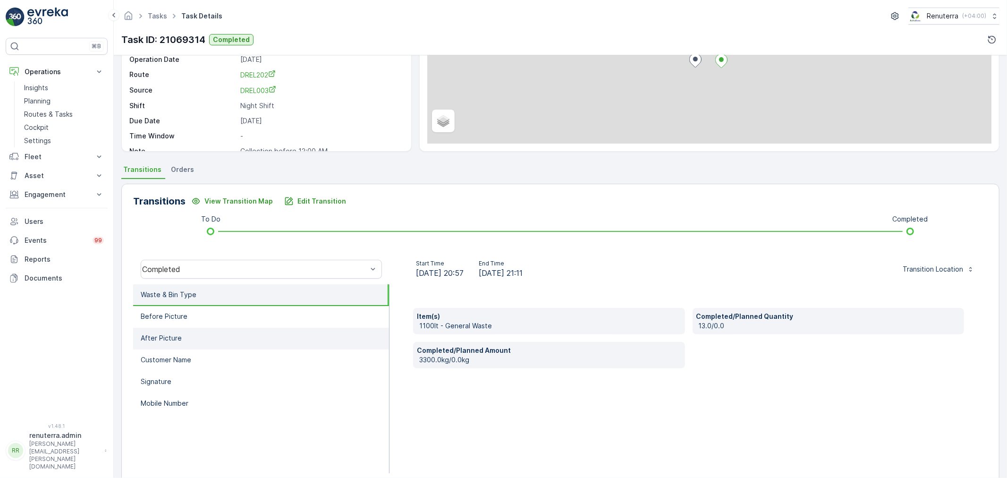
scroll to position [105, 0]
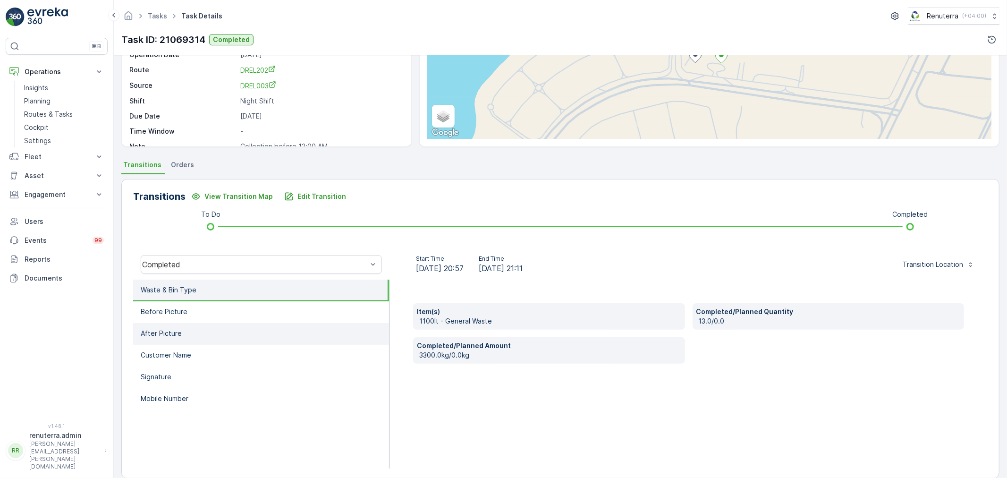
click at [239, 335] on li "After Picture" at bounding box center [261, 334] width 256 height 22
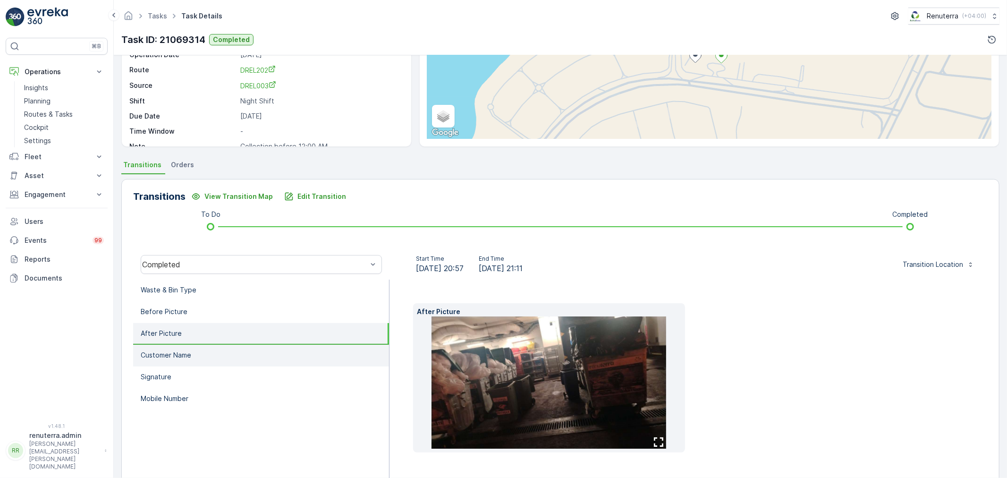
click at [247, 354] on li "Customer Name" at bounding box center [261, 356] width 256 height 22
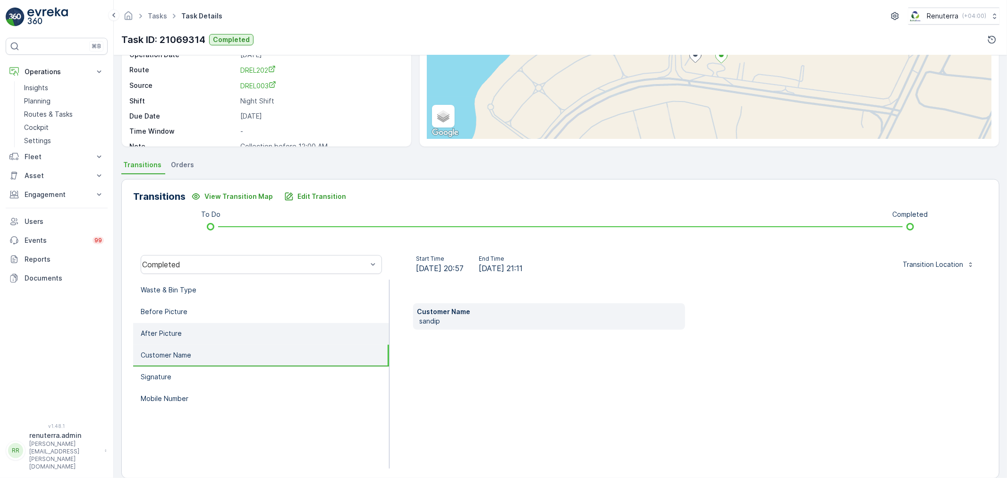
click at [248, 332] on li "After Picture" at bounding box center [261, 334] width 256 height 22
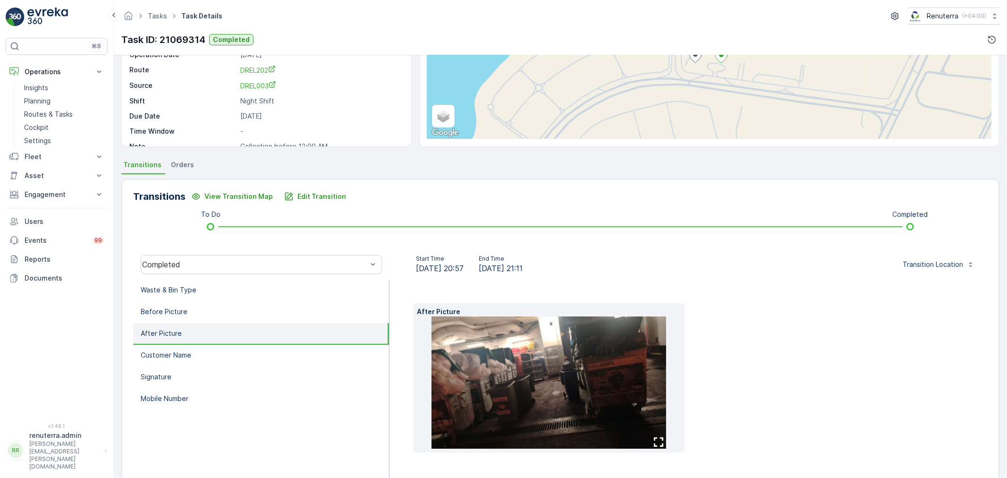
click at [575, 398] on img at bounding box center [548, 382] width 235 height 132
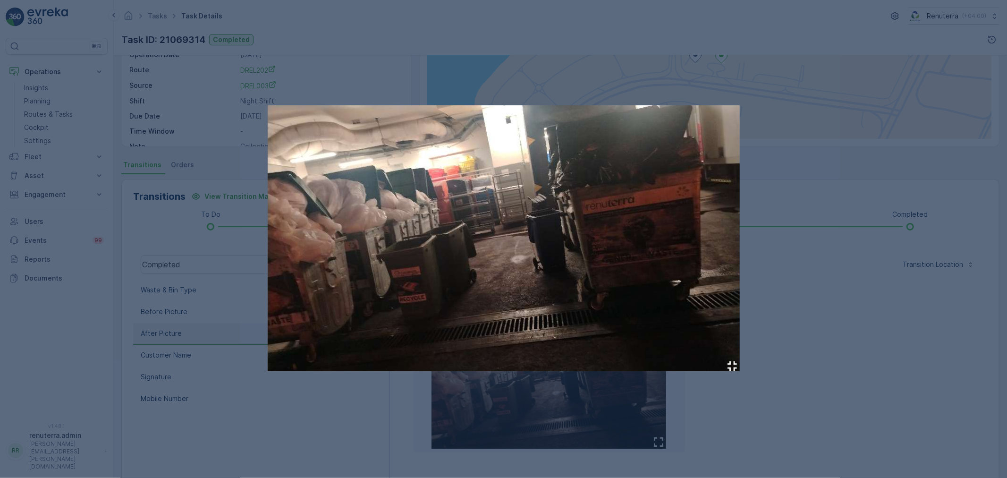
click at [431, 64] on div at bounding box center [503, 239] width 1007 height 478
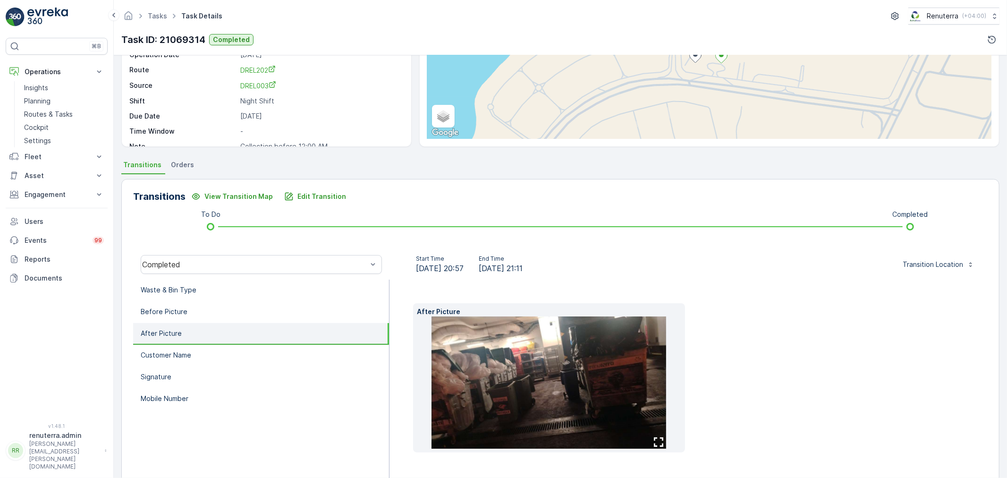
click at [626, 402] on img at bounding box center [548, 382] width 235 height 132
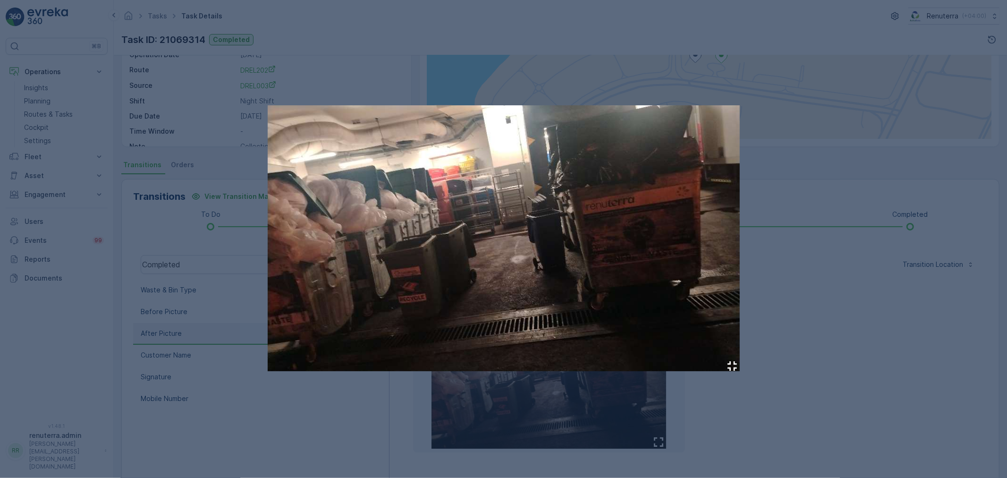
click at [849, 267] on div at bounding box center [503, 239] width 1007 height 478
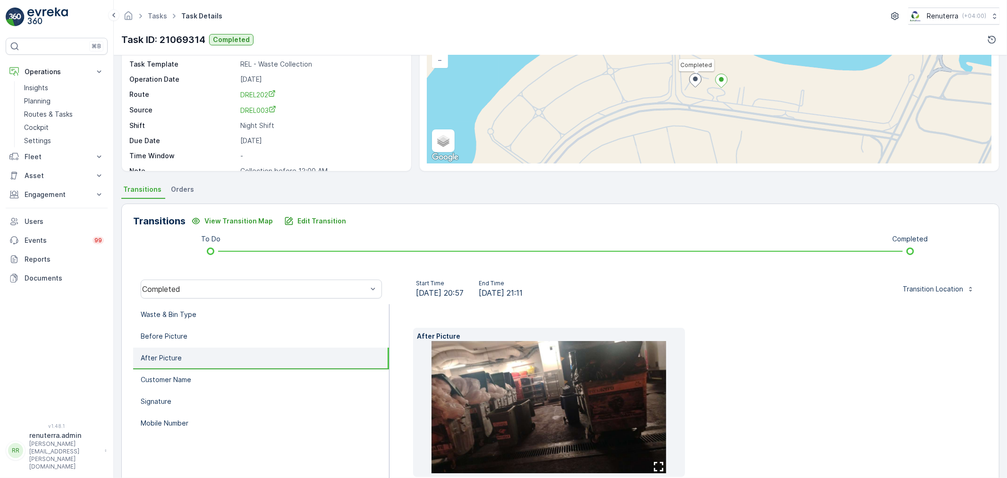
scroll to position [79, 0]
click at [617, 362] on img at bounding box center [548, 408] width 235 height 132
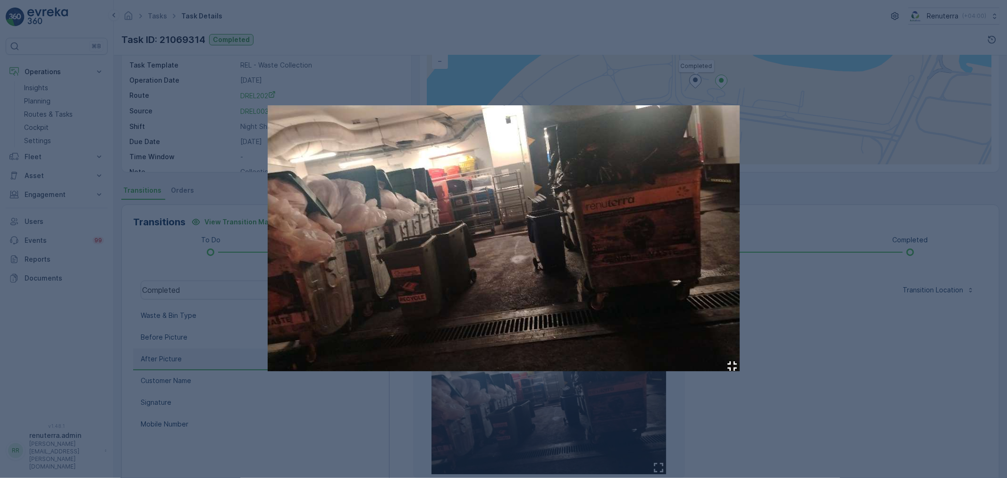
click at [801, 253] on div at bounding box center [503, 239] width 1007 height 478
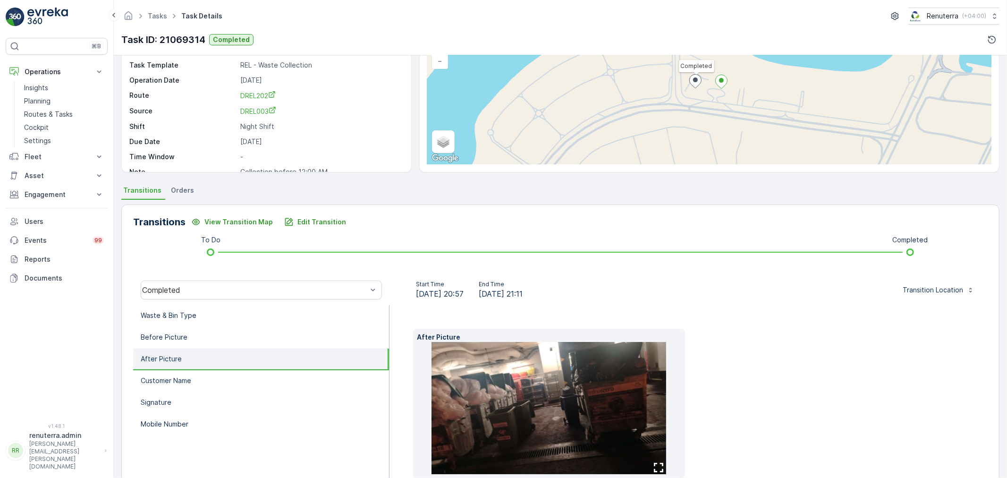
click at [581, 364] on img at bounding box center [548, 408] width 235 height 132
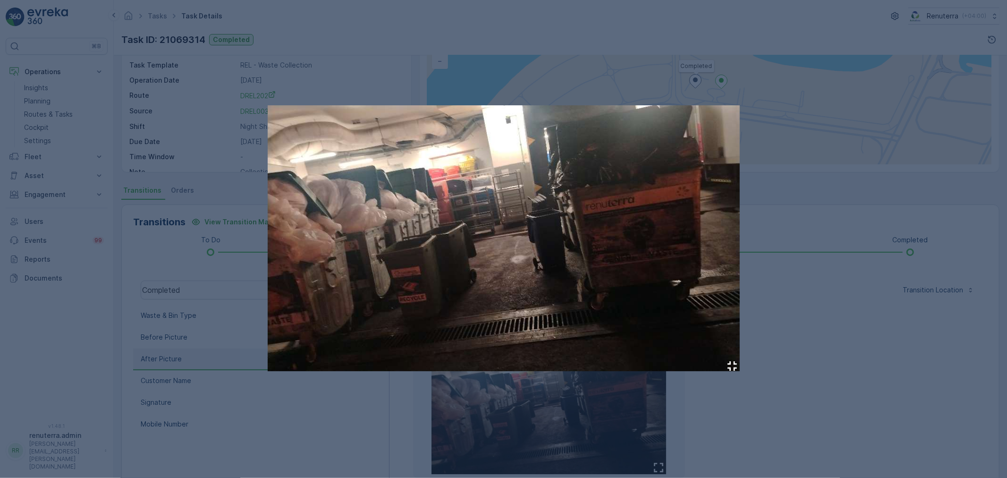
click at [810, 326] on div at bounding box center [503, 239] width 1007 height 478
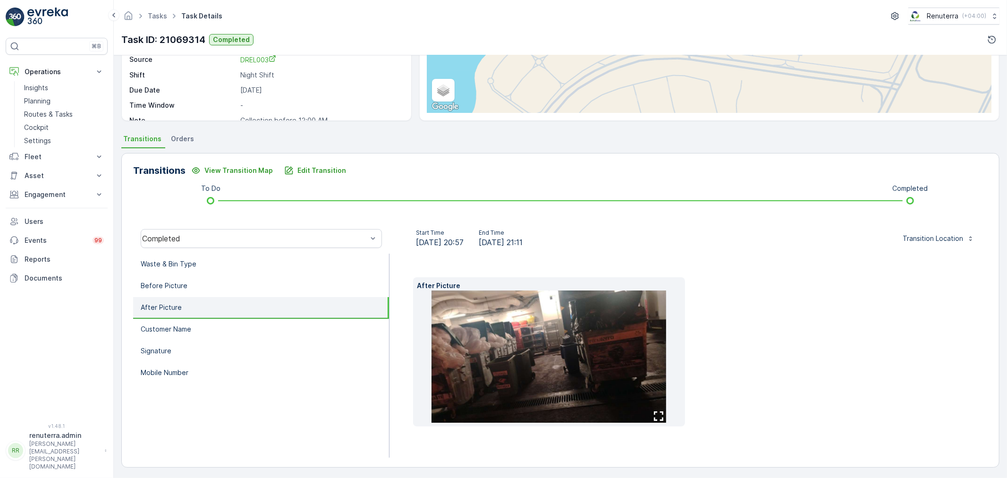
scroll to position [132, 0]
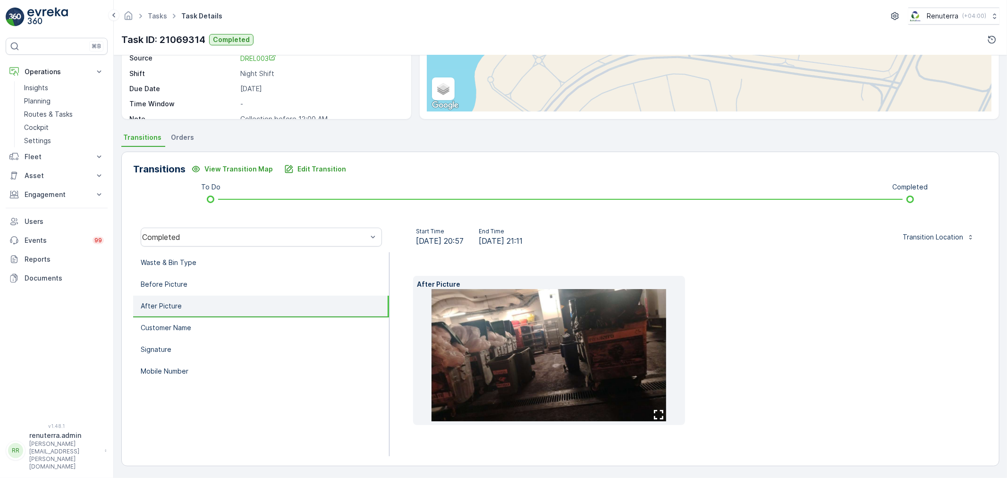
click at [661, 416] on icon "button" at bounding box center [658, 414] width 9 height 9
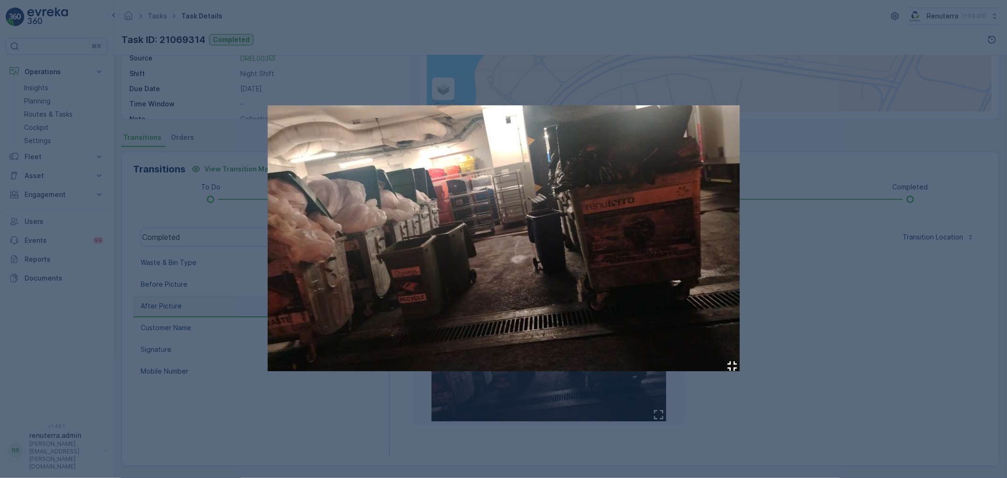
click at [819, 335] on div at bounding box center [503, 239] width 1007 height 478
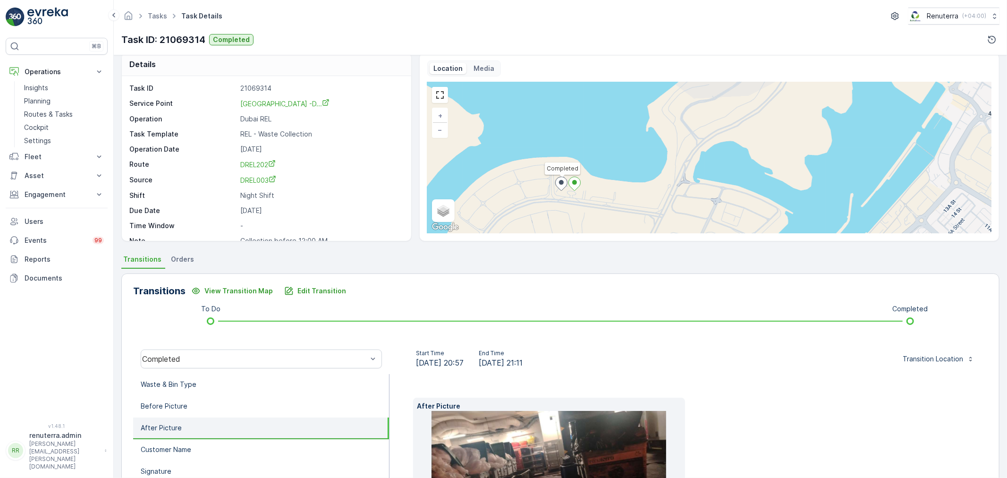
scroll to position [0, 0]
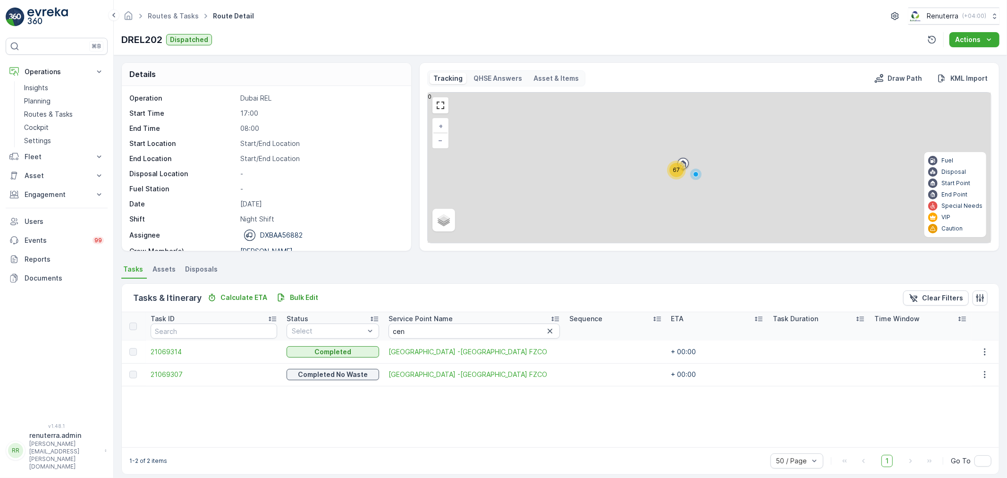
scroll to position [8, 0]
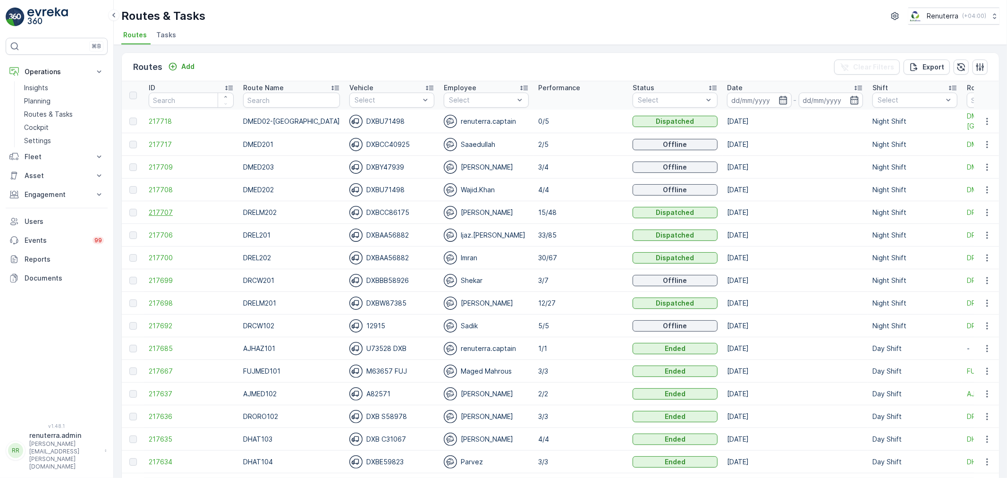
click at [160, 208] on span "217707" at bounding box center [191, 212] width 85 height 9
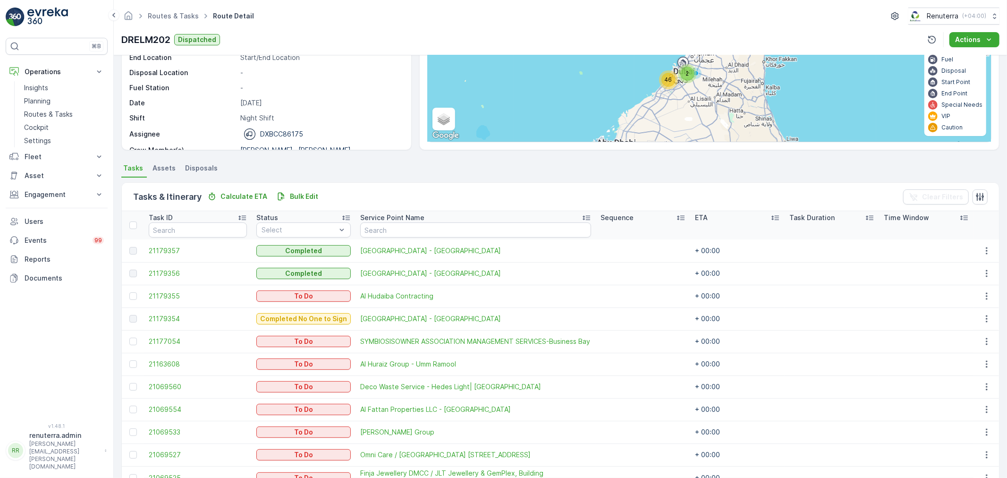
scroll to position [101, 0]
click at [397, 230] on input "text" at bounding box center [475, 230] width 231 height 15
type input "cmc"
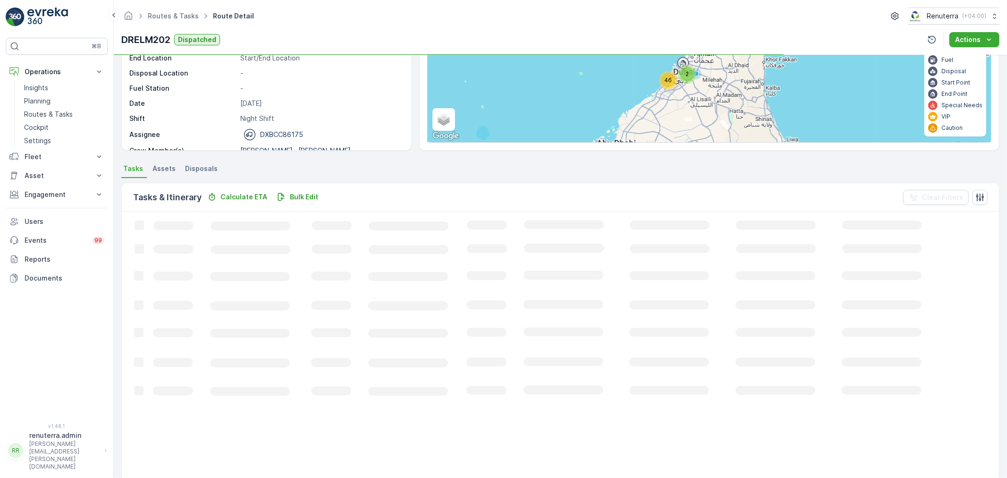
scroll to position [9, 0]
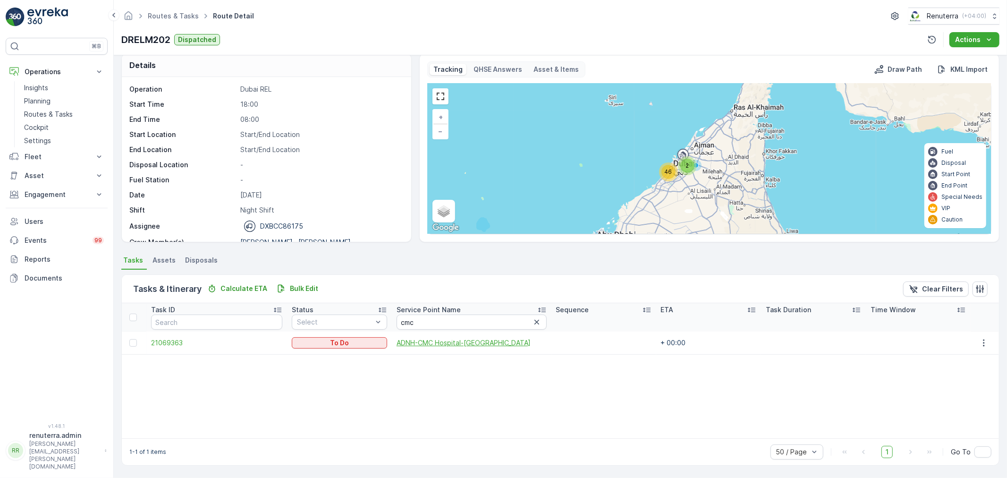
click at [456, 343] on span "ADNH-CMC Hospital-Jadaf" at bounding box center [472, 342] width 150 height 9
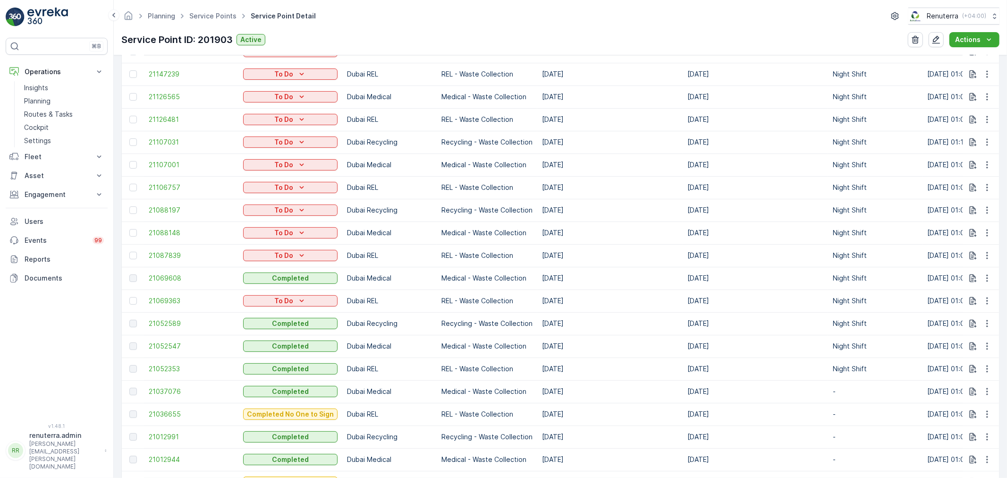
scroll to position [419, 0]
click at [169, 367] on span "21052353" at bounding box center [191, 367] width 85 height 9
